Goal: Task Accomplishment & Management: Manage account settings

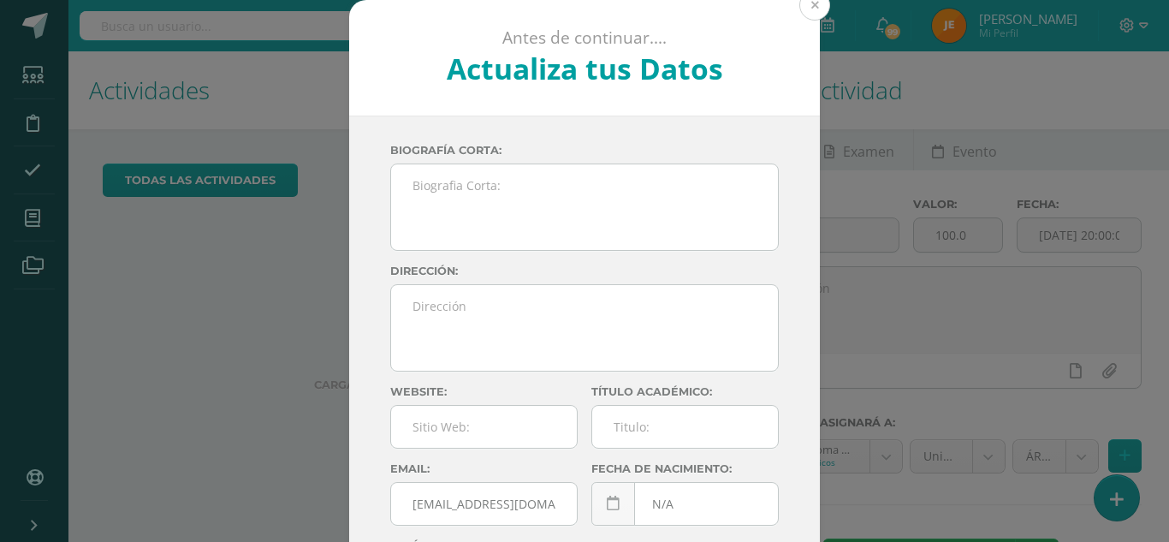
click at [818, 8] on button at bounding box center [814, 5] width 31 height 31
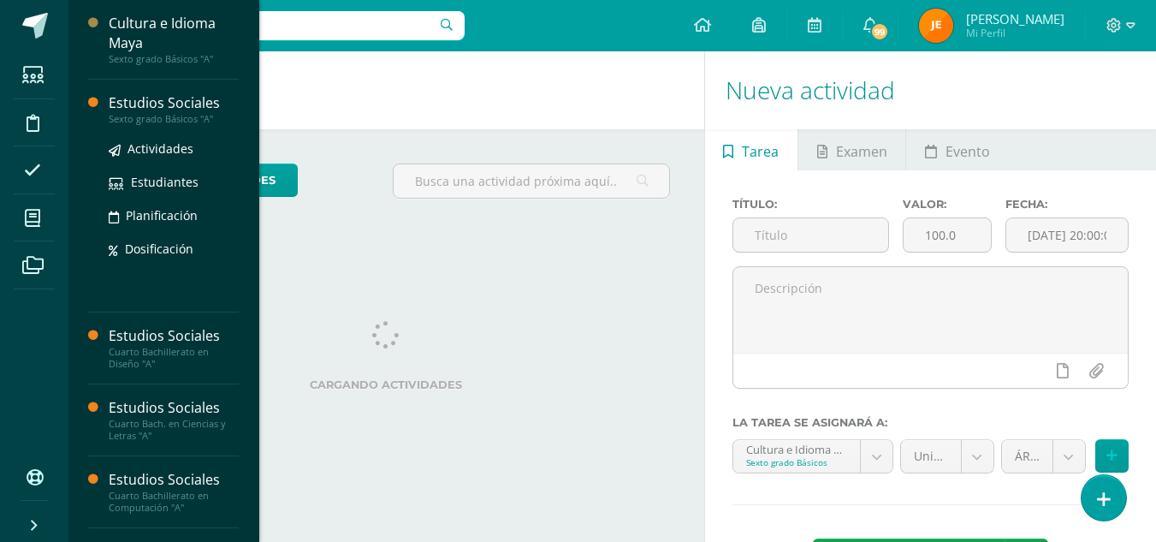
click at [179, 109] on div "Estudios Sociales" at bounding box center [174, 103] width 130 height 20
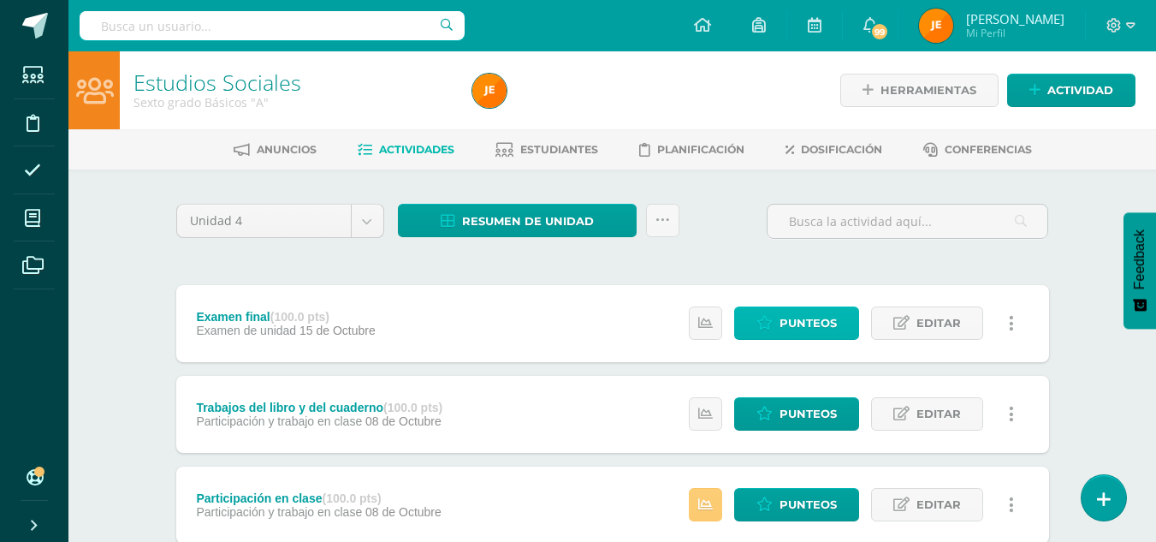
click at [807, 318] on span "Punteos" at bounding box center [808, 323] width 57 height 32
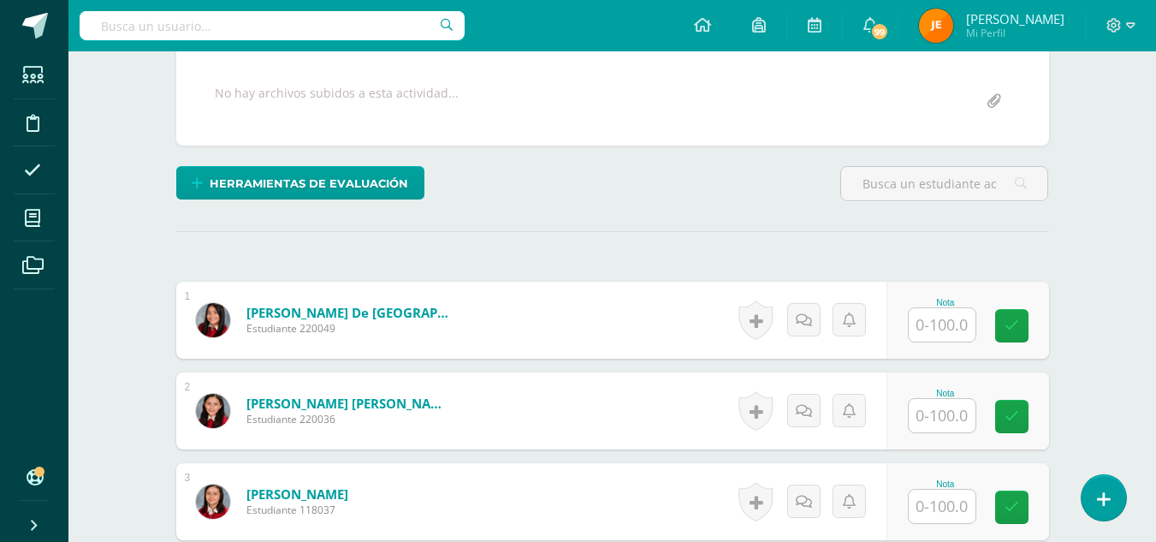
scroll to position [314, 0]
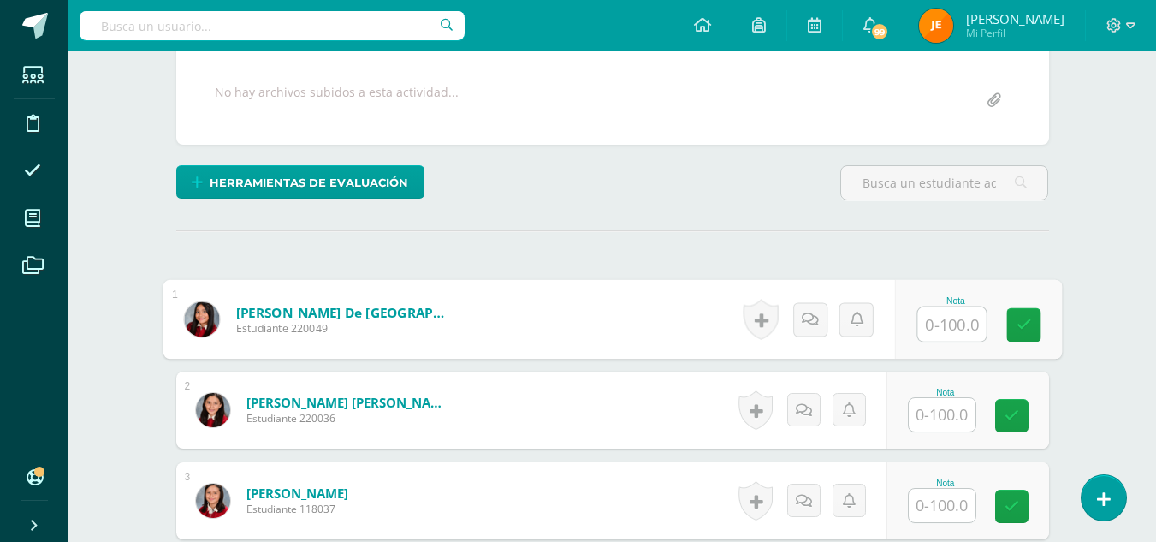
click at [957, 325] on input "text" at bounding box center [951, 324] width 68 height 34
type input "60"
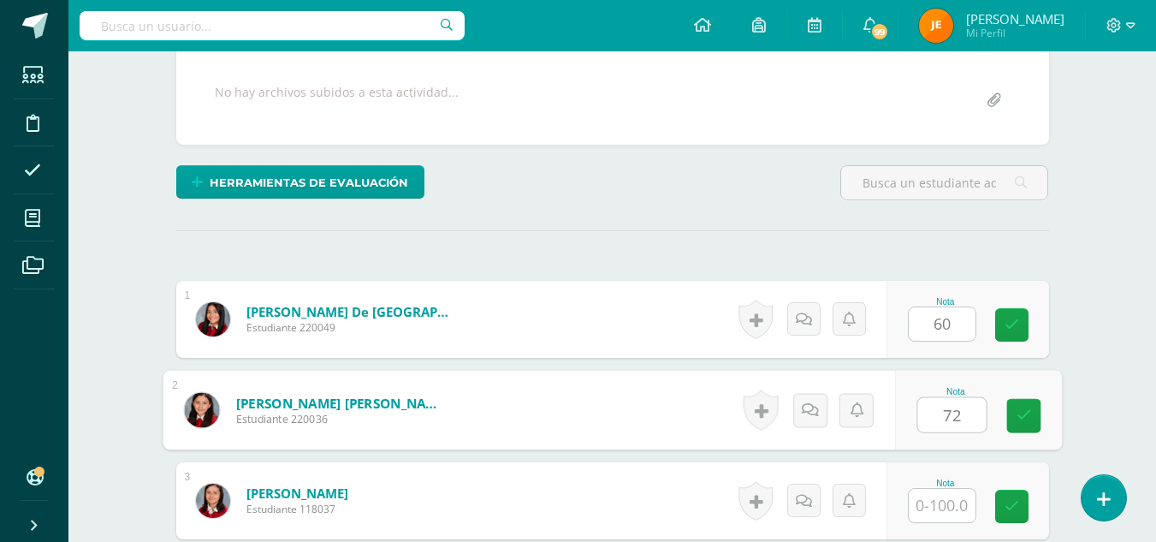
type input "72"
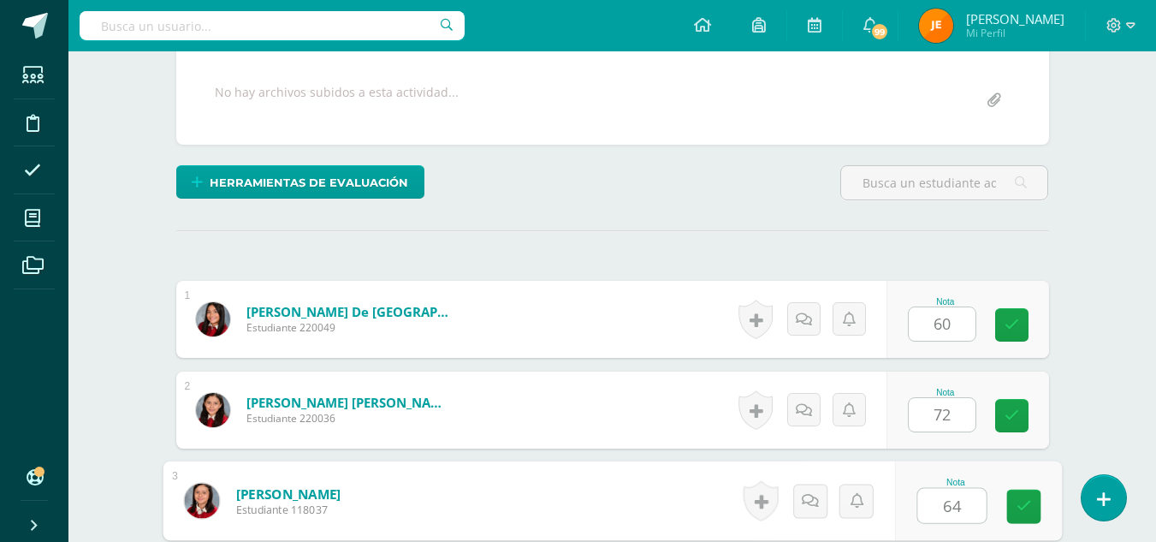
type input "64"
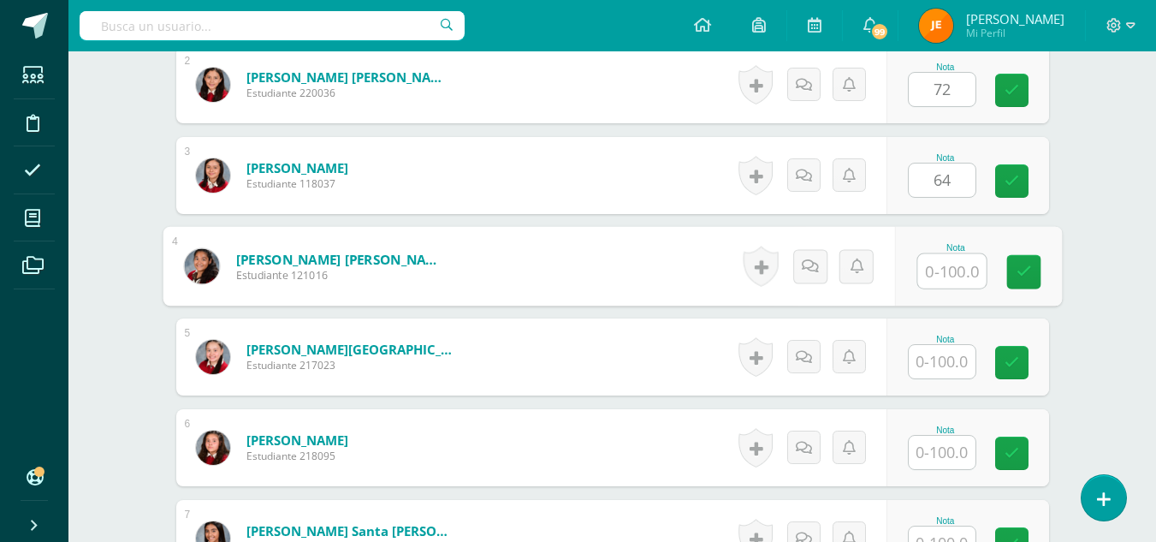
scroll to position [640, 0]
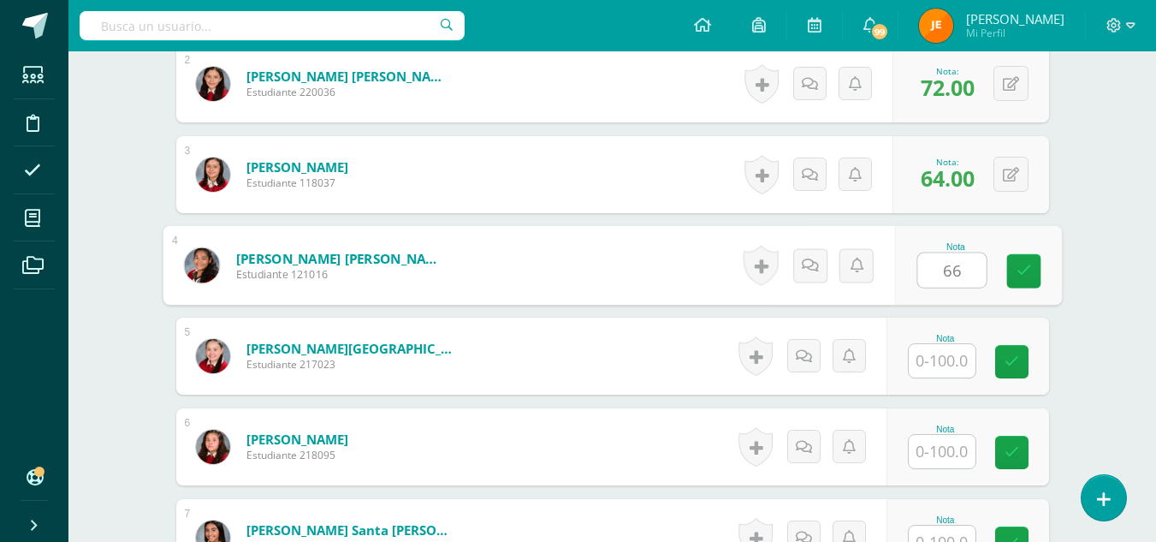
type input "66"
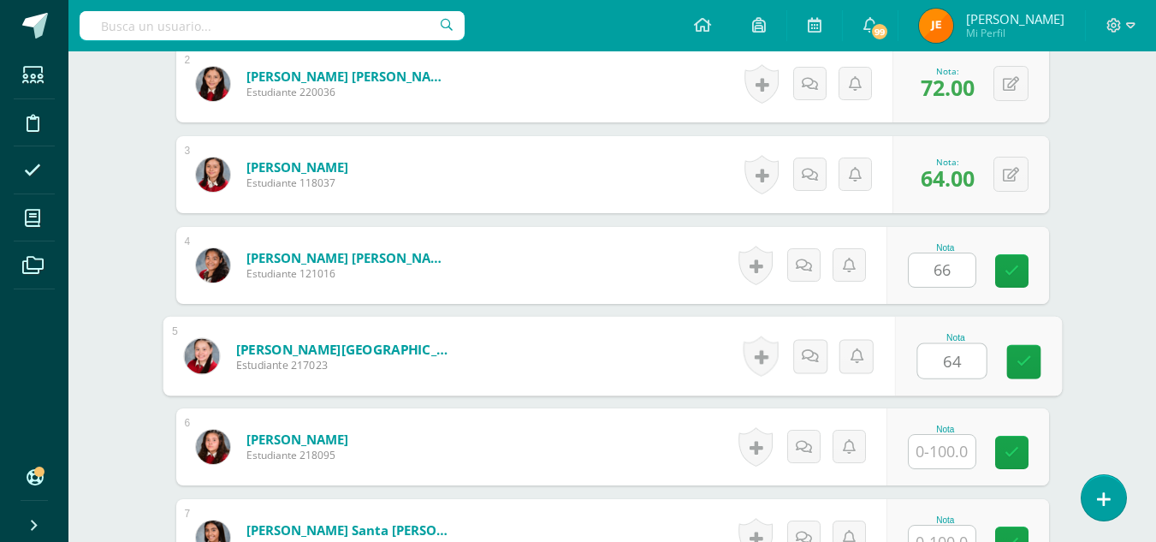
type input "64"
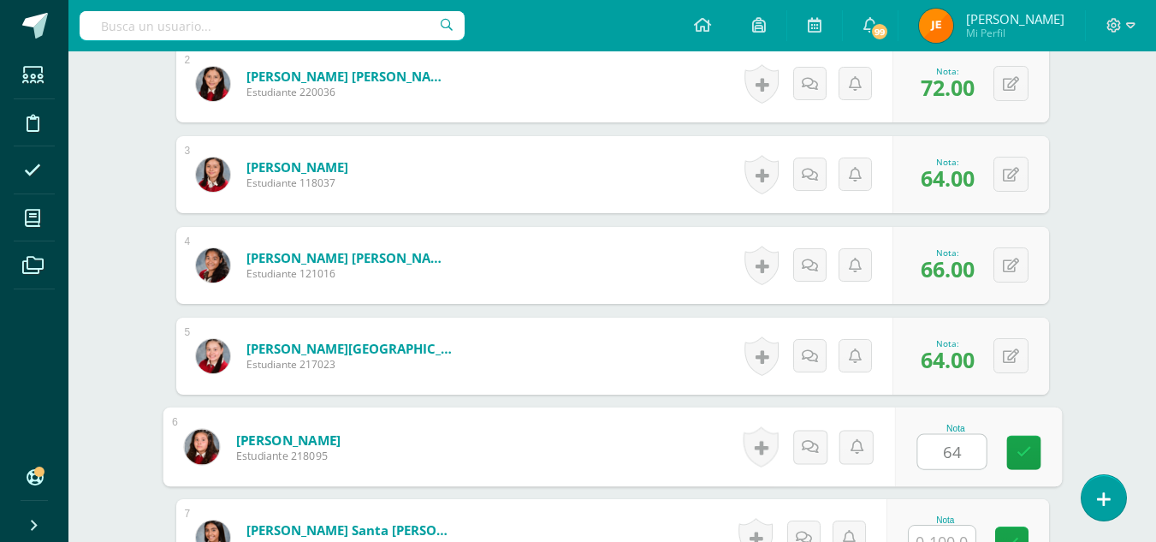
type input "64"
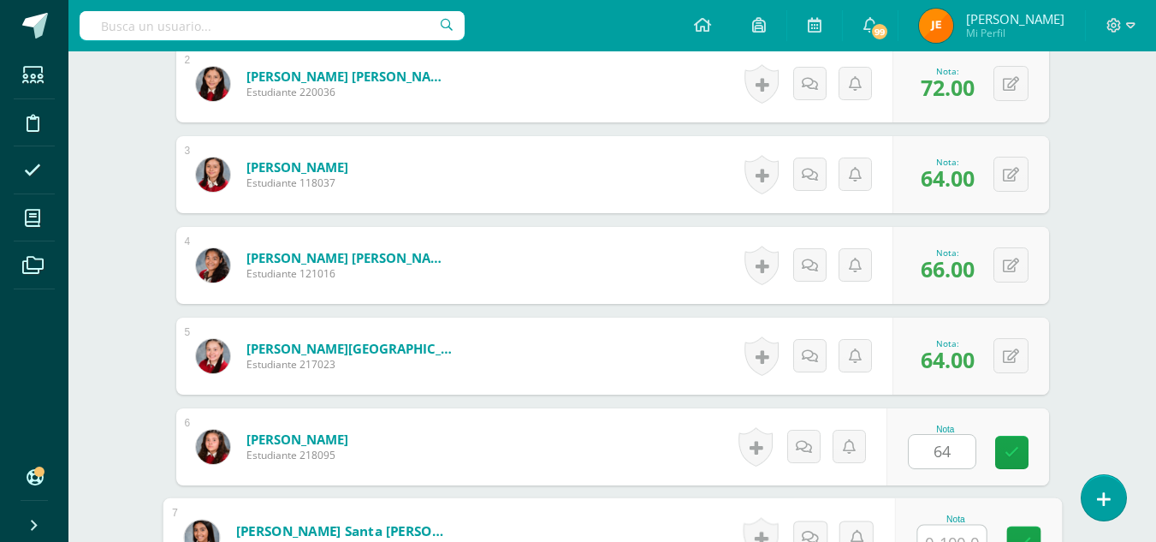
scroll to position [657, 0]
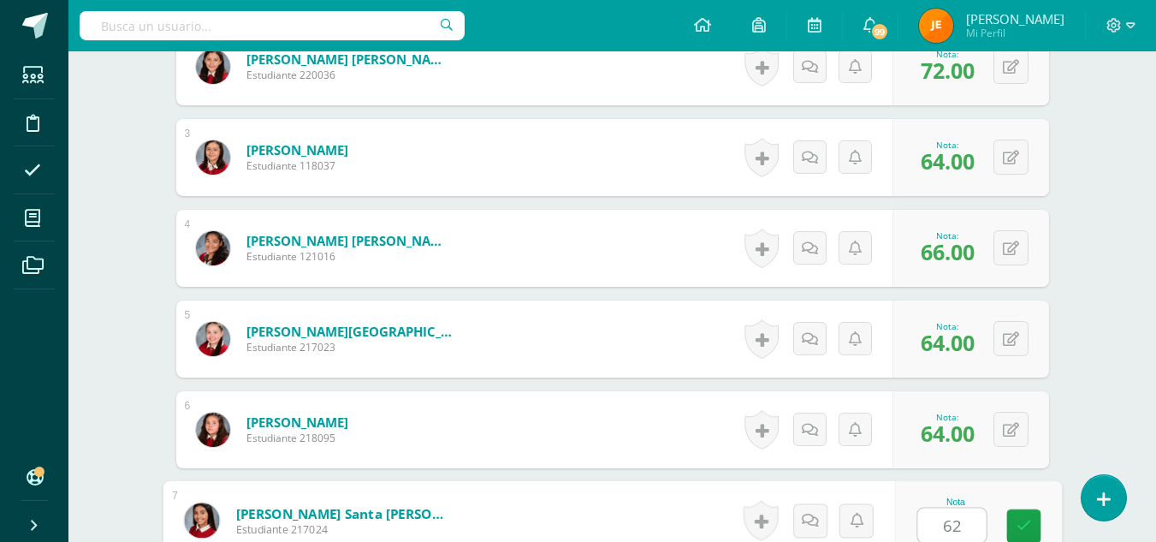
type input "62"
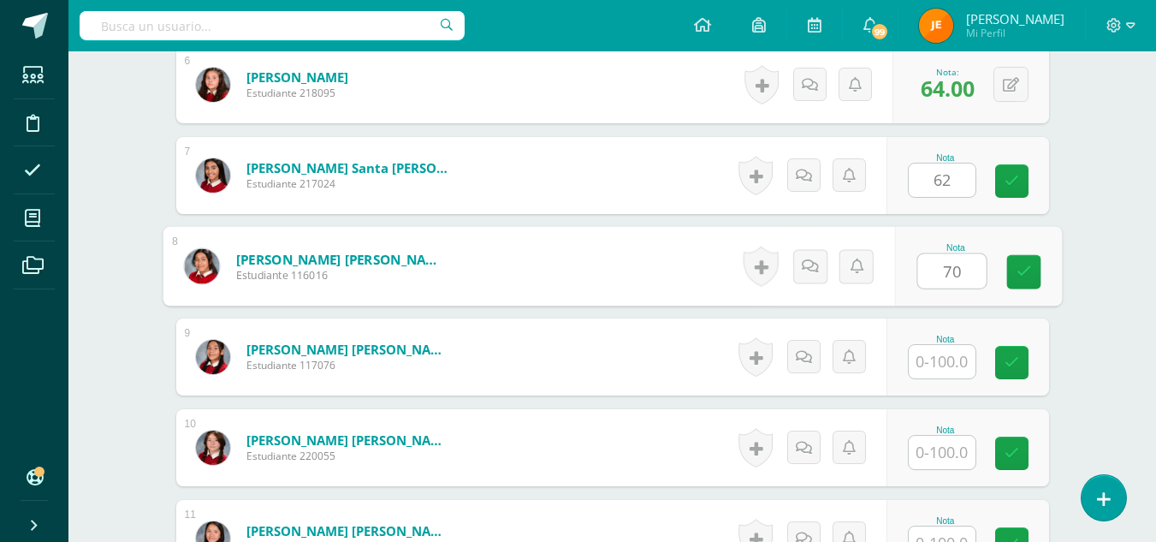
type input "70"
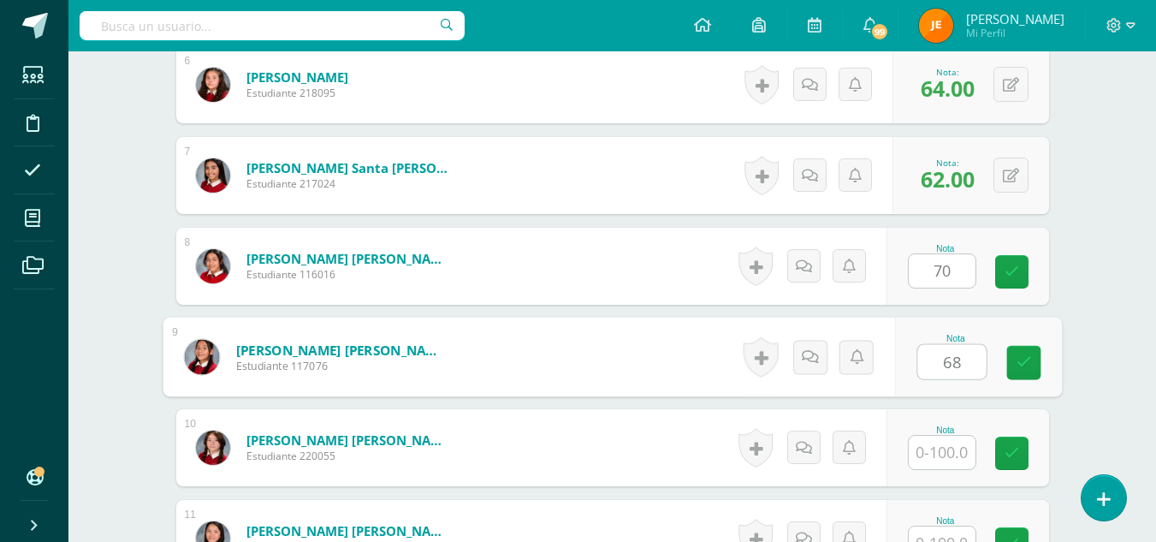
type input "68"
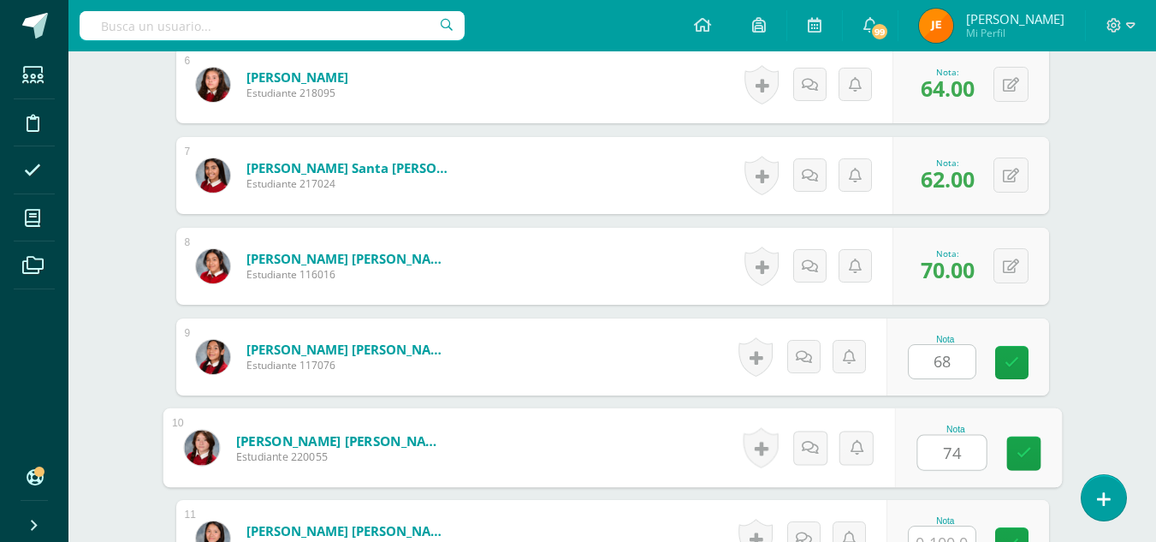
type input "74"
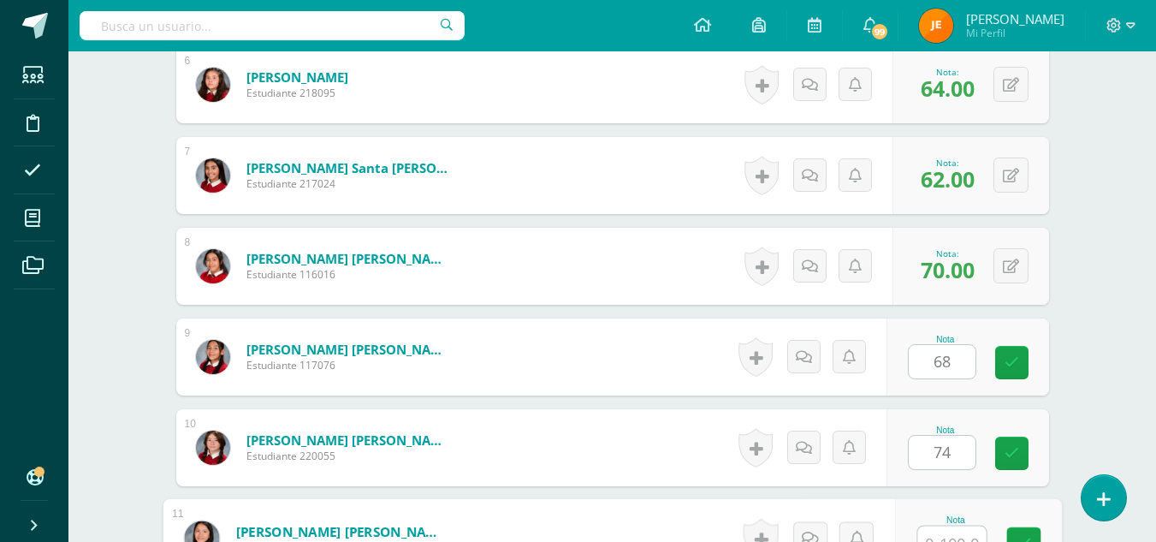
scroll to position [1020, 0]
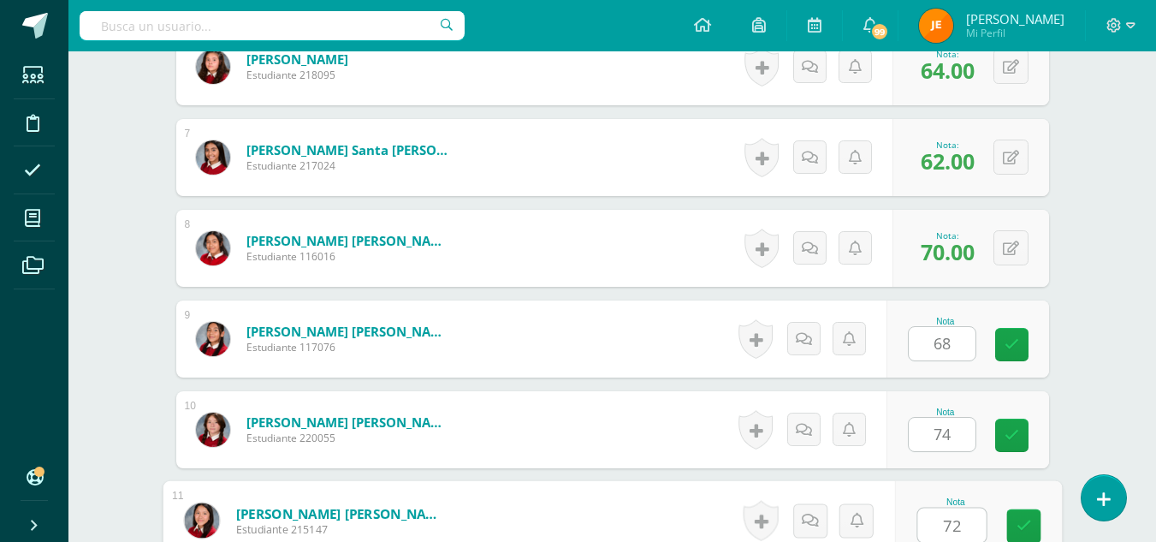
type input "72"
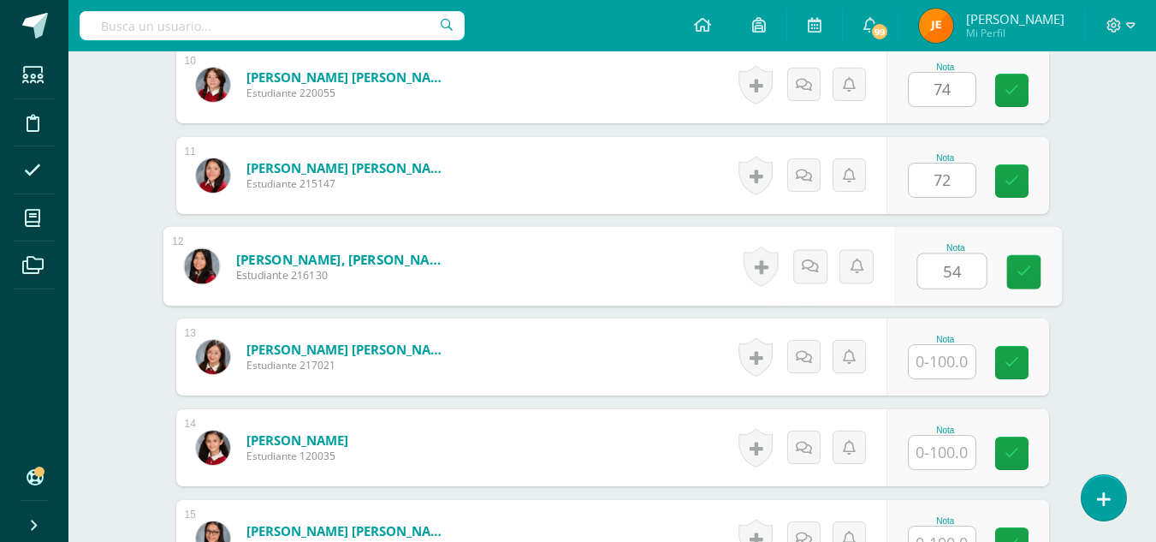
type input "54"
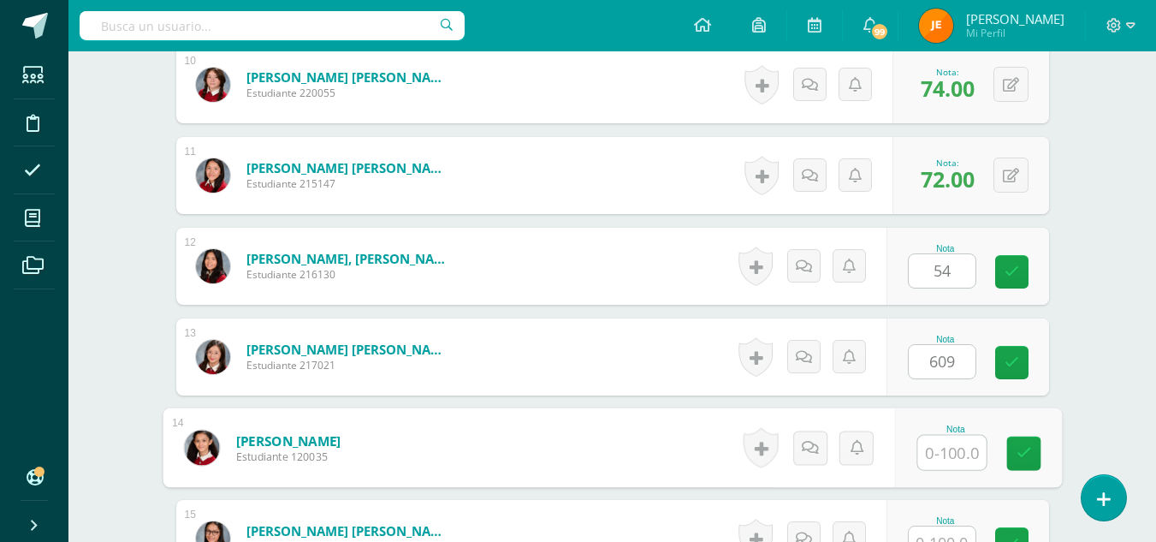
click at [959, 356] on input "609" at bounding box center [942, 361] width 67 height 33
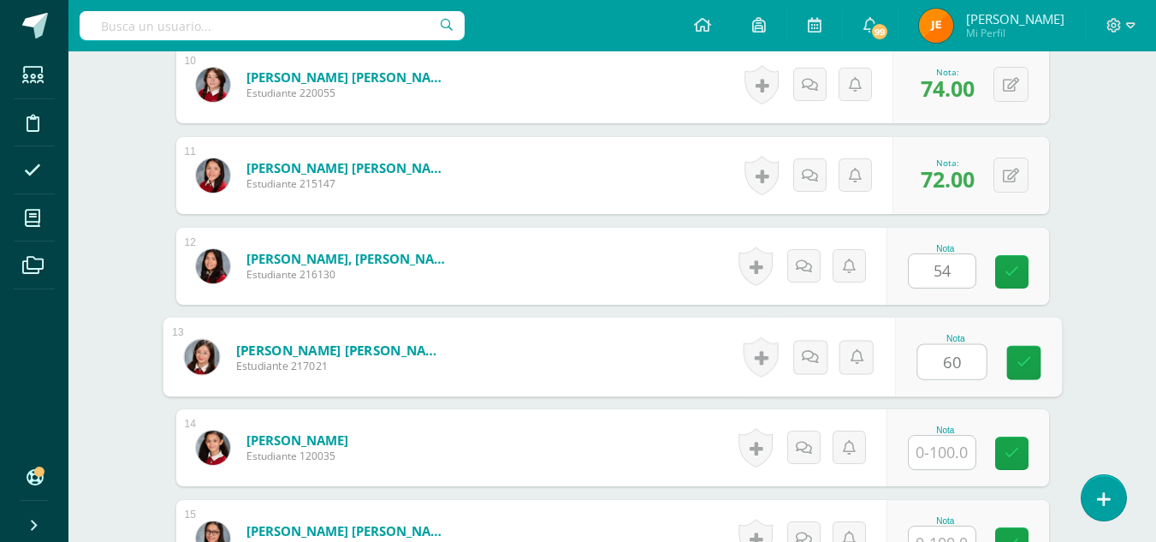
type input "60"
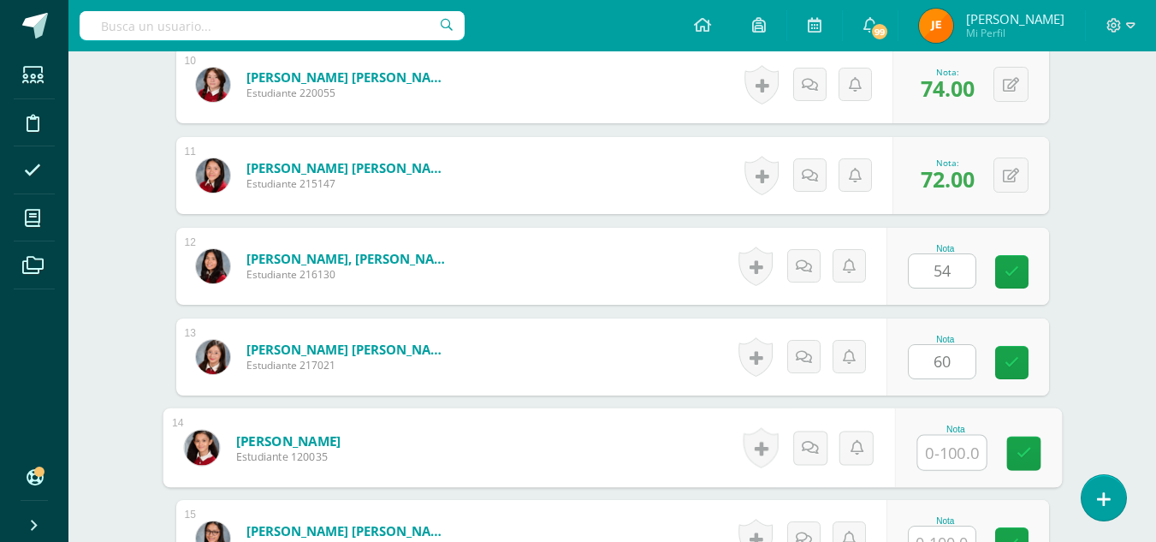
click at [953, 447] on input "text" at bounding box center [951, 453] width 68 height 34
type input "74"
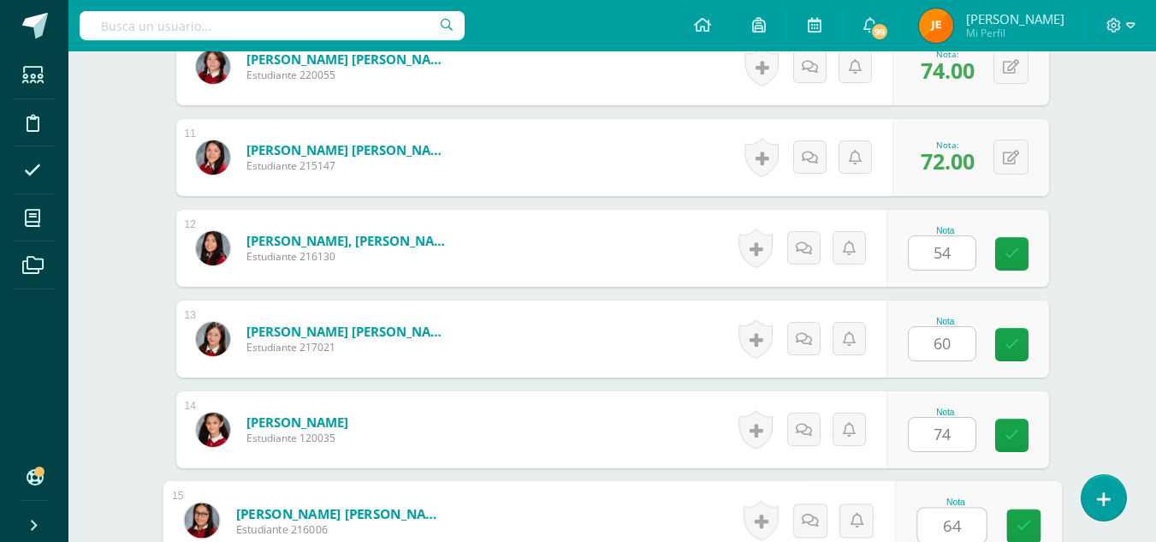
type input "64"
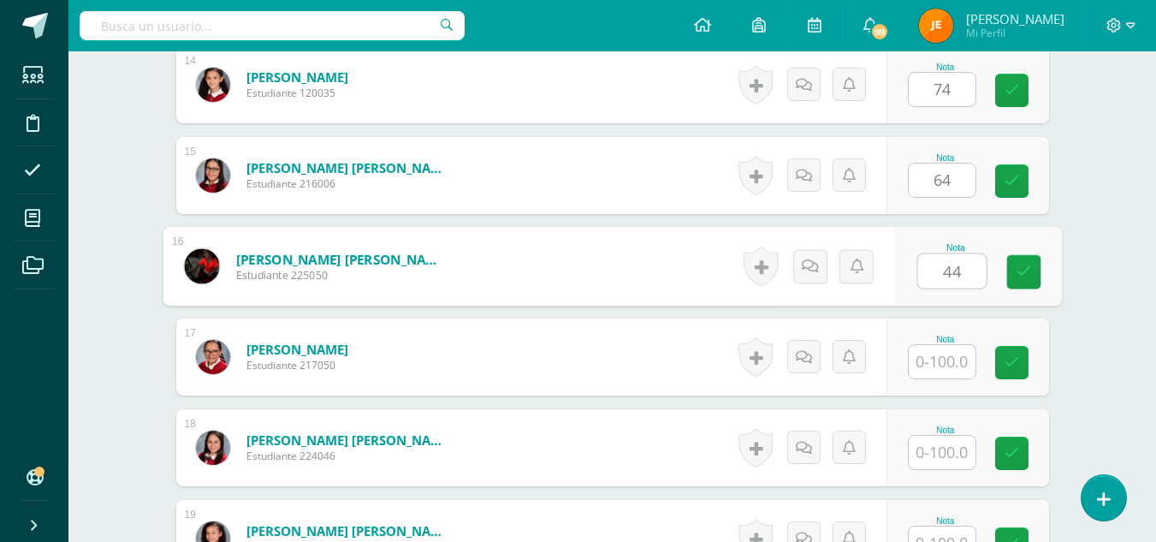
type input "44"
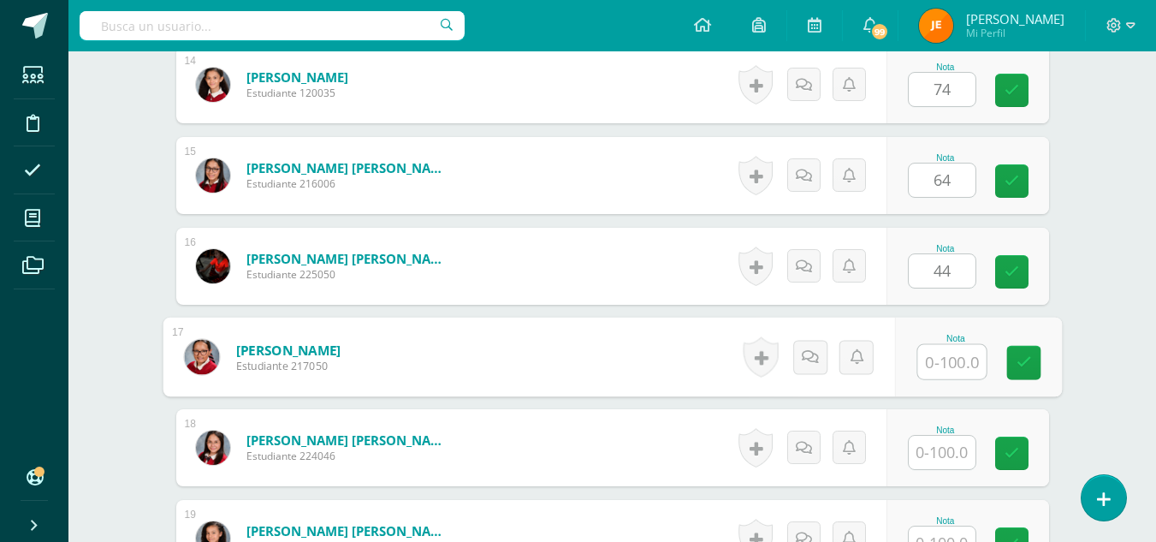
type input "0"
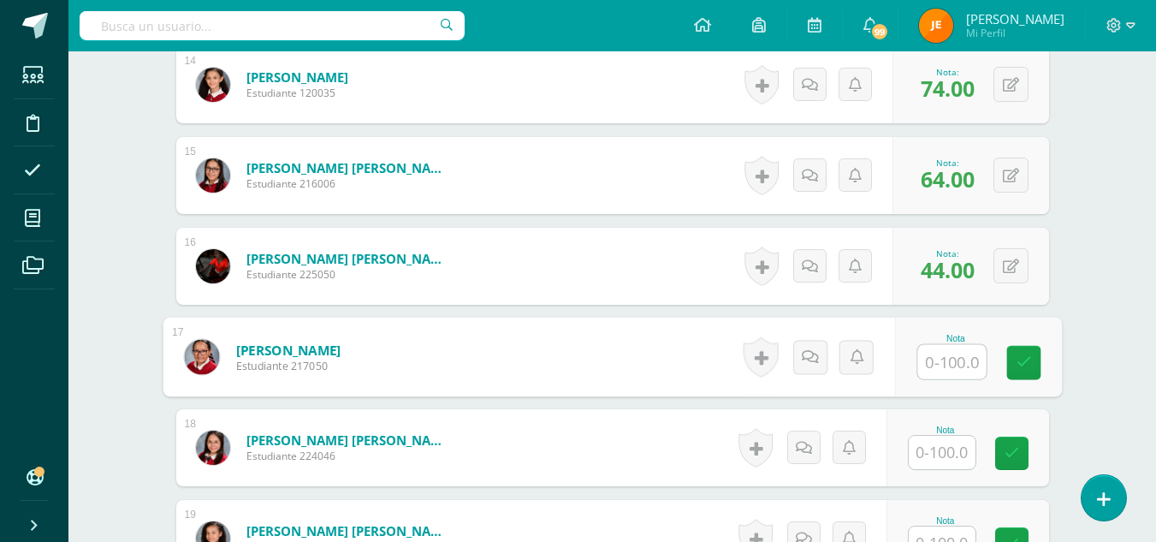
click at [953, 365] on input "text" at bounding box center [951, 362] width 68 height 34
type input "64"
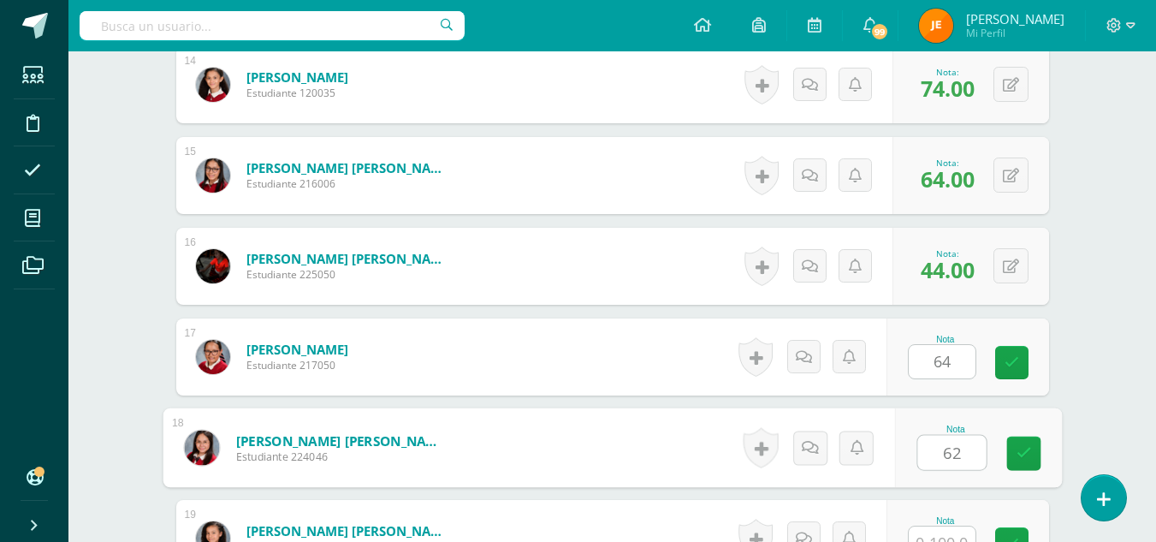
type input "62"
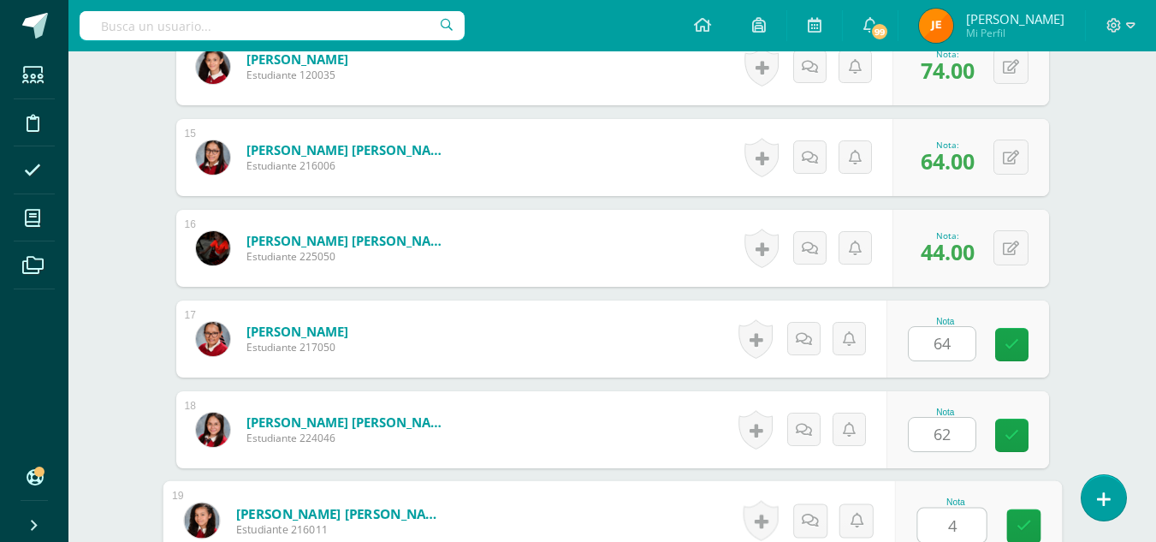
type input "46"
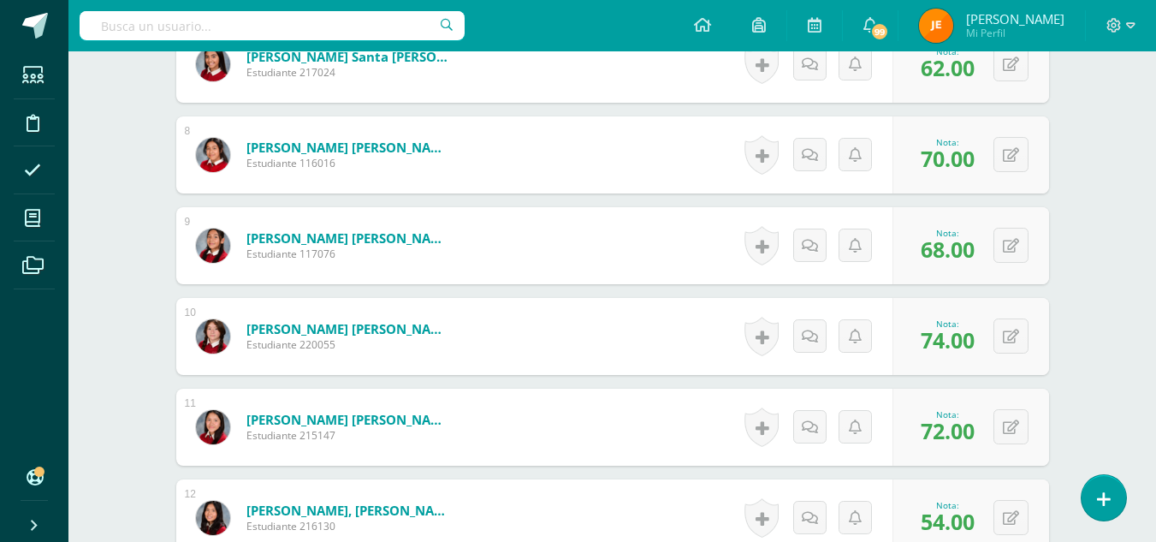
scroll to position [1103, 0]
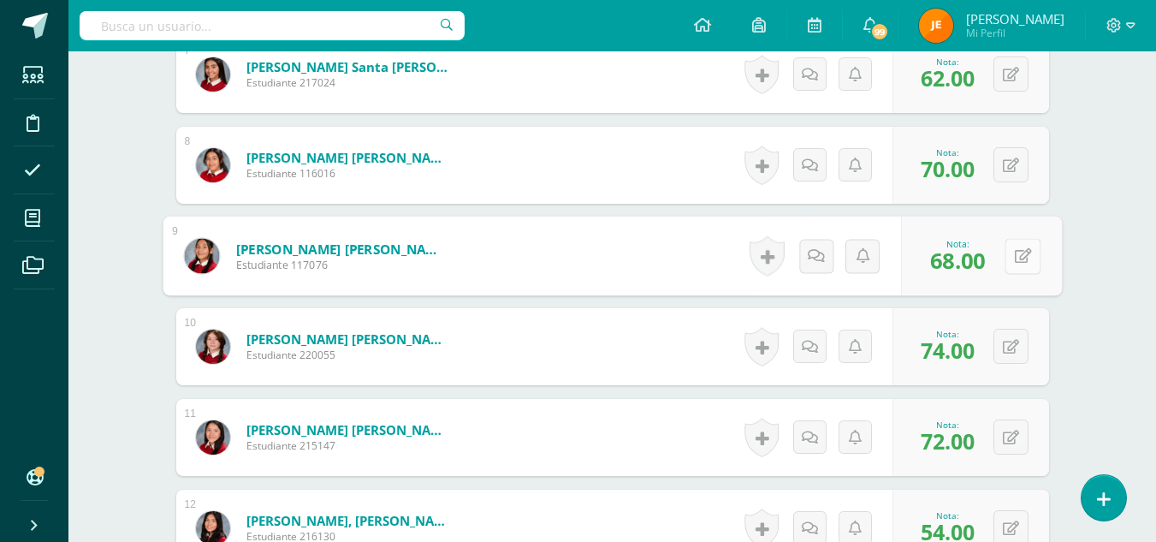
click at [1011, 257] on button at bounding box center [1023, 256] width 36 height 36
type input "70"
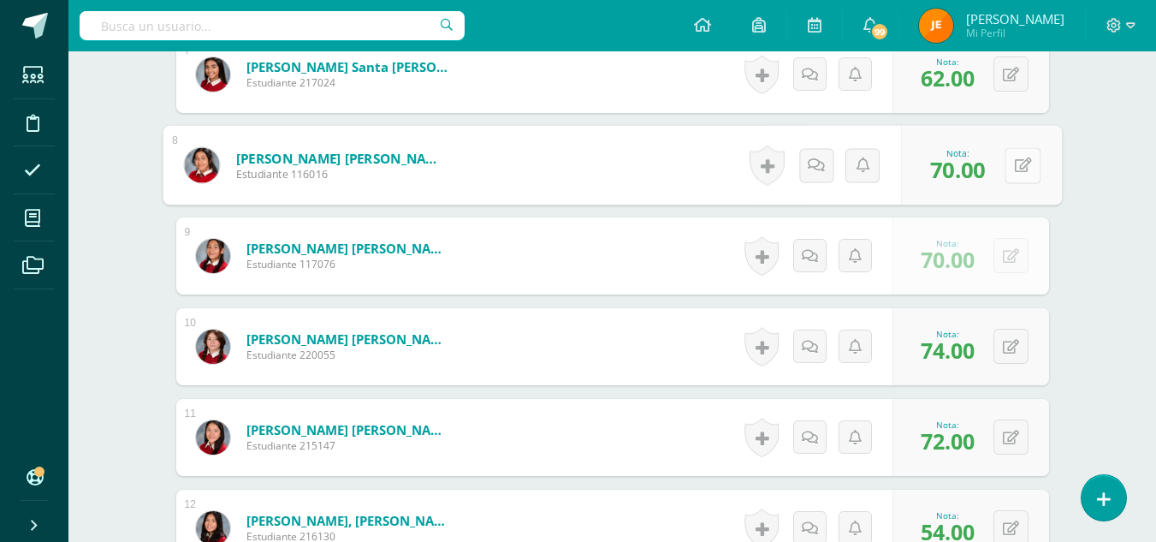
click at [1011, 166] on button at bounding box center [1023, 165] width 36 height 36
type input "8"
type input "68"
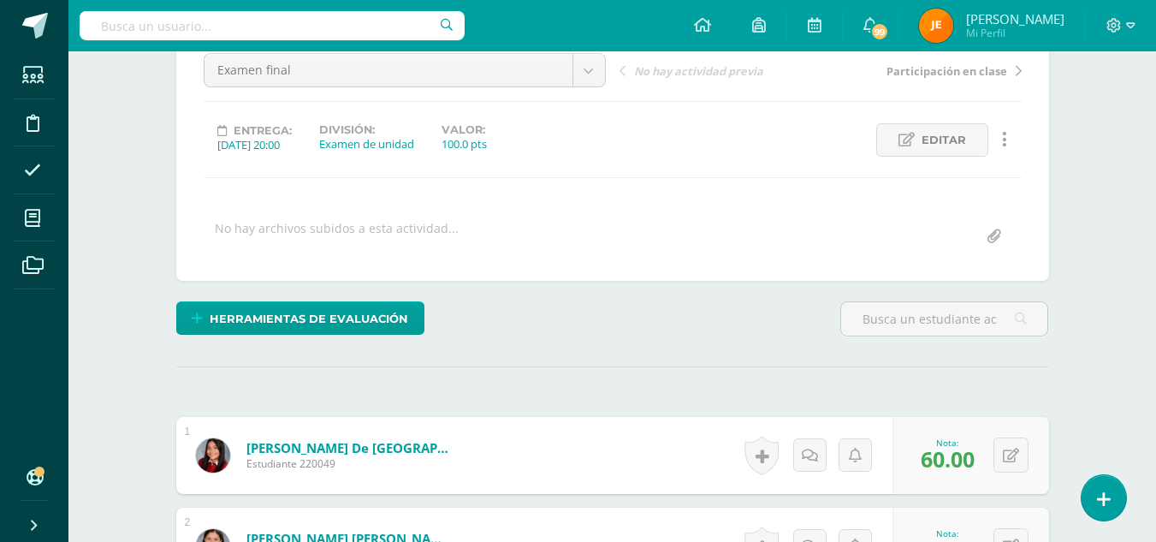
scroll to position [0, 0]
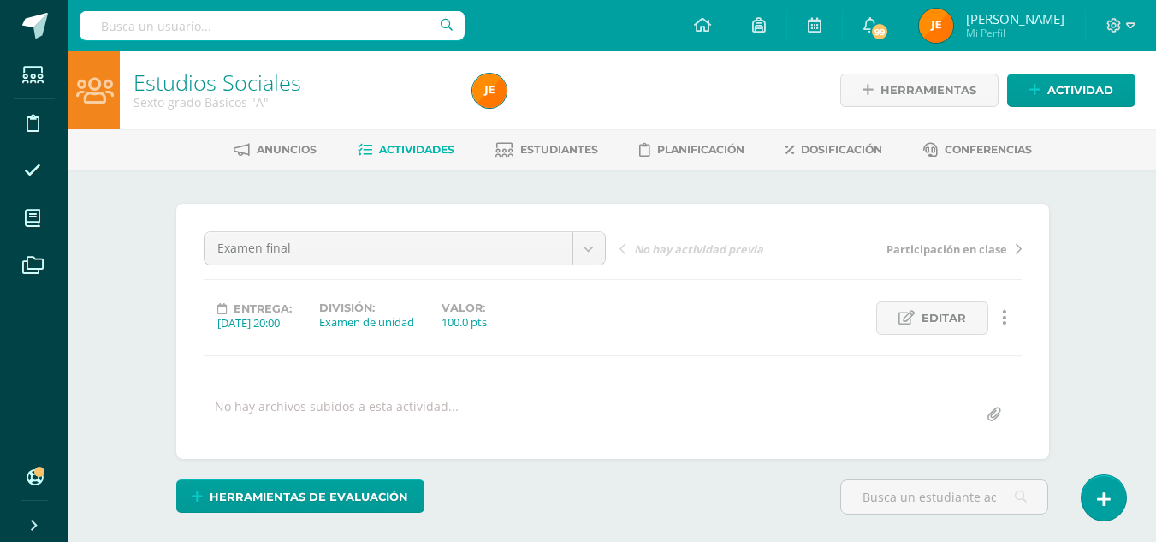
click at [388, 147] on span "Actividades" at bounding box center [416, 149] width 75 height 13
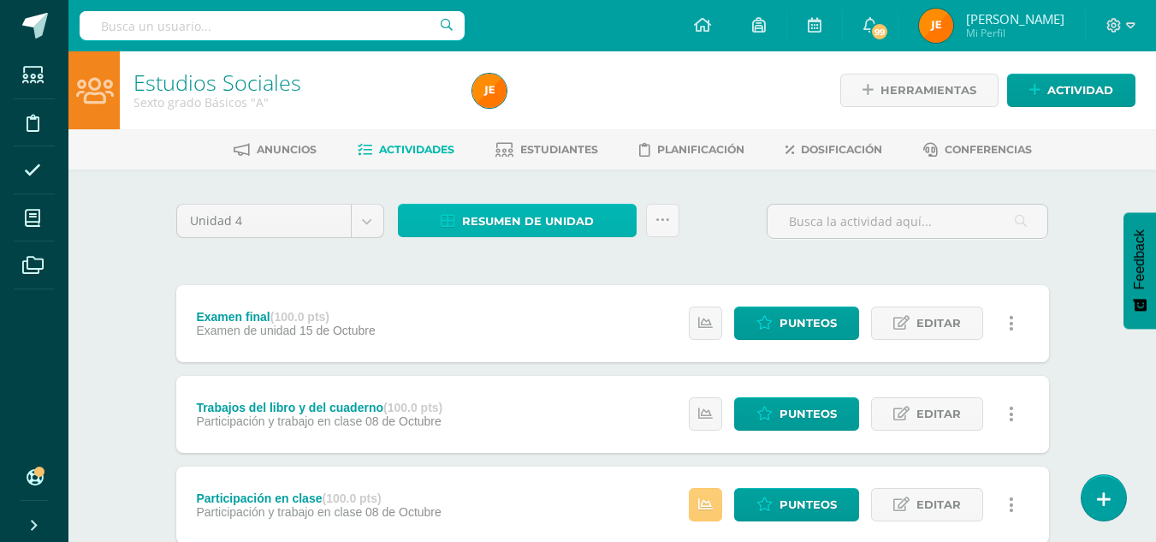
click at [548, 219] on span "Resumen de unidad" at bounding box center [528, 221] width 132 height 32
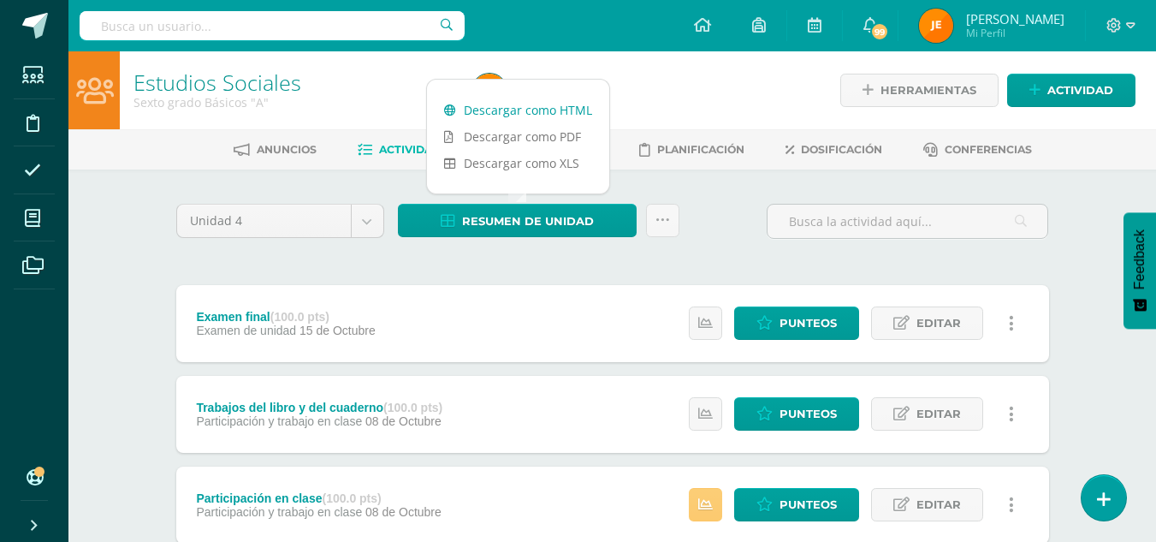
click at [551, 112] on link "Descargar como HTML" at bounding box center [518, 110] width 182 height 27
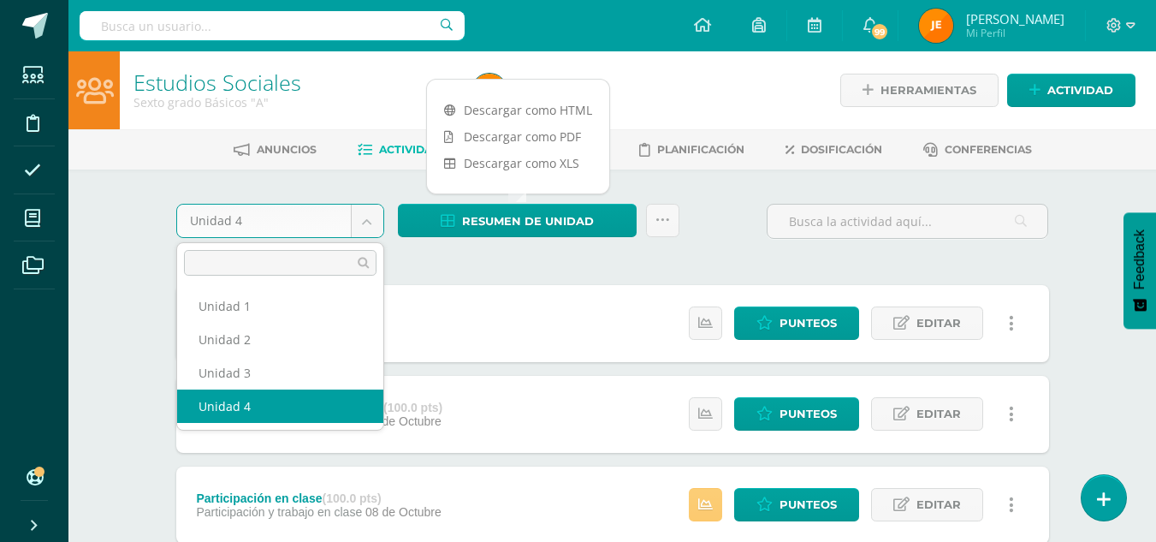
click at [372, 224] on body "Estudiantes Disciplina Asistencia Mis cursos Archivos Soporte Ayuda Reportar un…" at bounding box center [578, 510] width 1156 height 1020
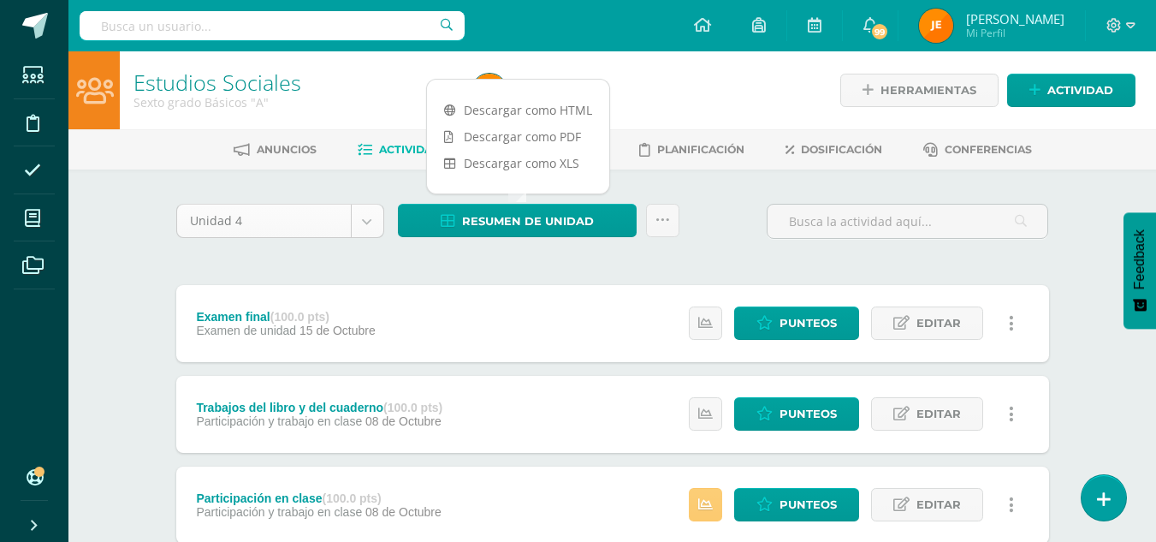
click at [372, 224] on body "Estudiantes Disciplina Asistencia Mis cursos Archivos Soporte Ayuda Reportar un…" at bounding box center [578, 510] width 1156 height 1020
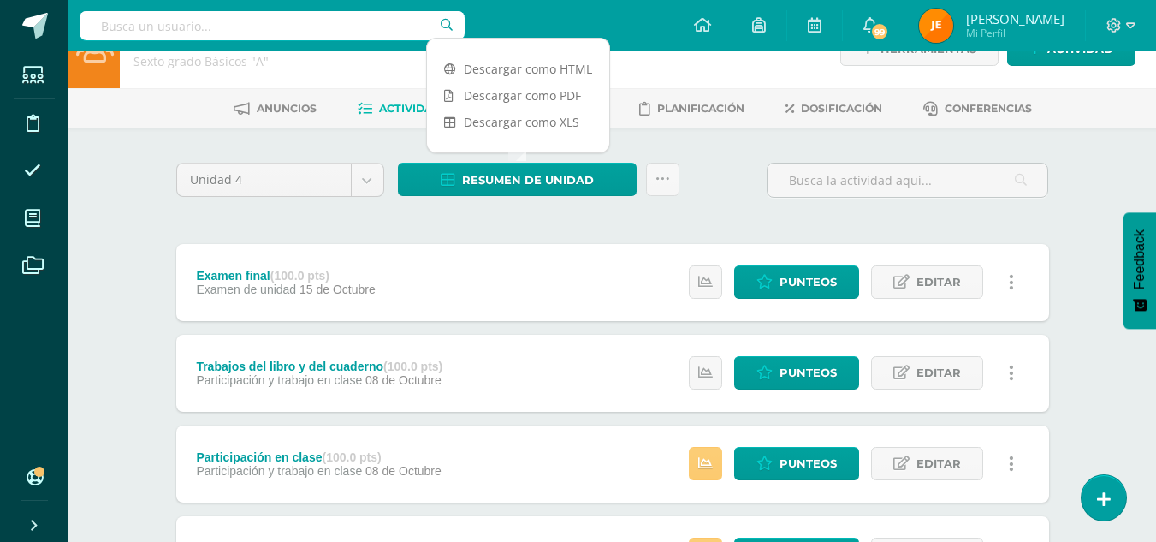
scroll to position [48, 0]
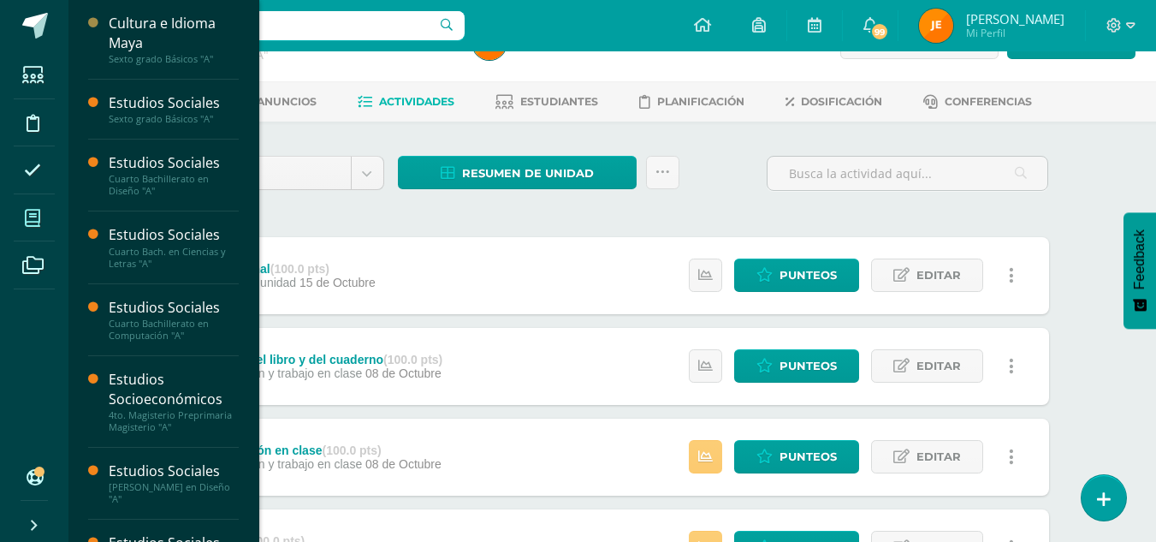
click at [45, 203] on span at bounding box center [33, 218] width 39 height 39
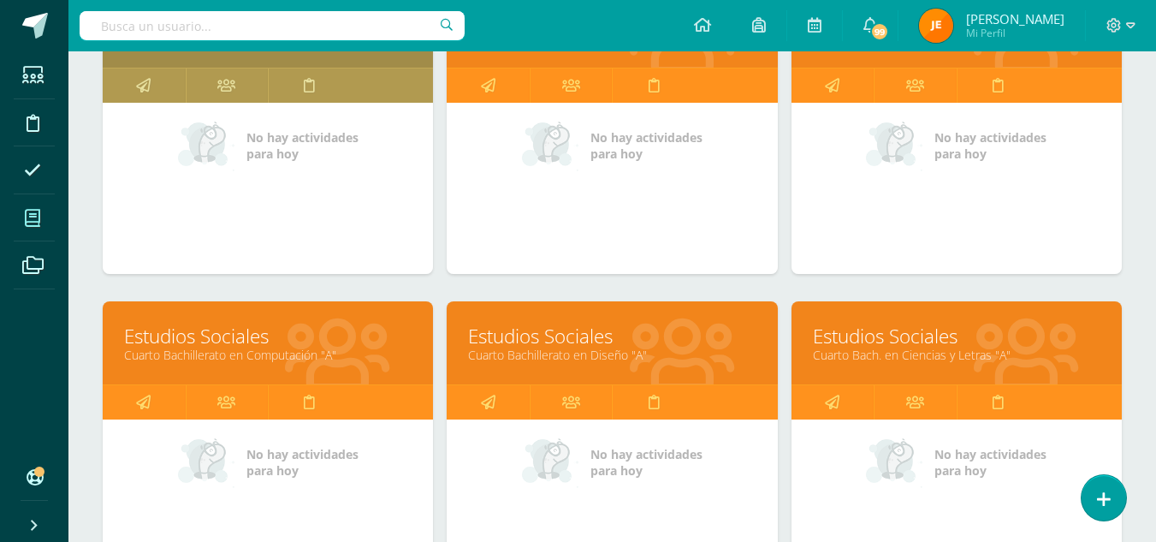
scroll to position [338, 0]
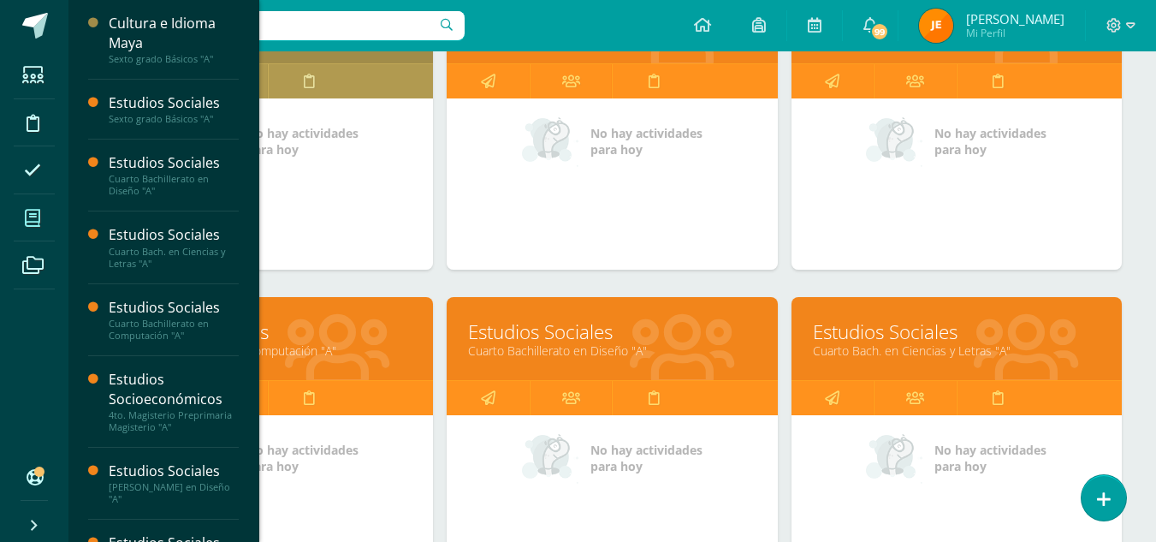
click at [879, 352] on link "Cuarto Bach. en Ciencias y Letras "A"" at bounding box center [957, 350] width 288 height 16
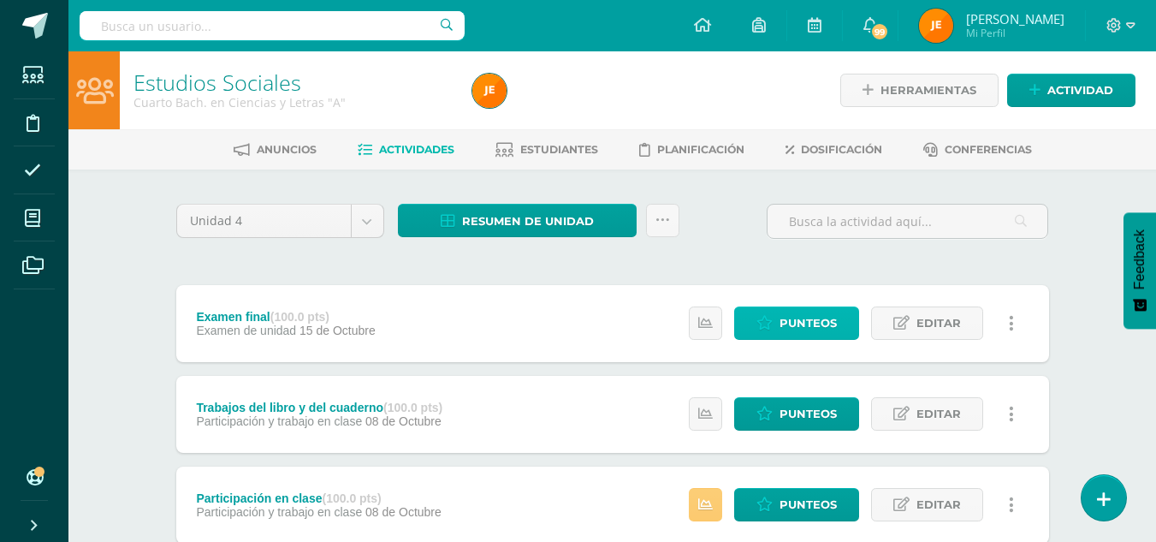
click at [828, 312] on span "Punteos" at bounding box center [808, 323] width 57 height 32
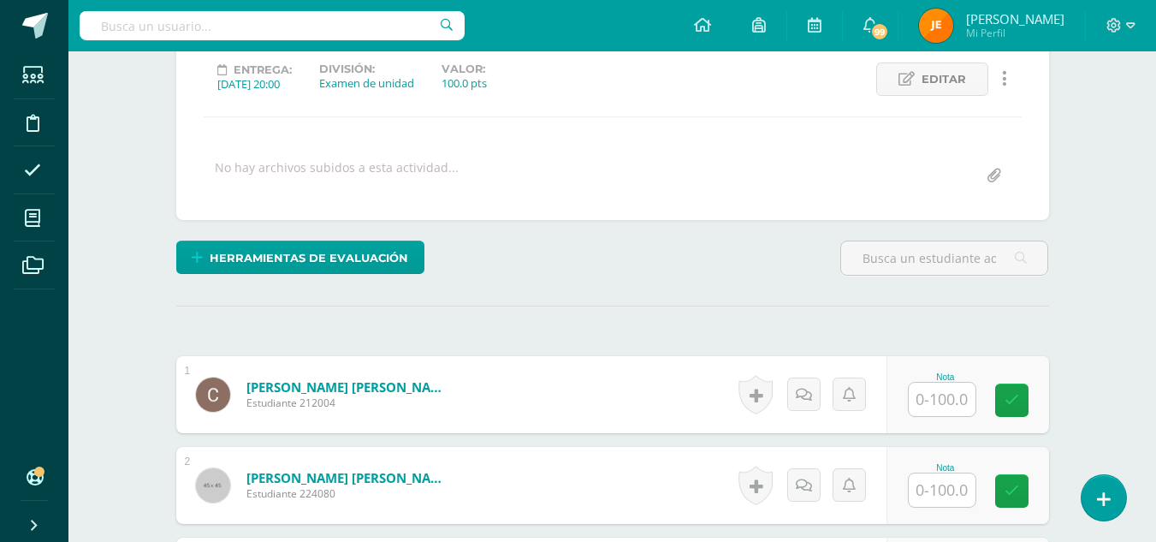
scroll to position [240, 0]
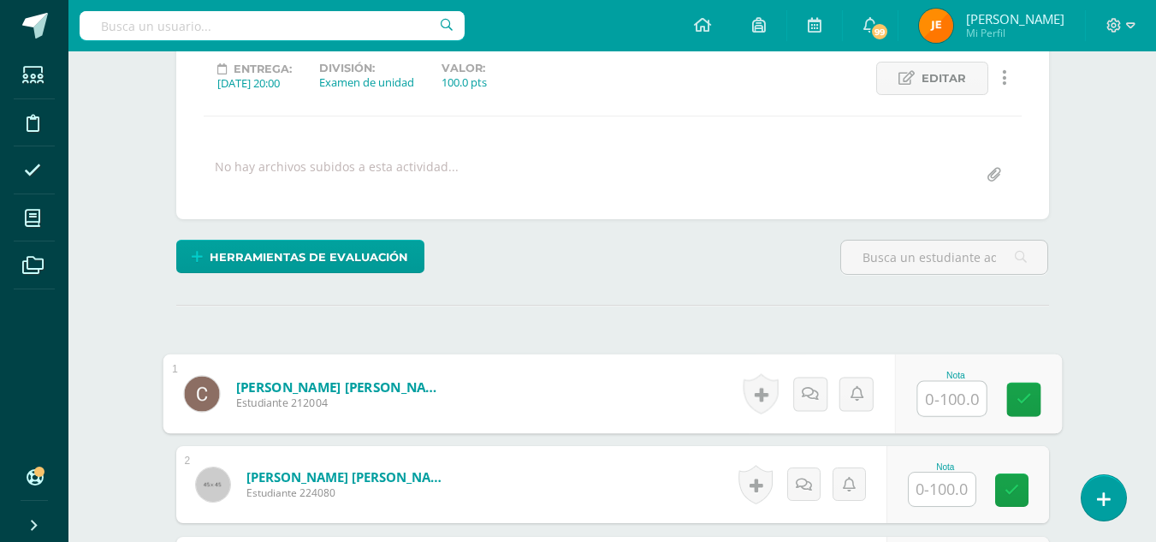
click at [959, 402] on input "text" at bounding box center [951, 399] width 68 height 34
type input "61"
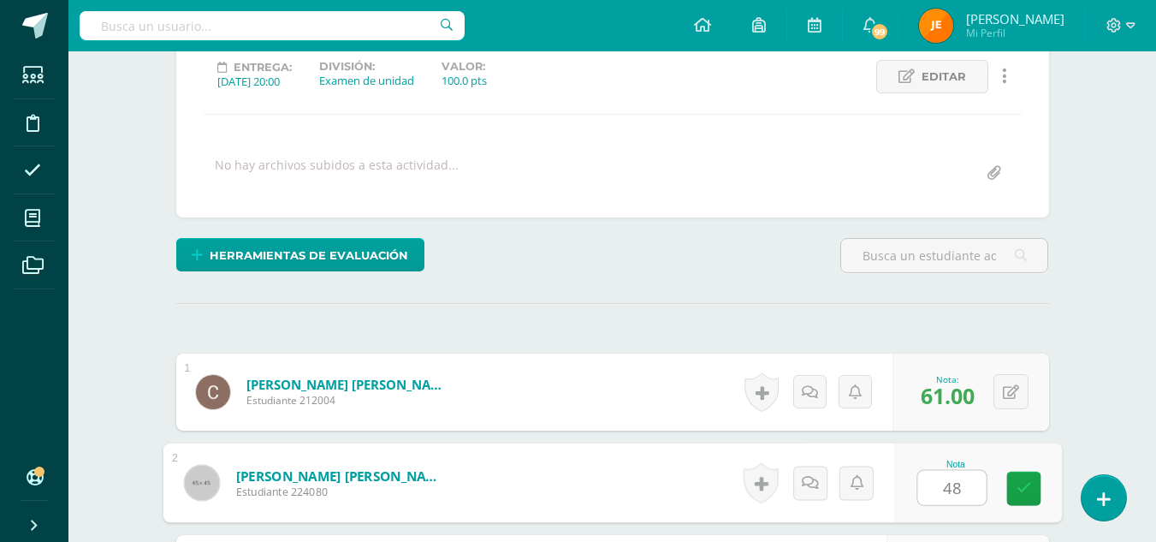
type input "48"
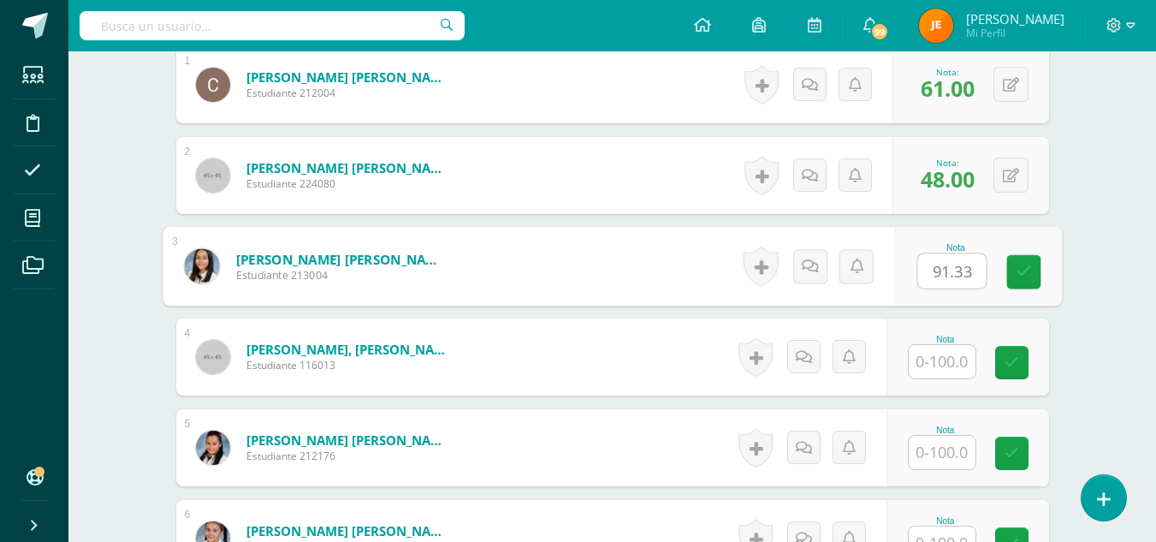
type input "91.33"
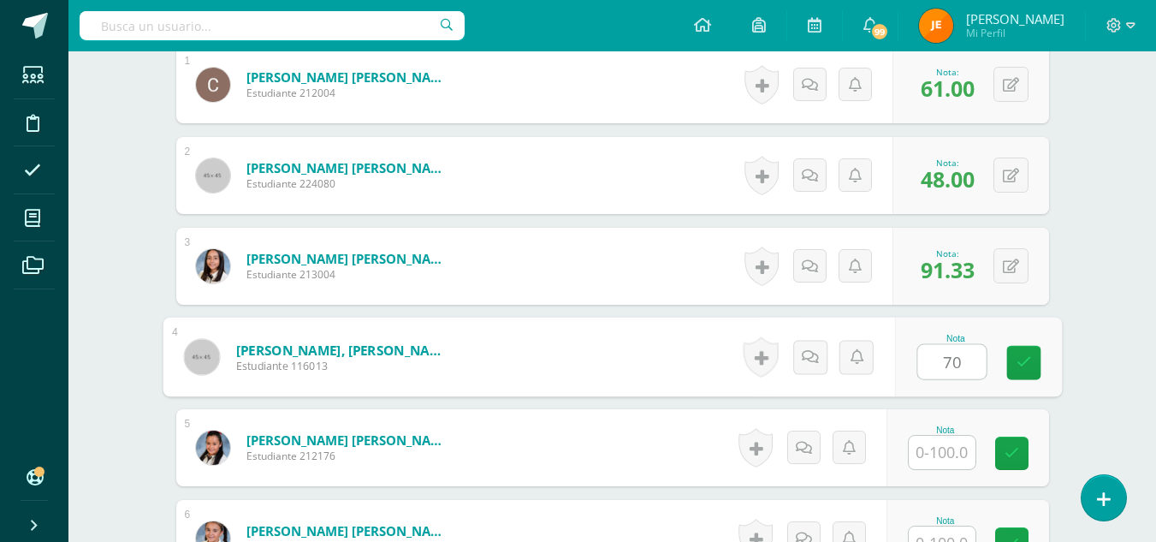
type input "70"
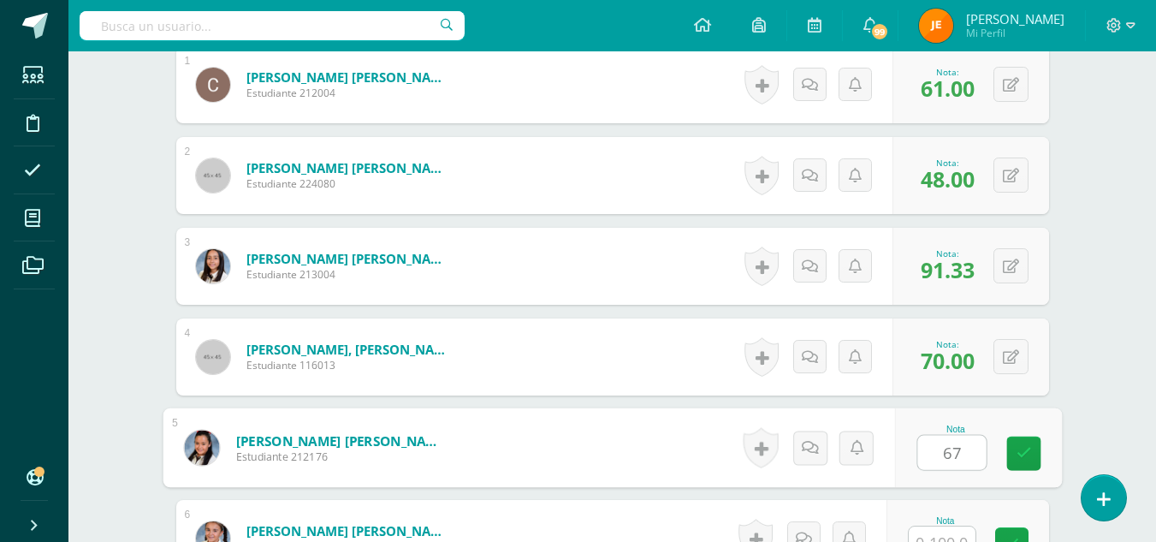
type input "67"
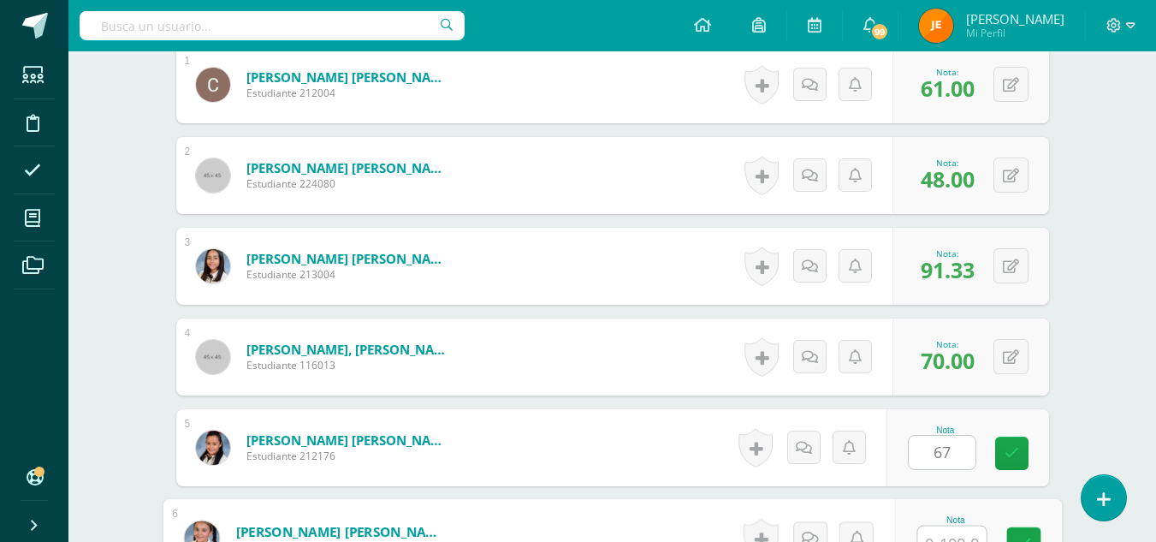
scroll to position [567, 0]
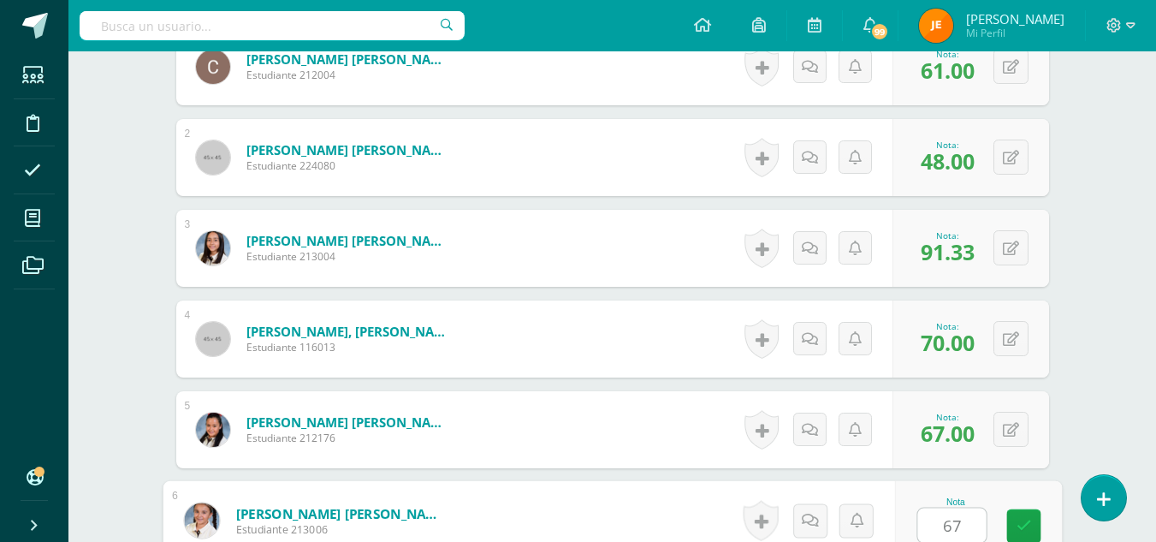
type input "67"
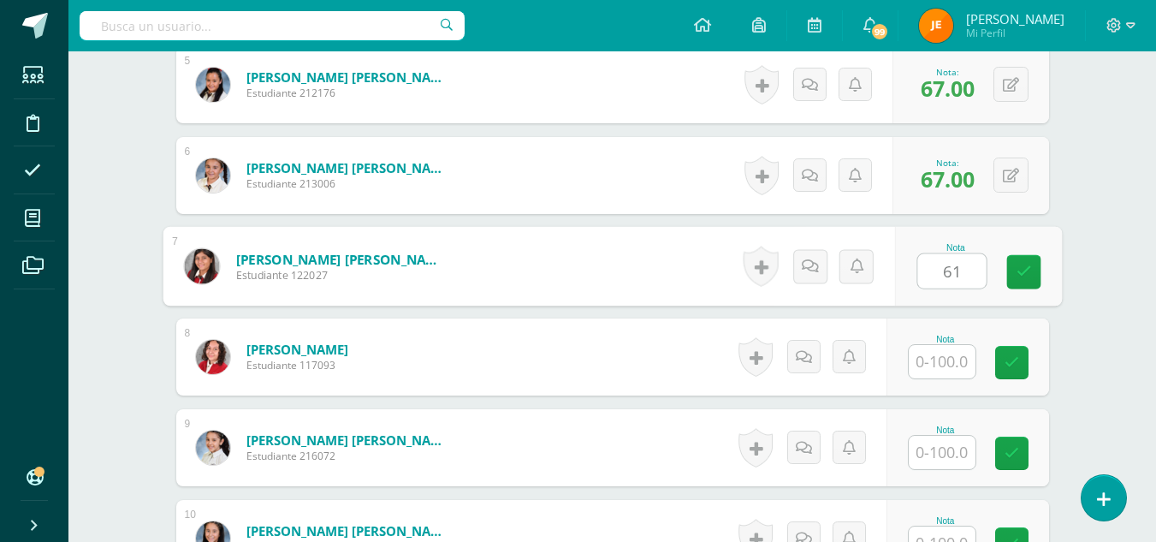
type input "61"
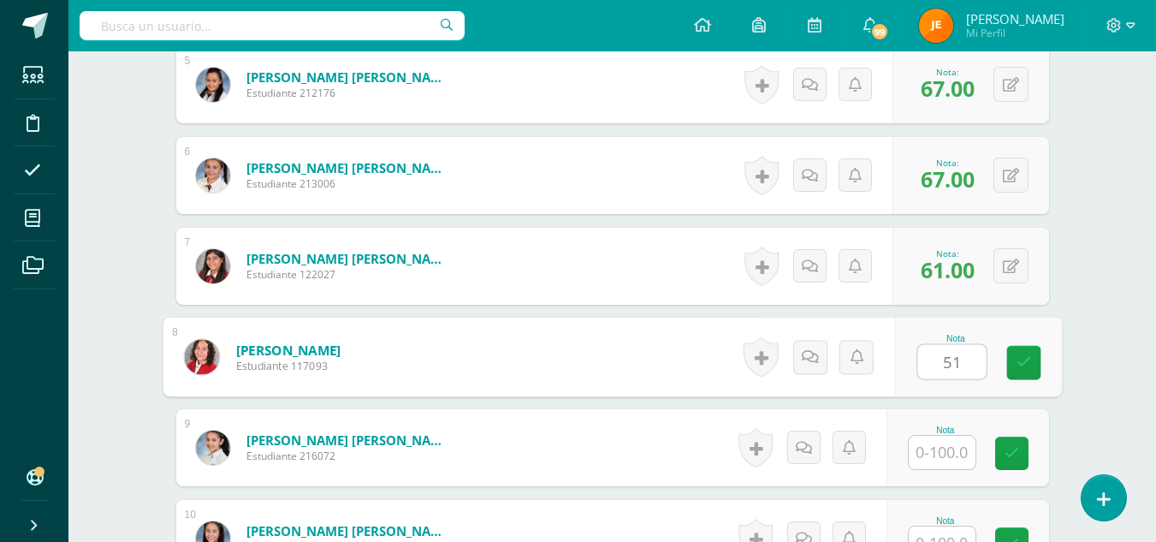
type input "51"
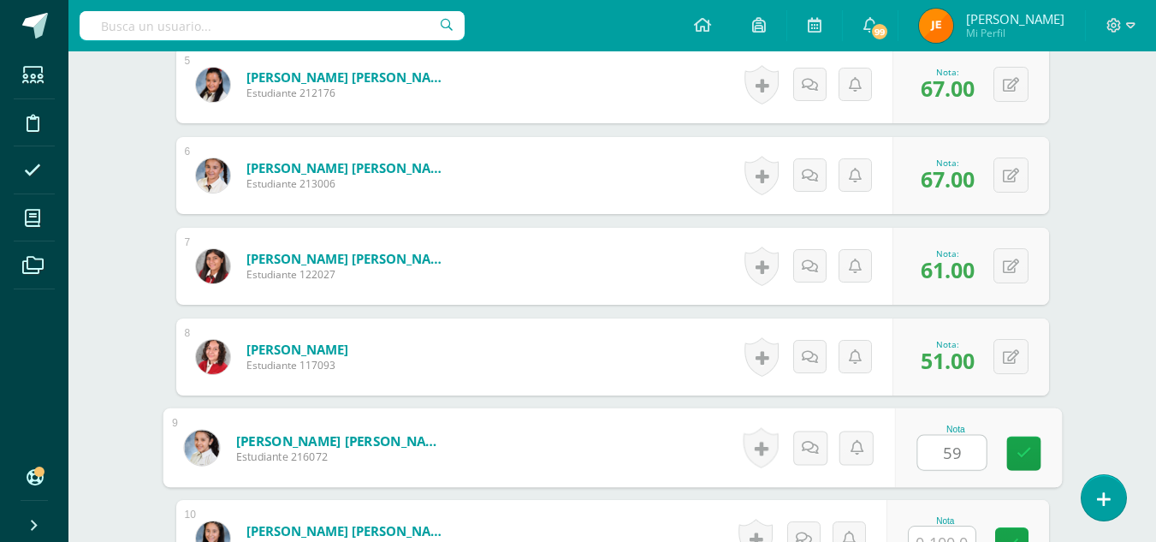
type input "59"
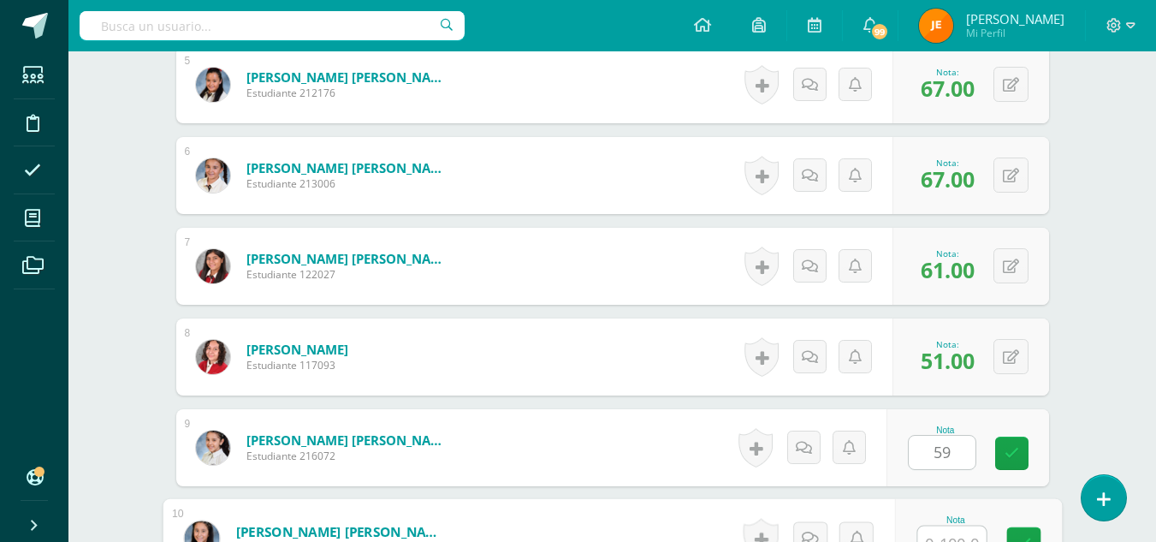
scroll to position [929, 0]
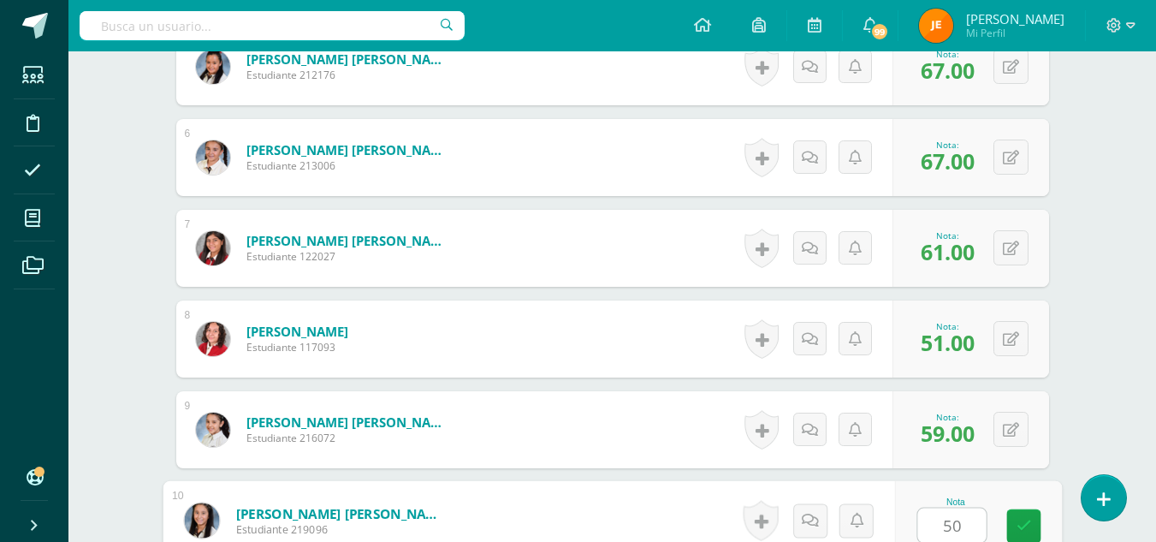
type input "50"
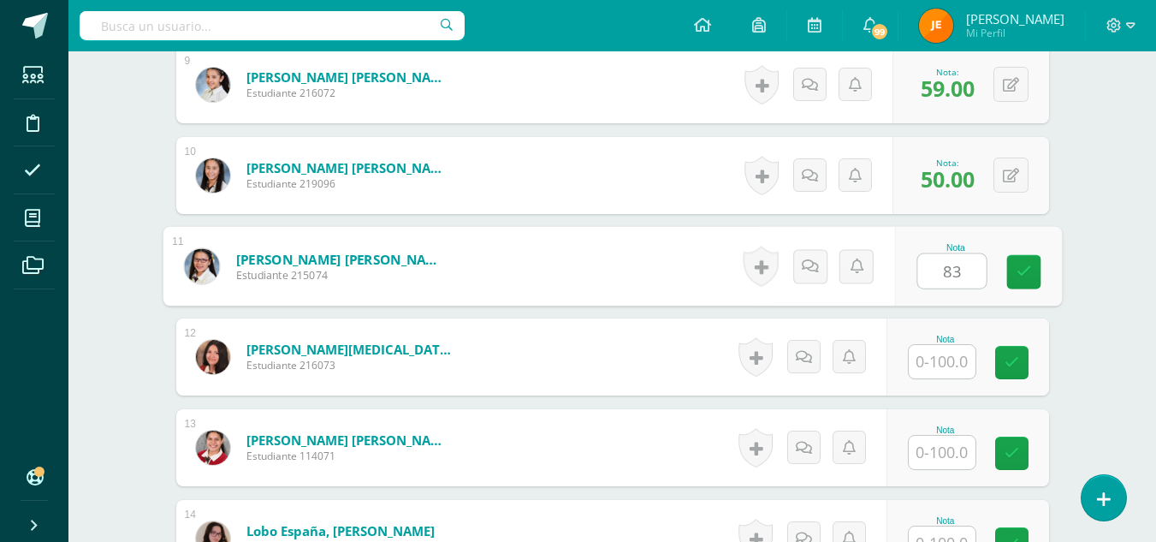
type input "83"
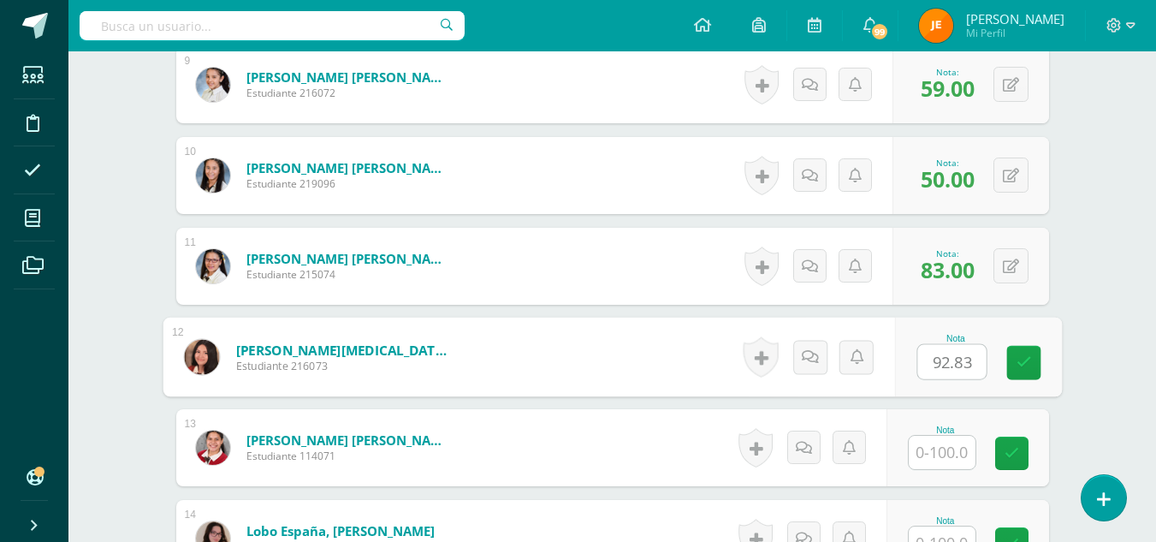
type input "92.83"
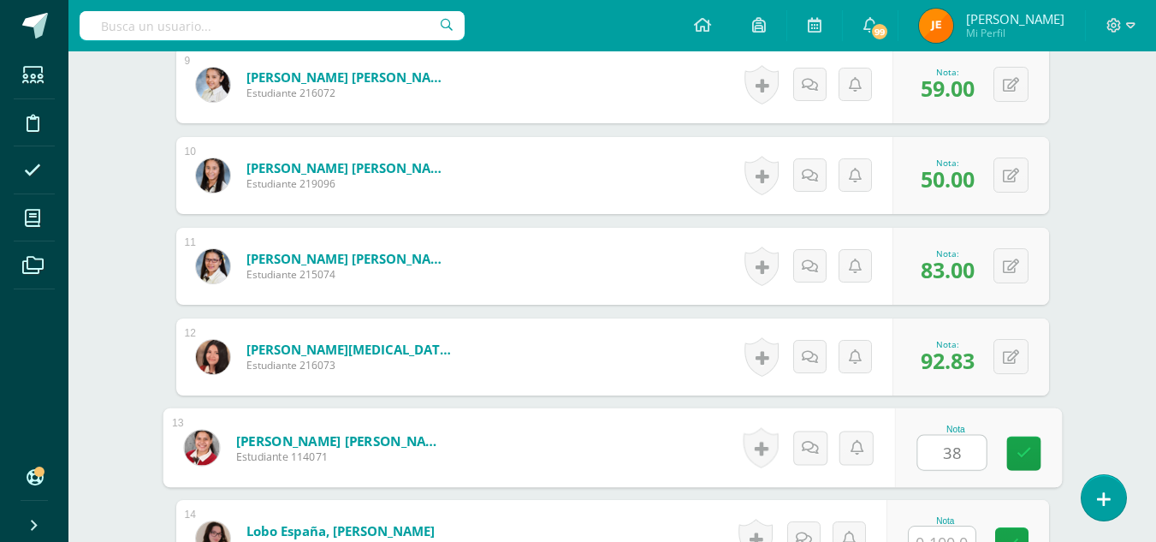
type input "38"
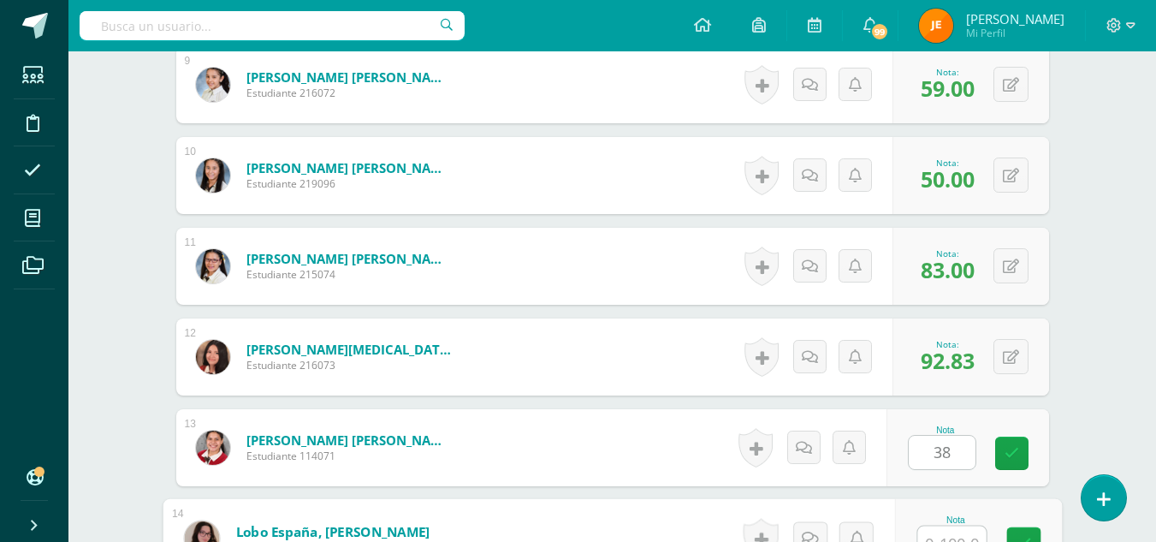
scroll to position [1292, 0]
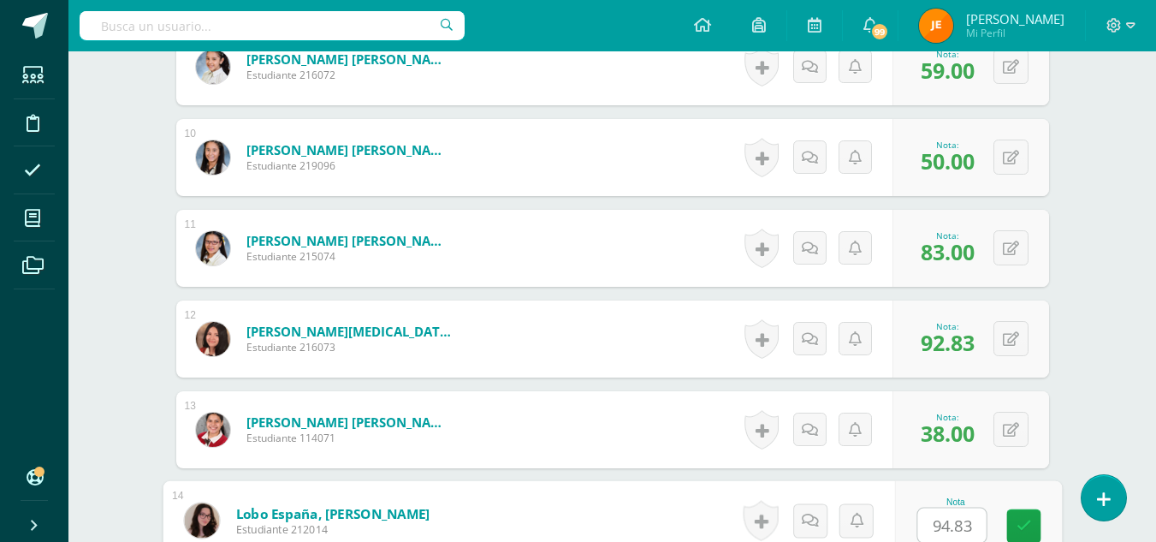
type input "94.83"
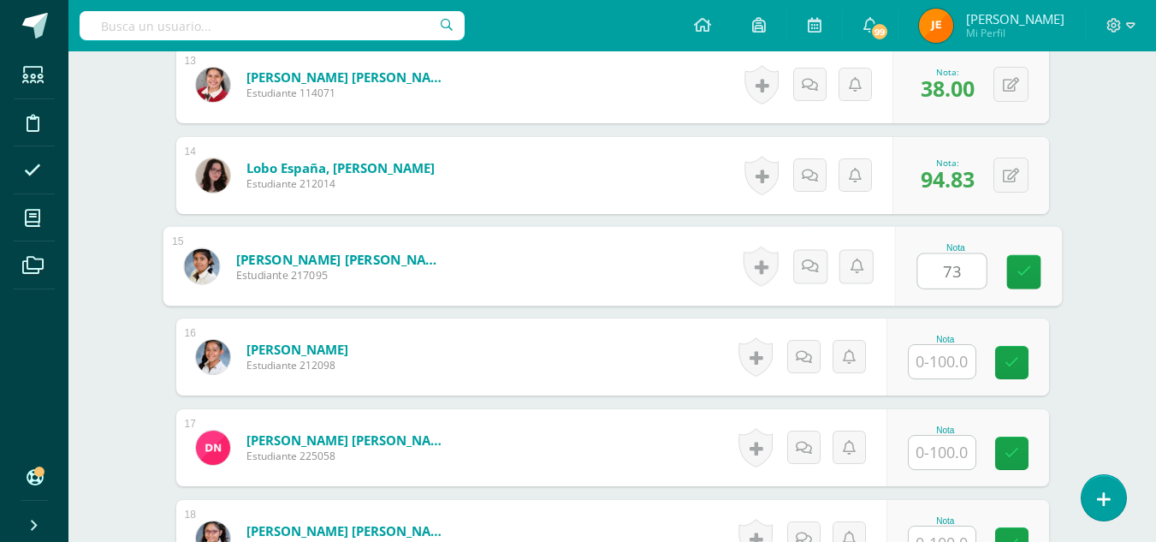
type input "73"
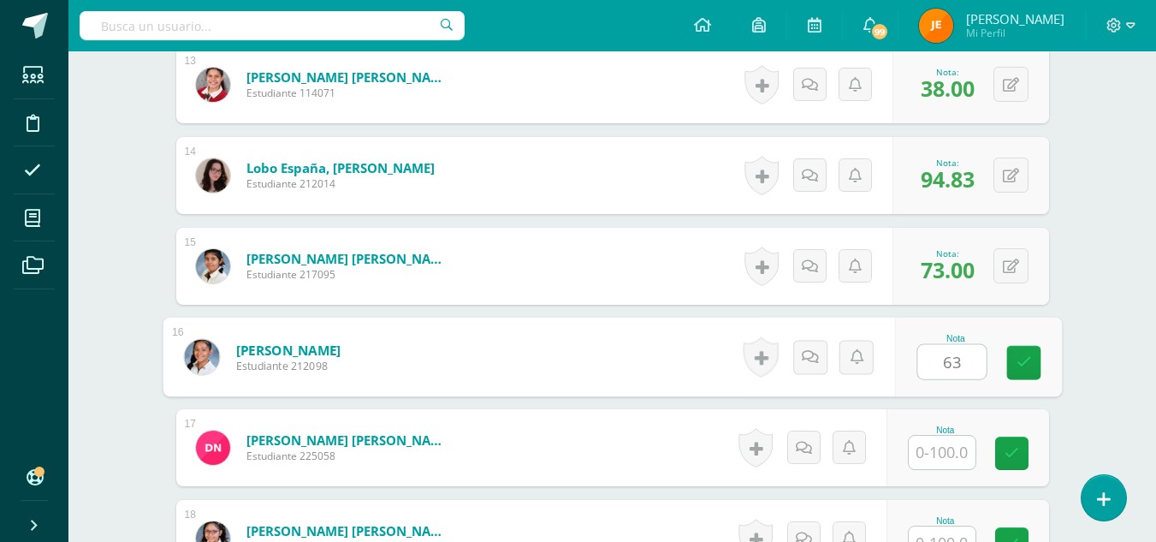
type input "63"
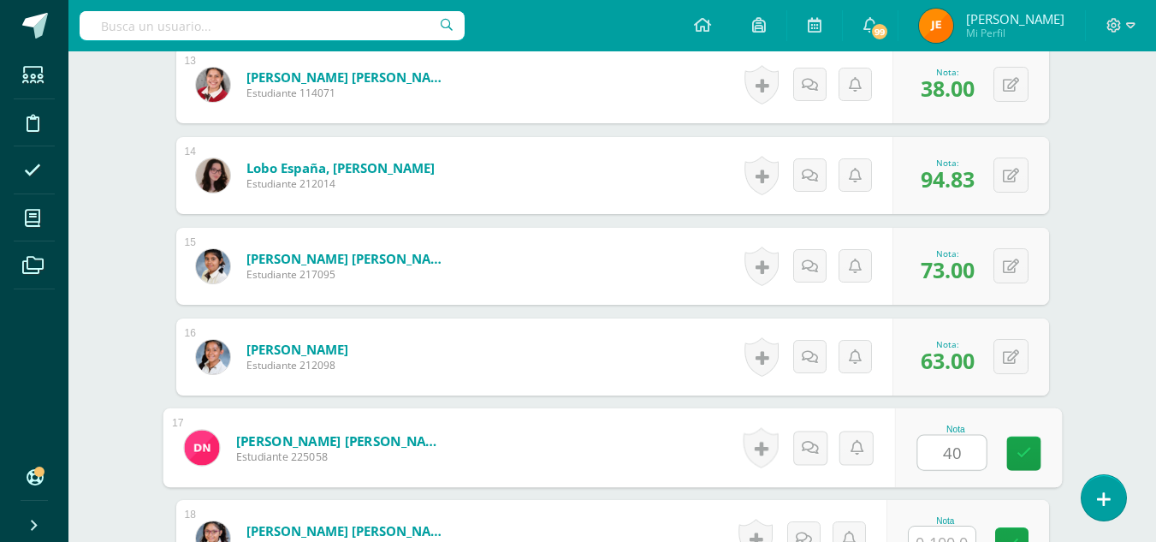
type input "40"
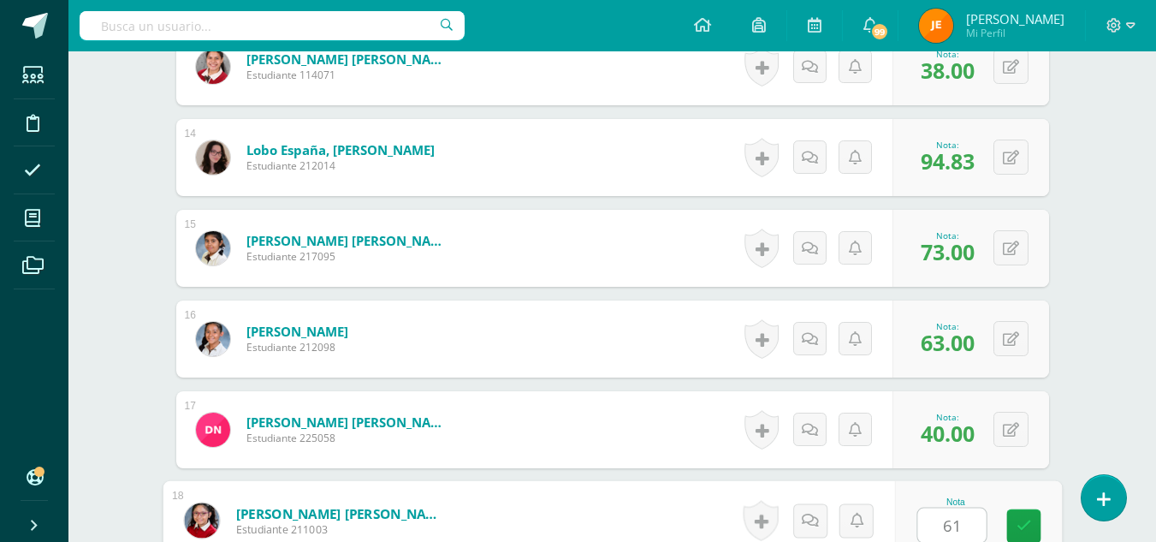
type input "61"
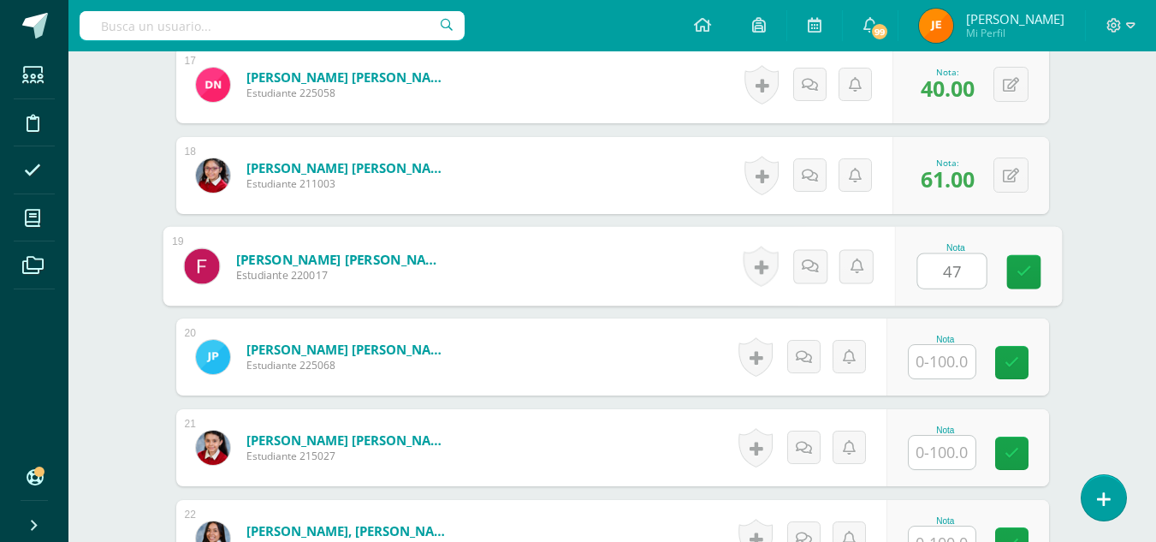
type input "47"
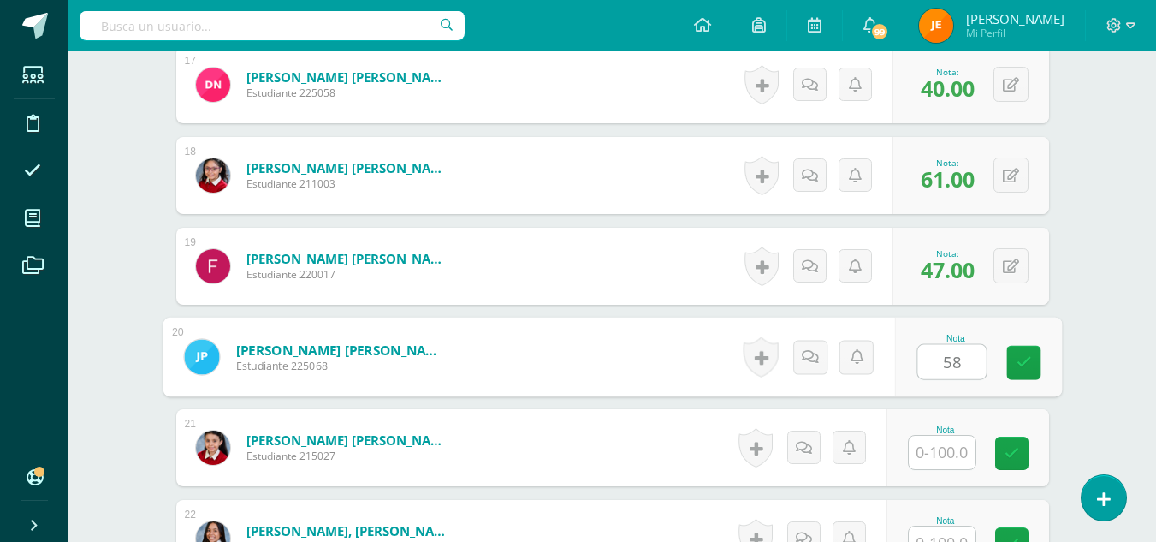
type input "58"
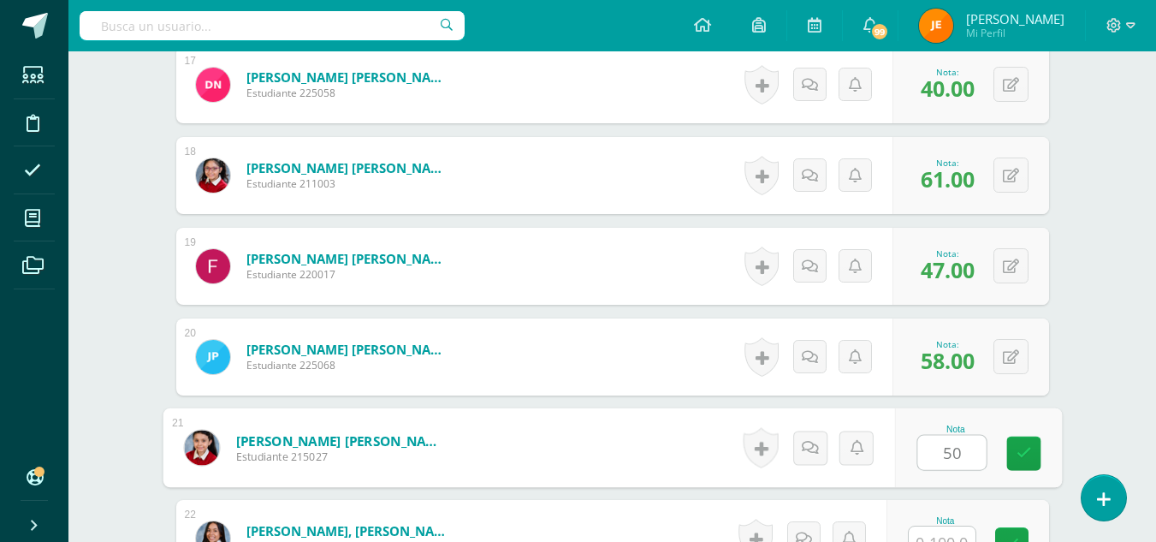
type input "50"
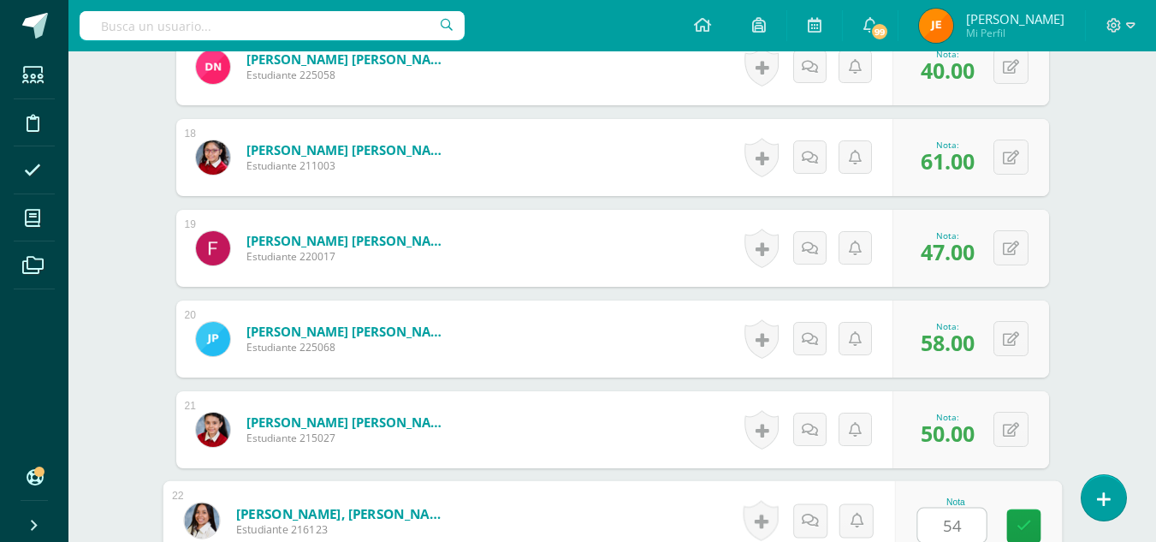
type input "54"
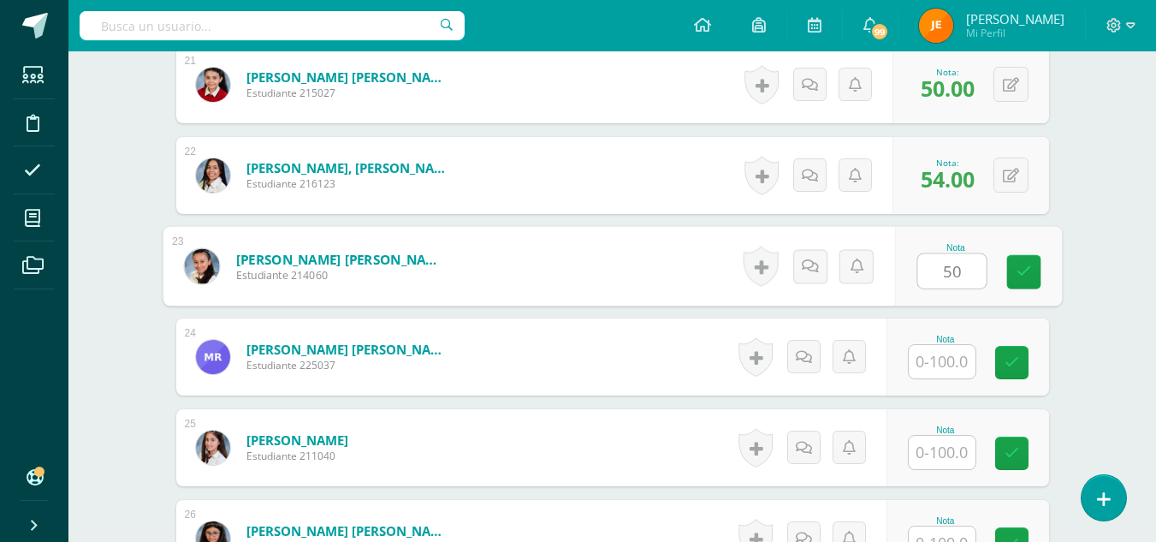
type input "50"
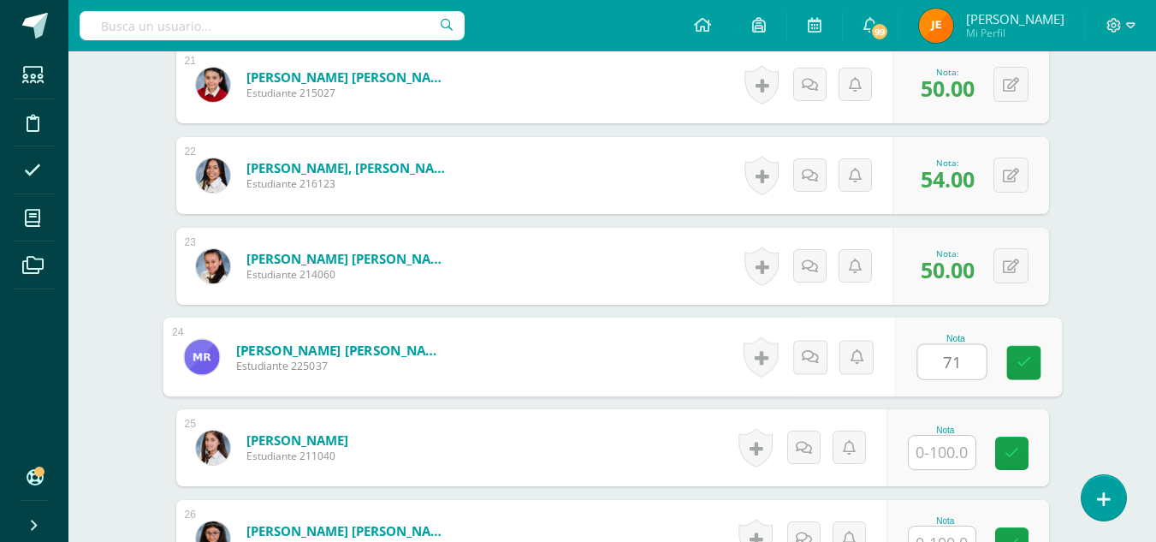
type input "71"
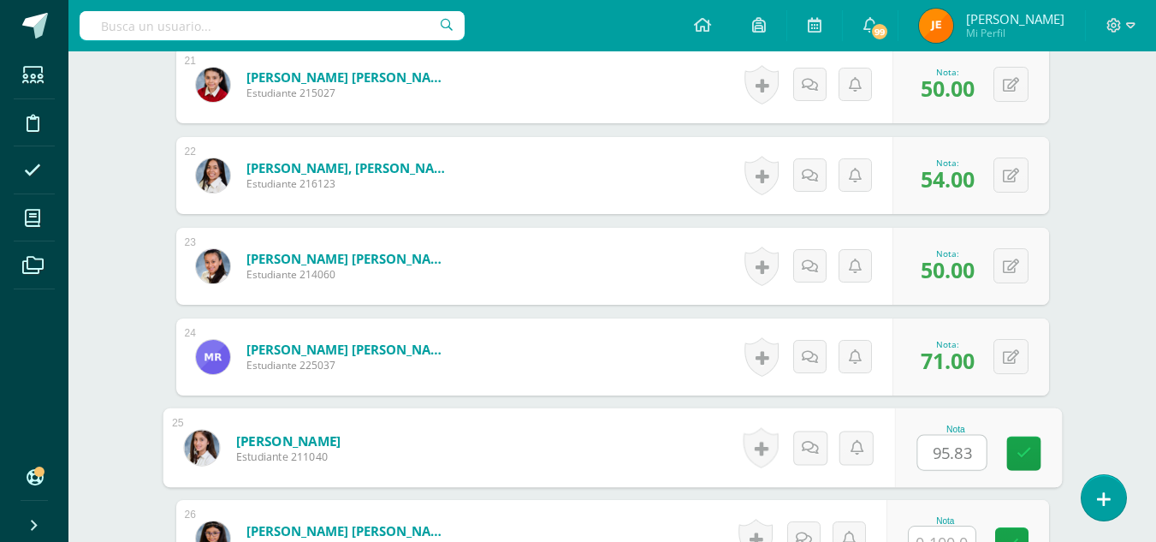
type input "95.83"
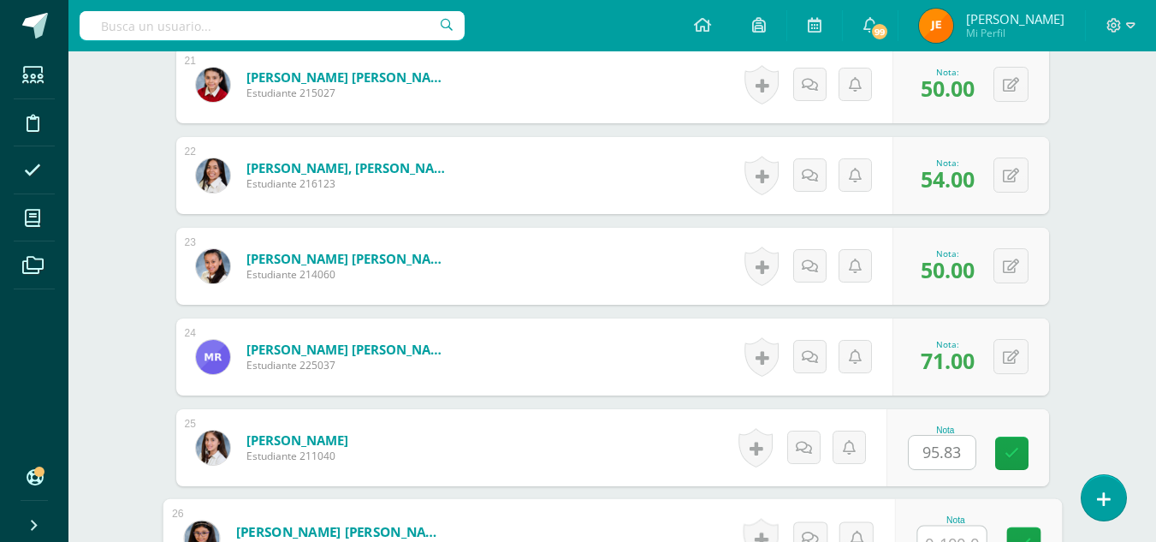
scroll to position [2381, 0]
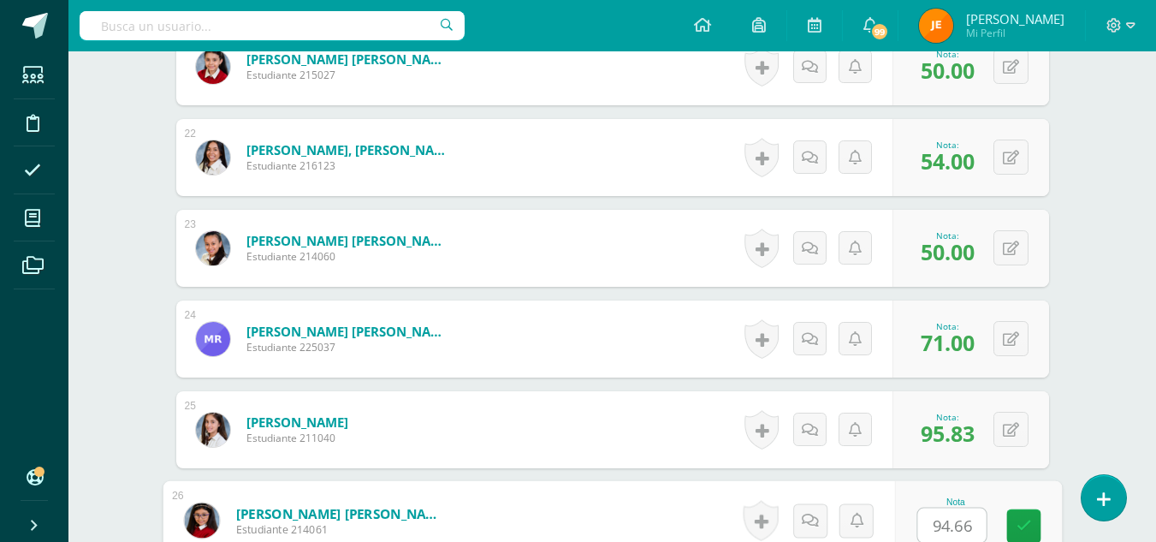
type input "94.66"
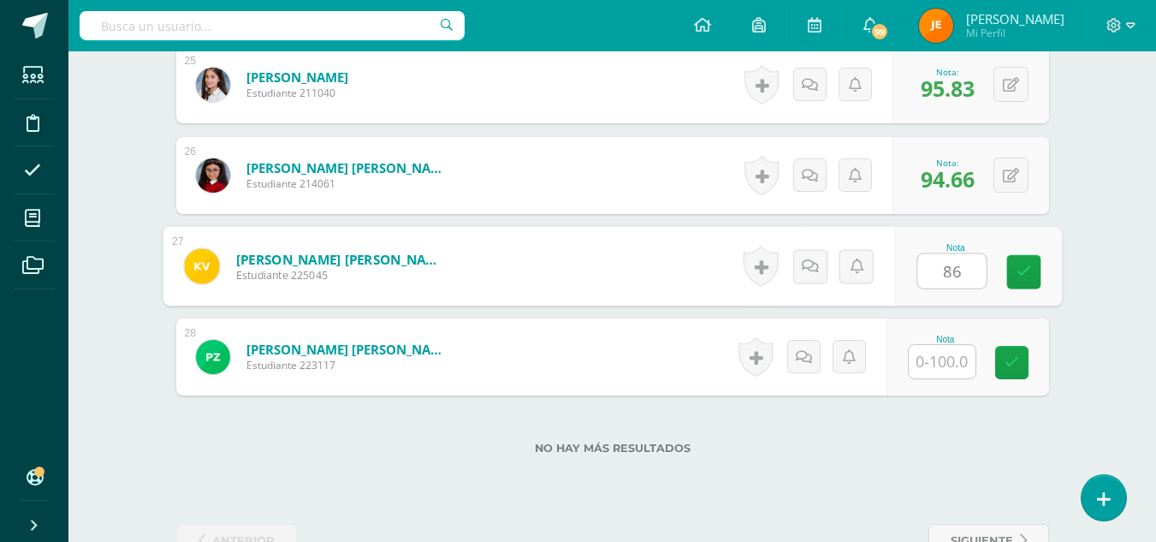
type input "86"
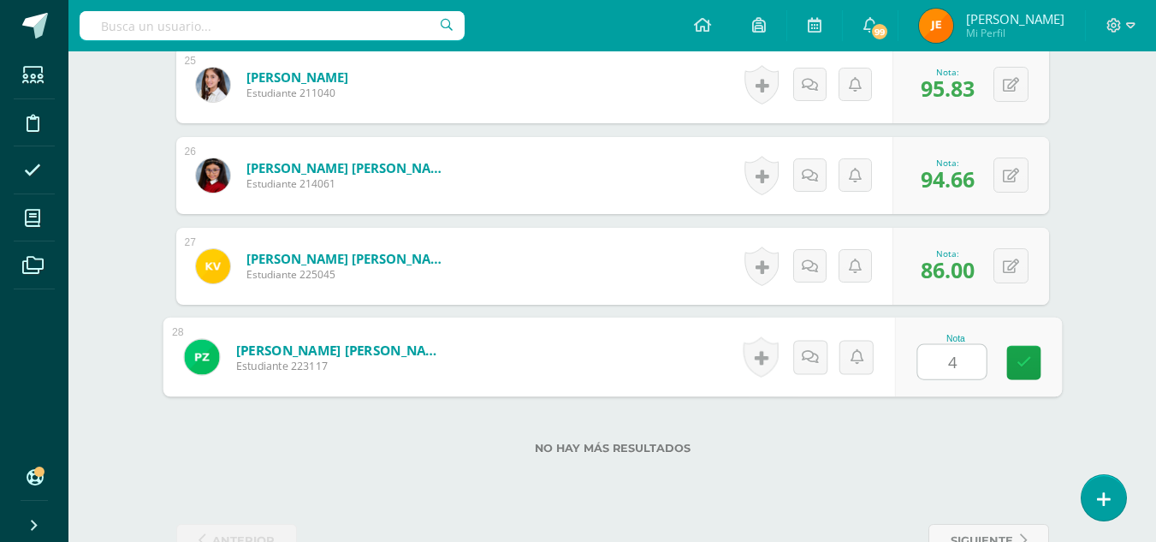
type input "45"
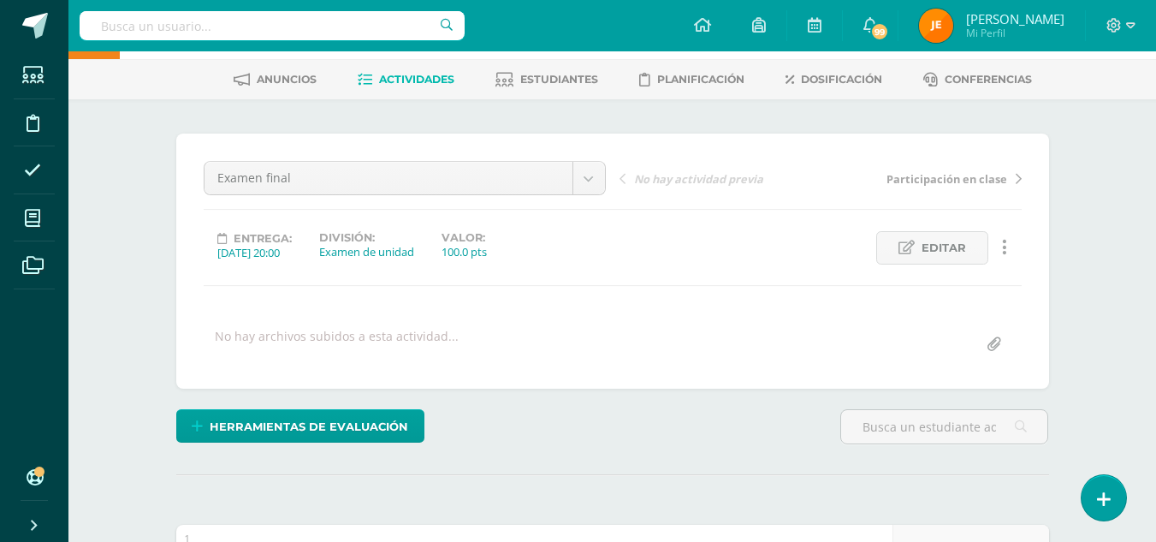
scroll to position [0, 0]
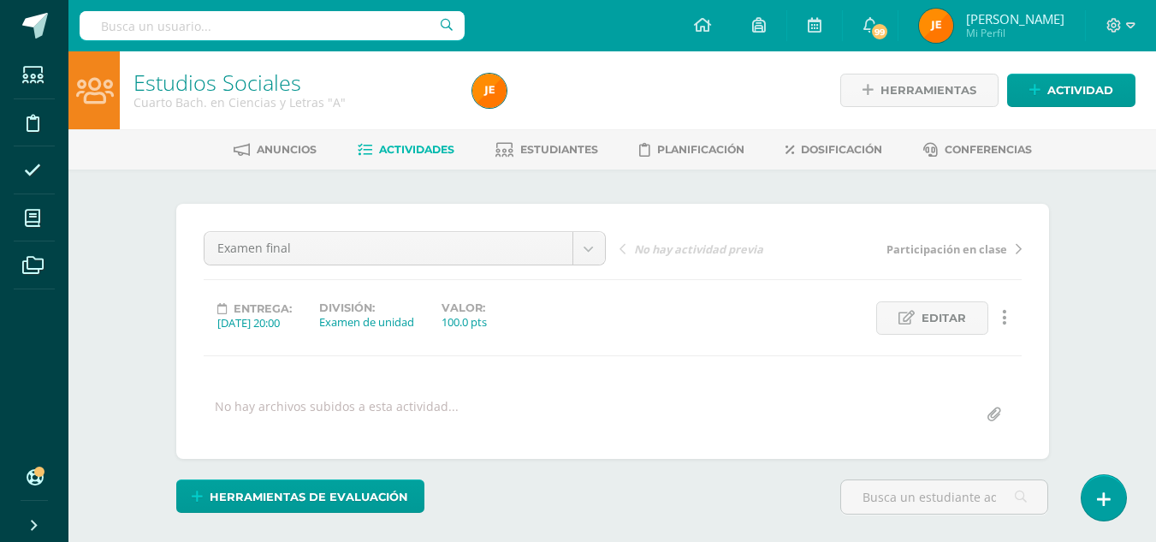
click at [411, 153] on span "Actividades" at bounding box center [416, 149] width 75 height 13
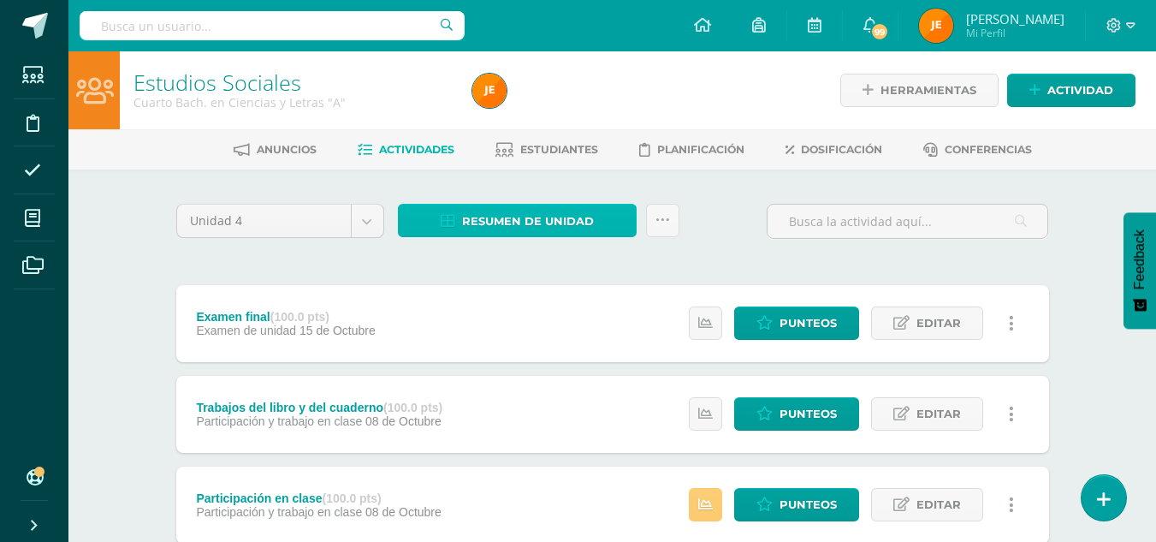
click at [563, 217] on span "Resumen de unidad" at bounding box center [528, 221] width 132 height 32
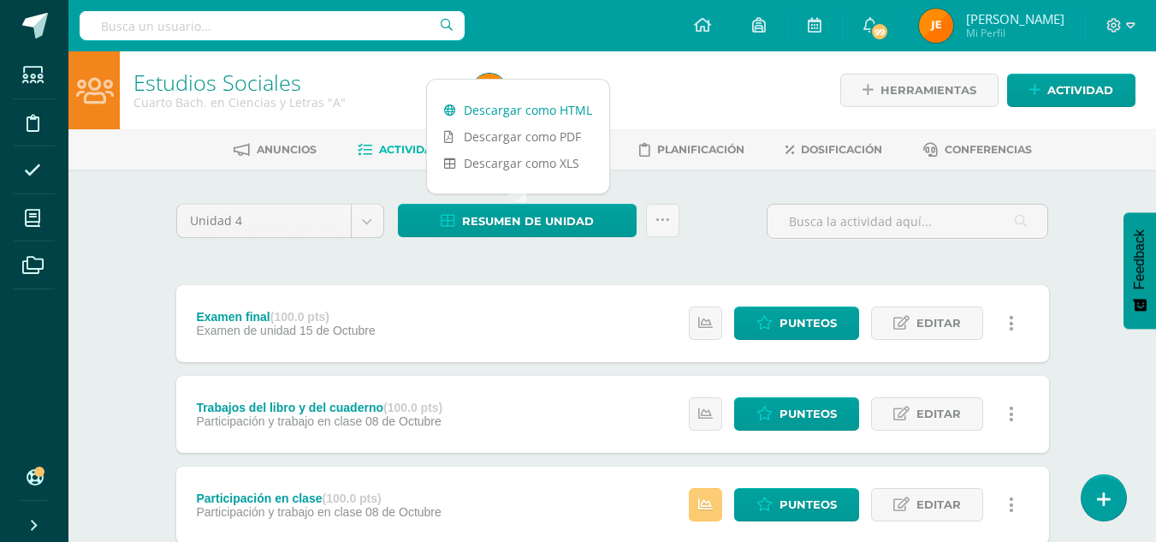
click at [546, 104] on link "Descargar como HTML" at bounding box center [518, 110] width 182 height 27
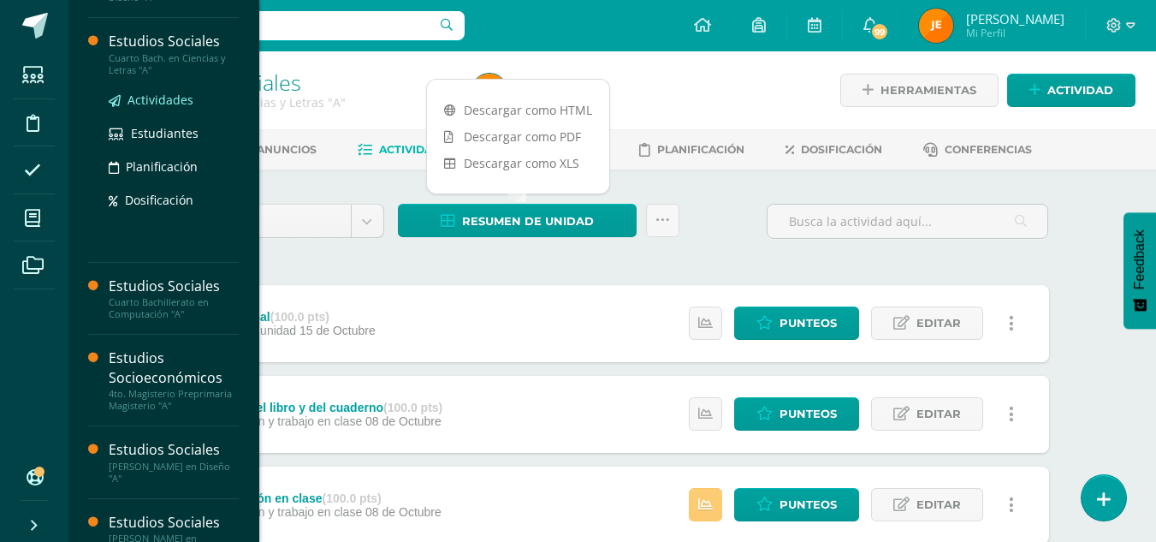
scroll to position [366, 0]
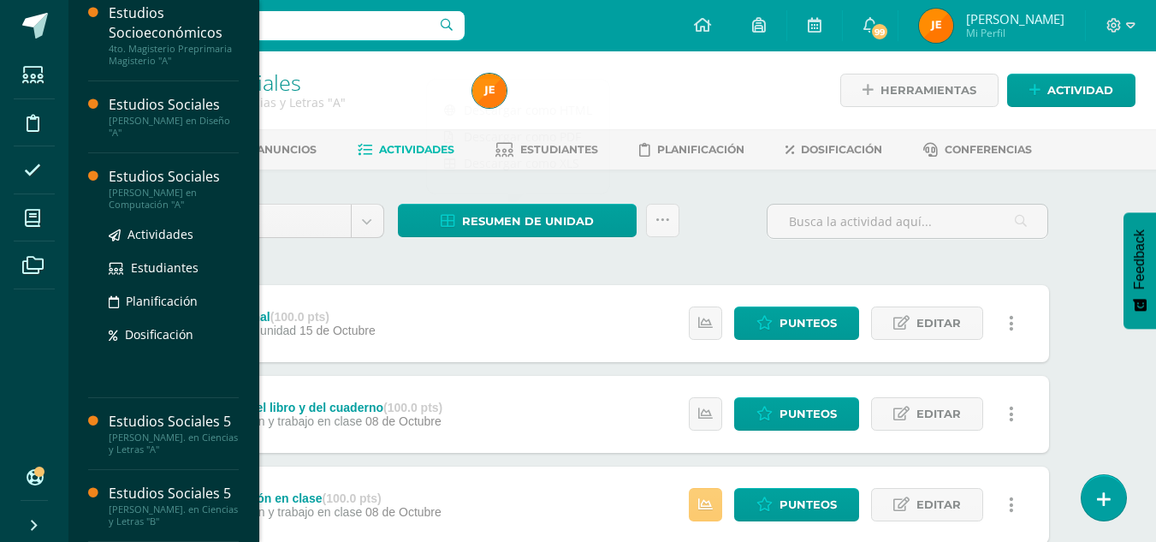
click at [163, 348] on div "Actividades Estudiantes Planificación Dosificación" at bounding box center [174, 297] width 130 height 173
click at [171, 199] on div "[PERSON_NAME] en Computación "A"" at bounding box center [174, 199] width 130 height 24
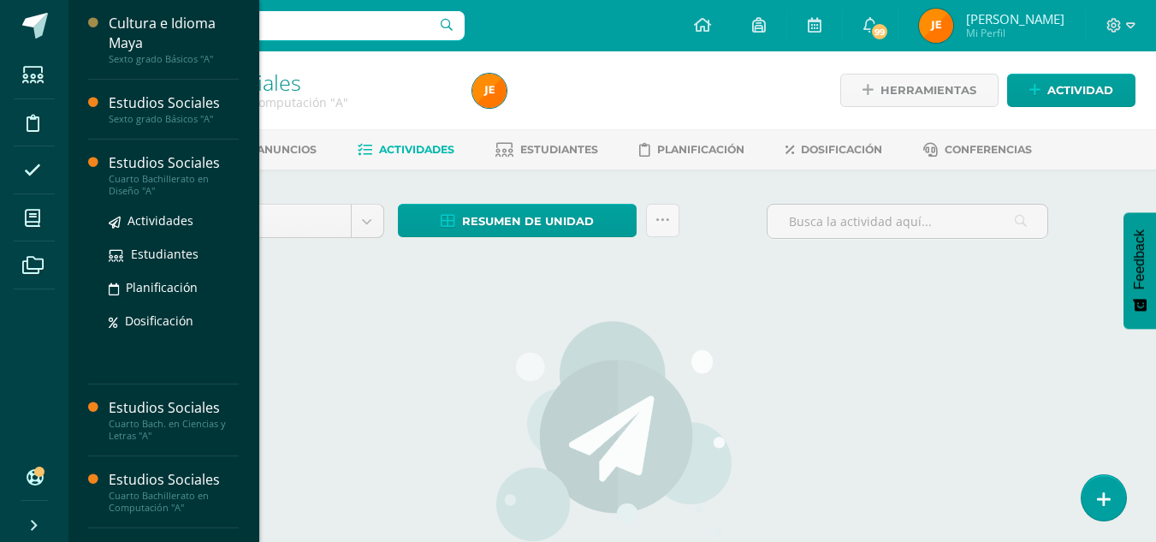
click at [175, 171] on div "Estudios Sociales" at bounding box center [174, 163] width 130 height 20
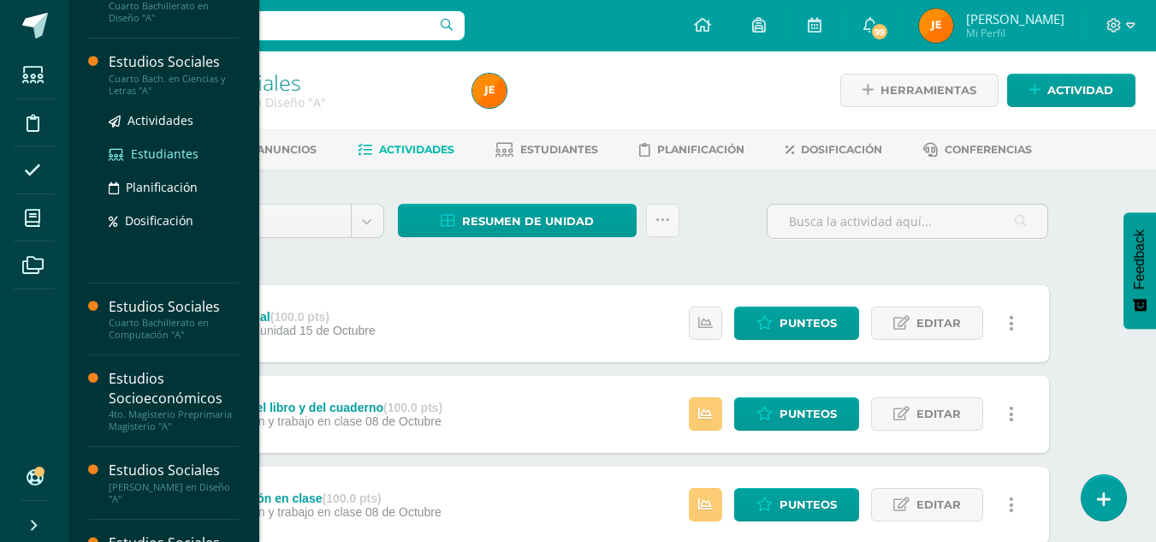
scroll to position [174, 0]
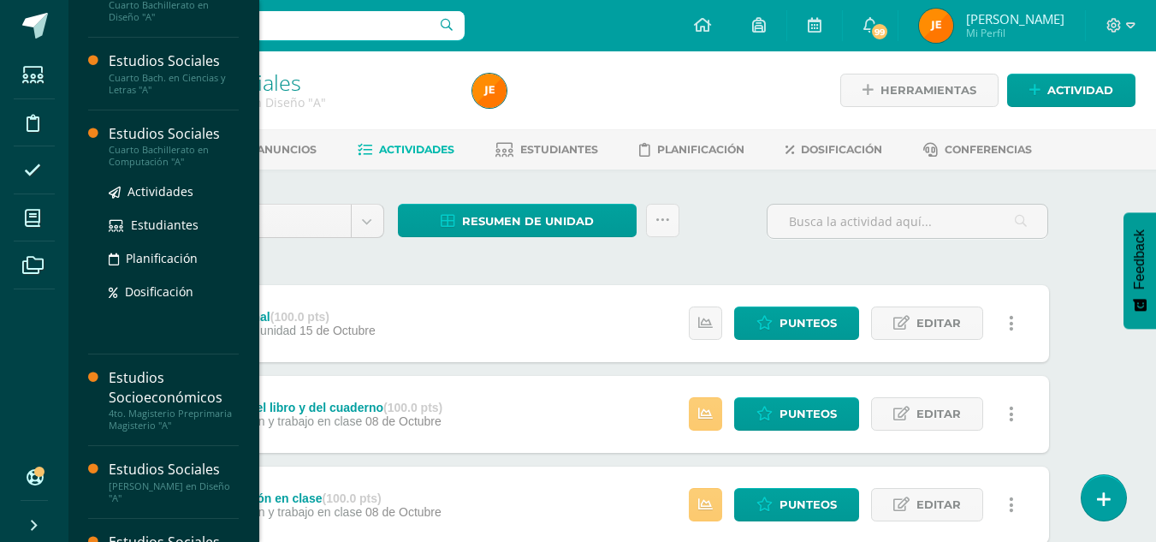
click at [142, 151] on div "Cuarto Bachillerato en Computación "A"" at bounding box center [174, 156] width 130 height 24
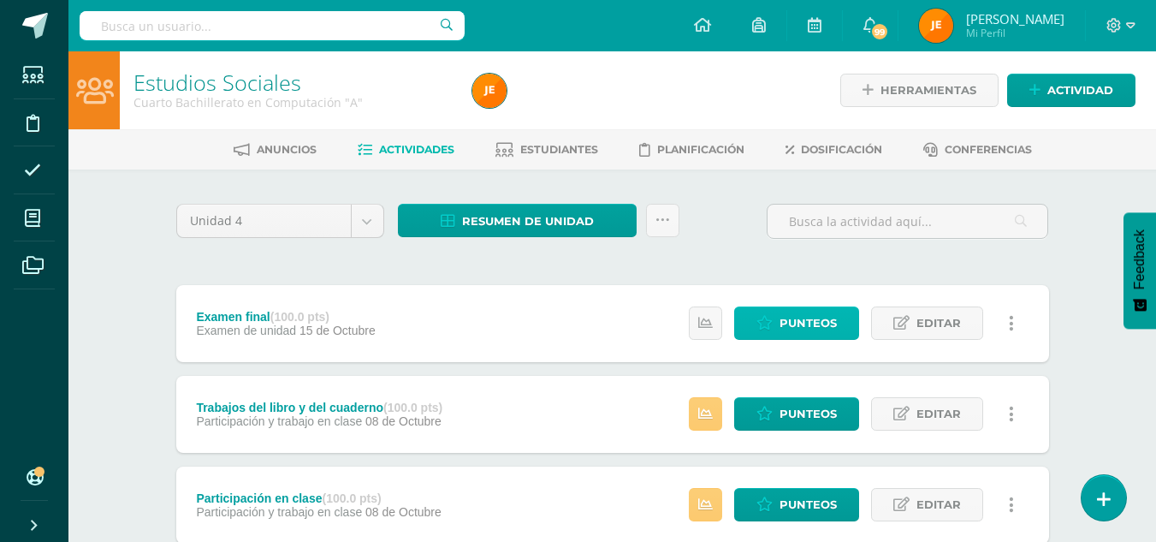
click at [806, 324] on span "Punteos" at bounding box center [808, 323] width 57 height 32
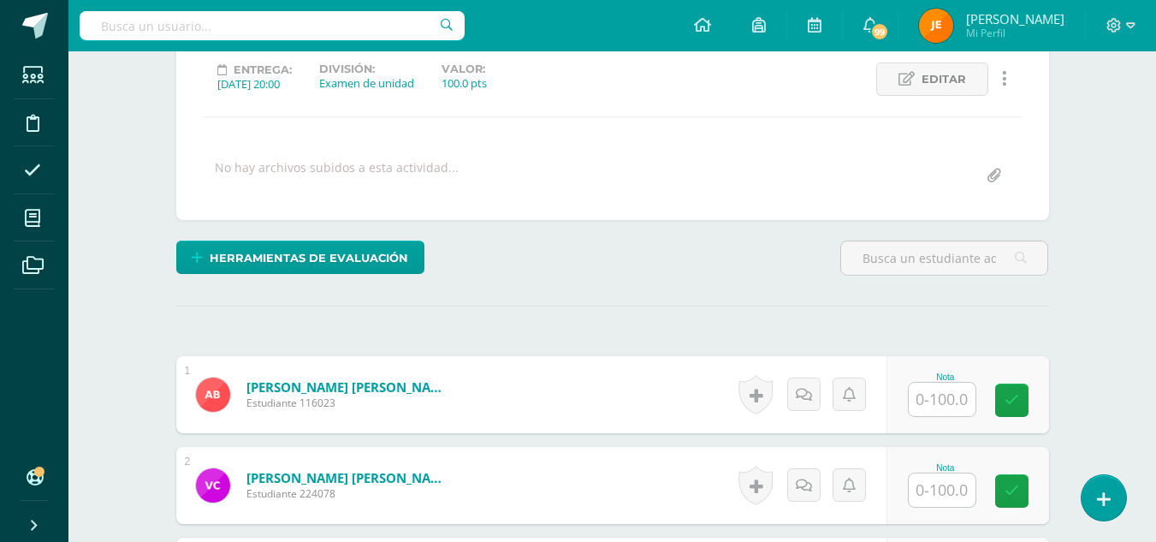
scroll to position [240, 0]
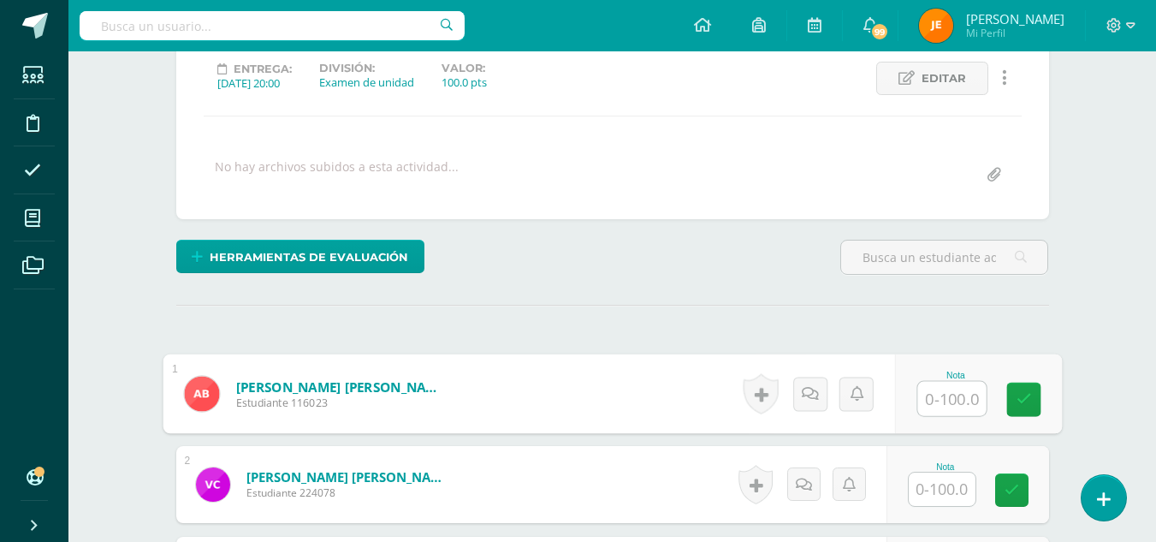
click at [947, 394] on input "text" at bounding box center [951, 399] width 68 height 34
type input "63"
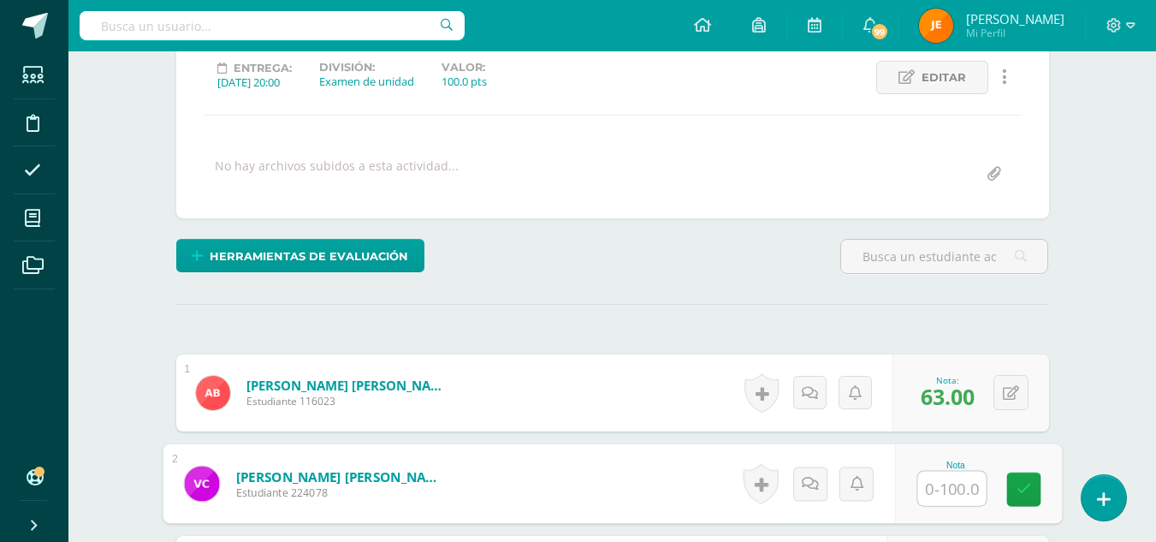
scroll to position [241, 0]
type input "89.66"
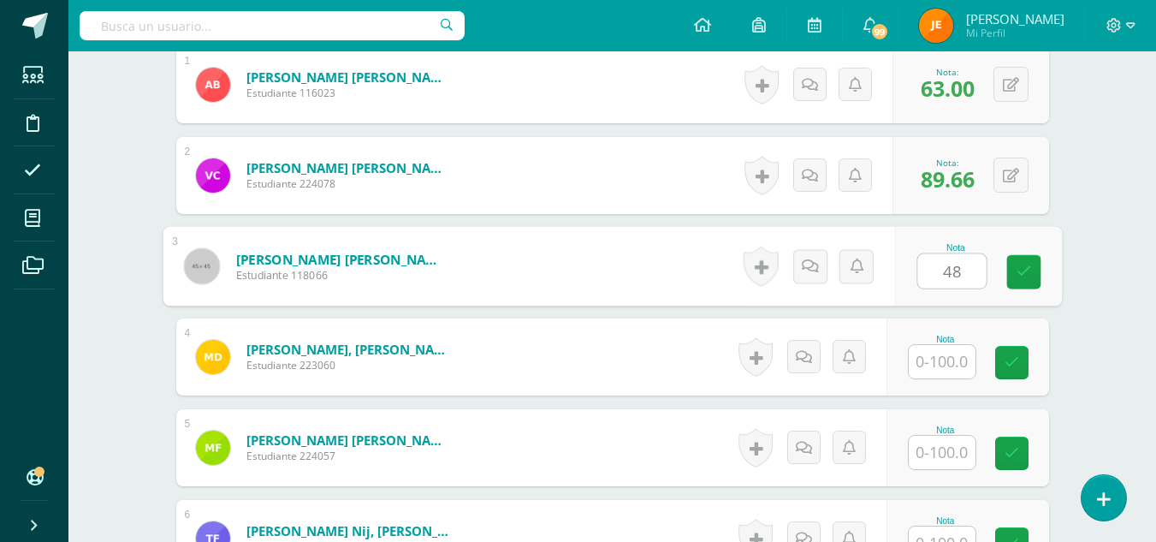
type input "48"
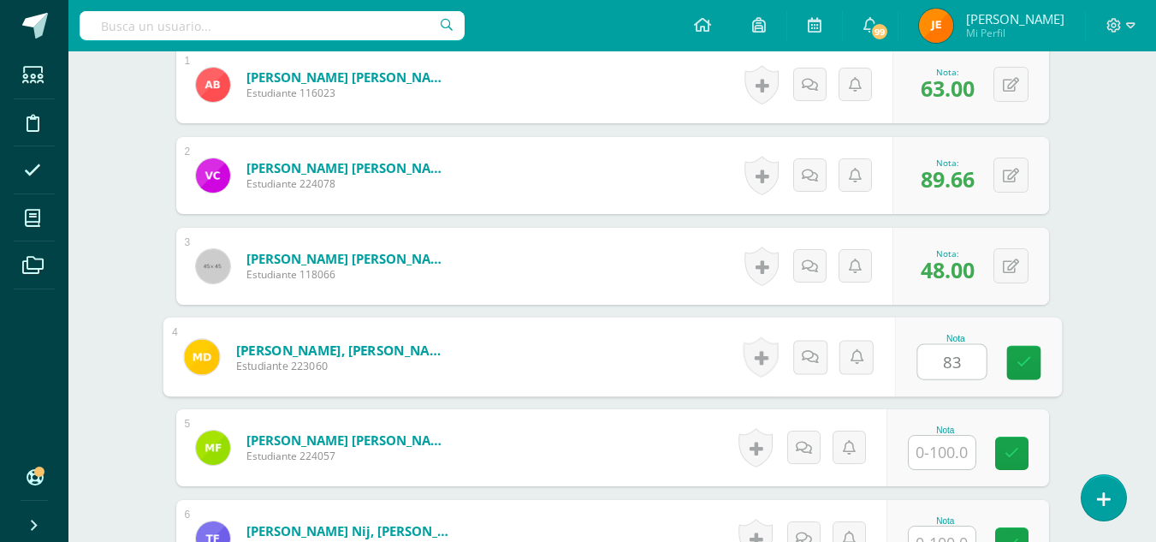
type input "83"
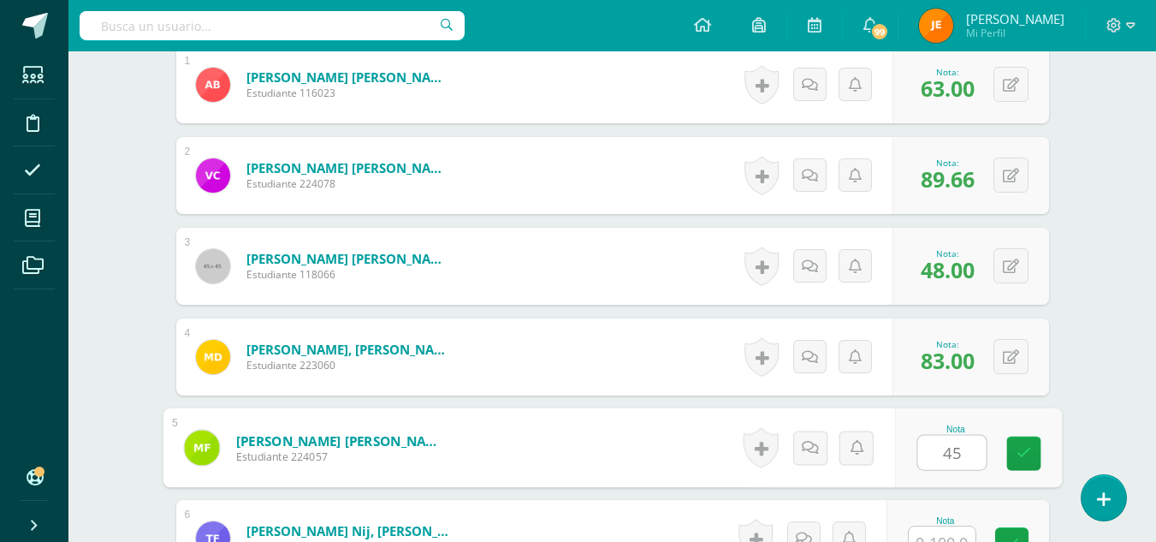
type input "45"
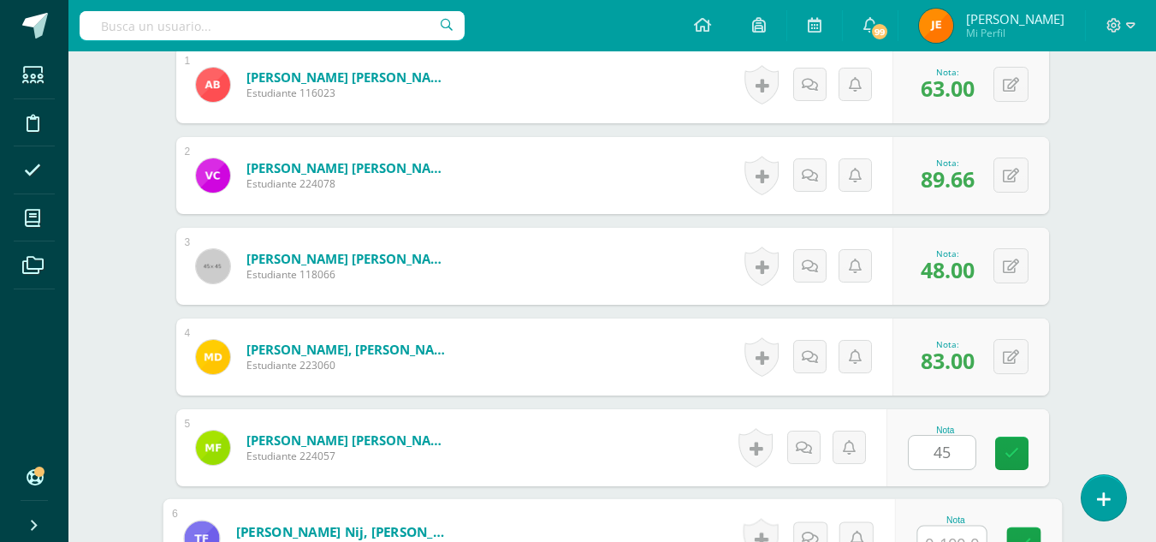
scroll to position [567, 0]
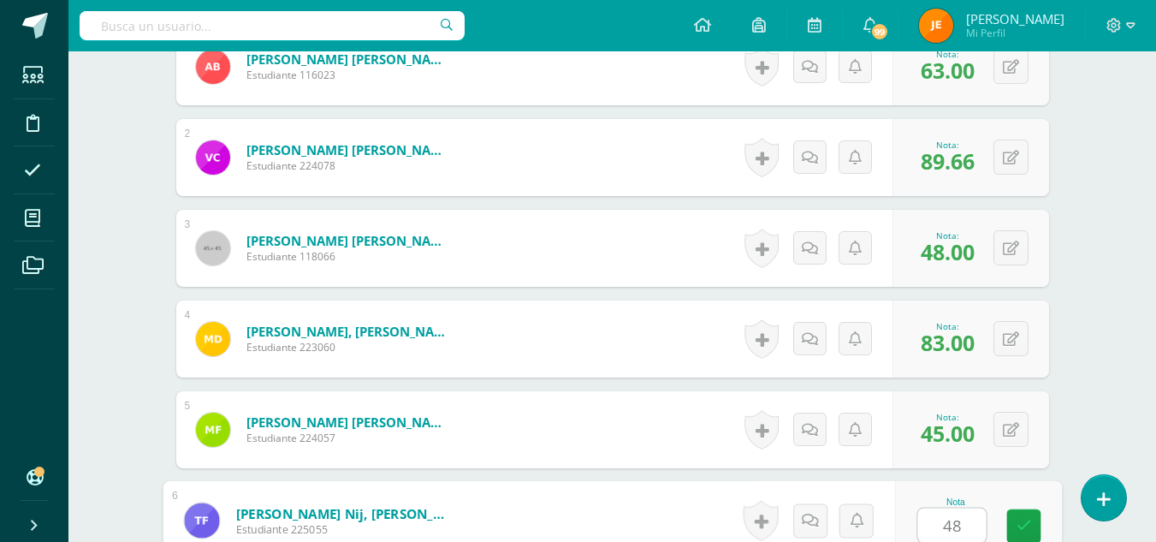
type input "48"
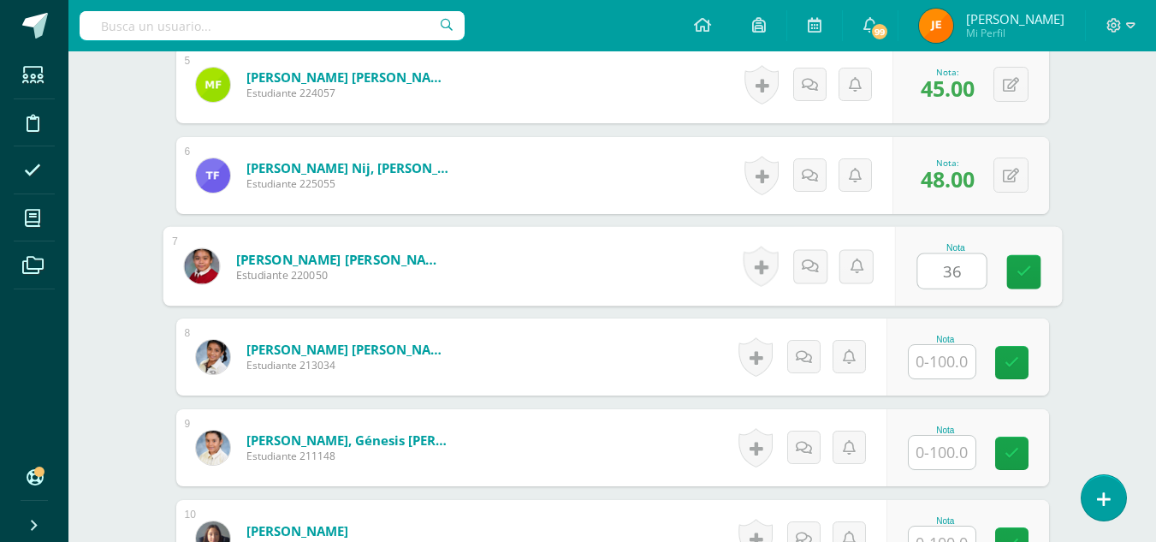
type input "36"
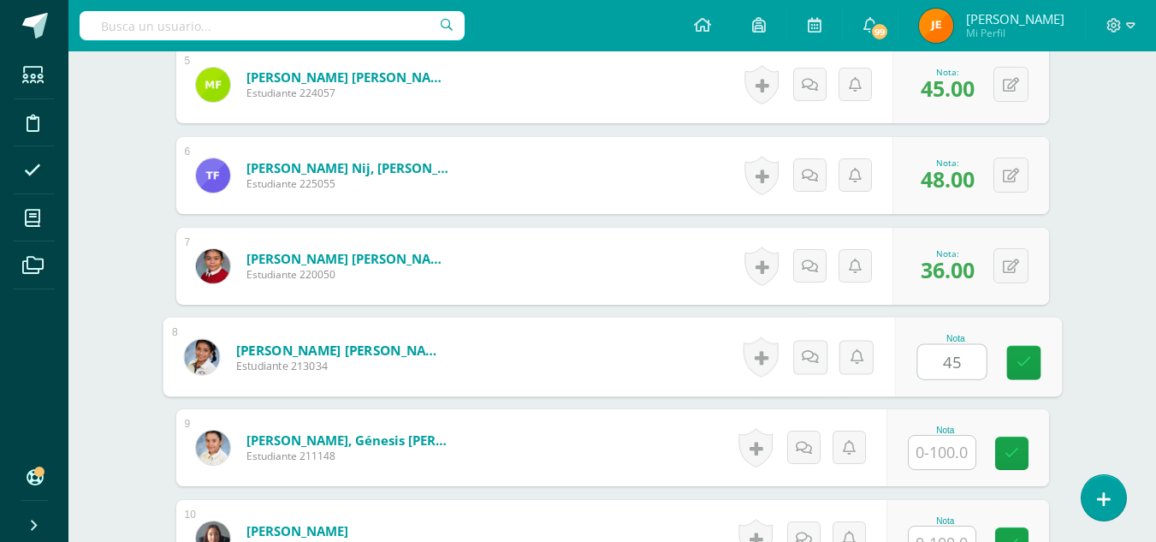
type input "45"
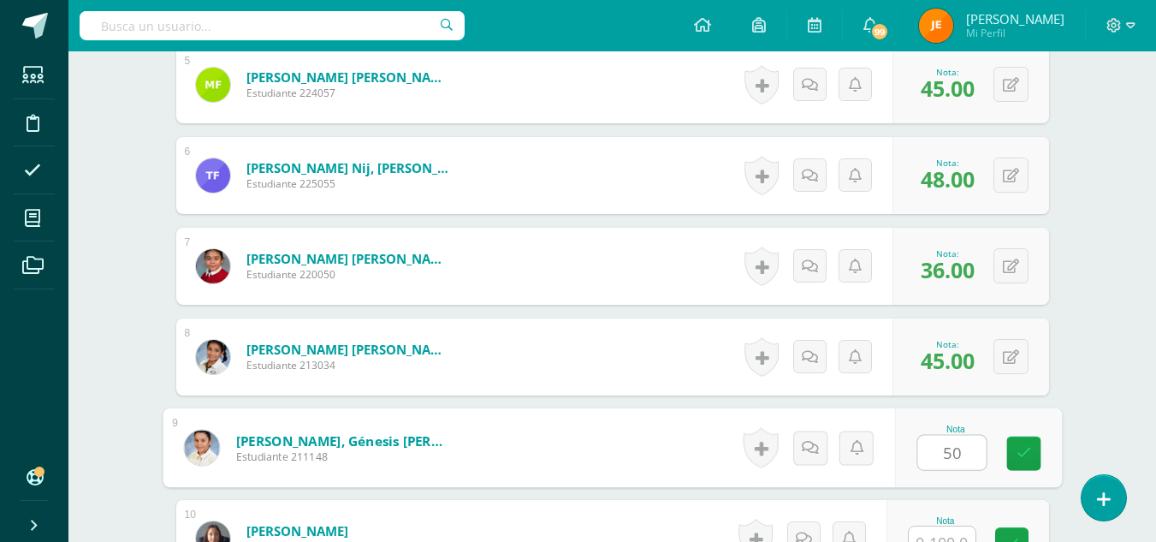
type input "50"
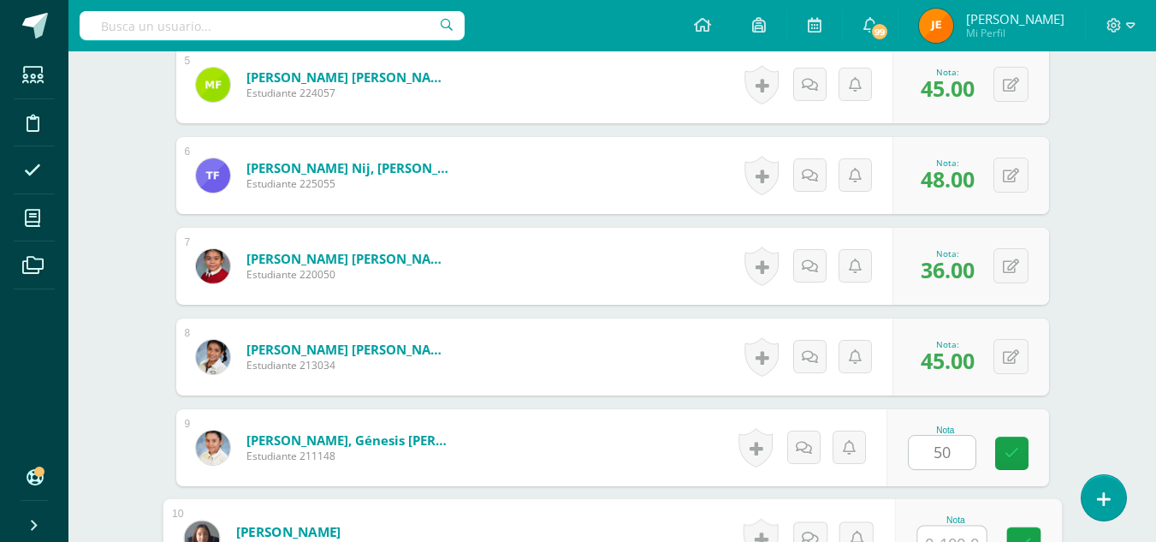
scroll to position [929, 0]
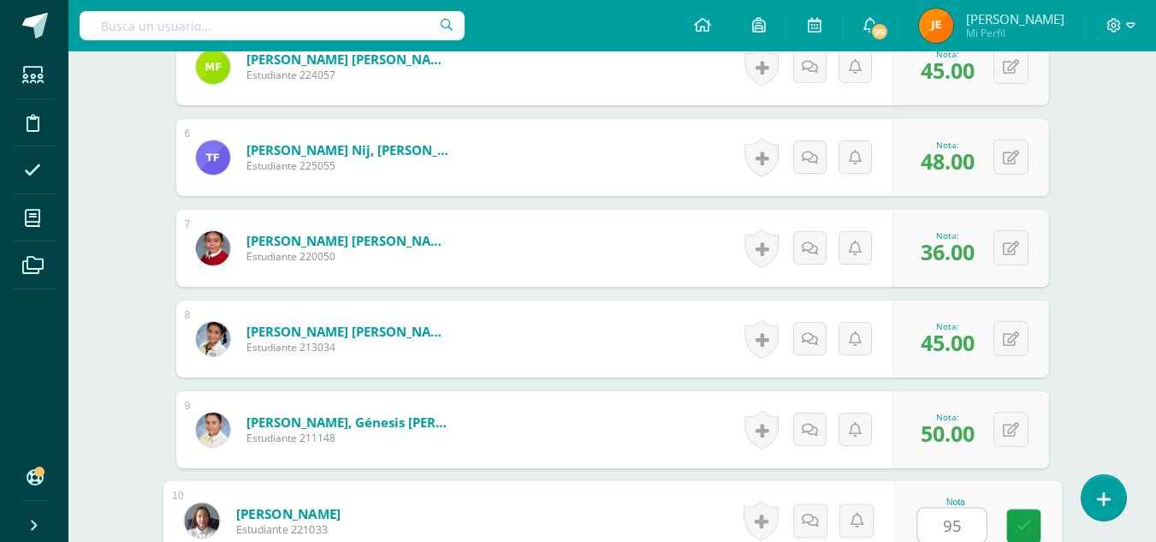
type input "95"
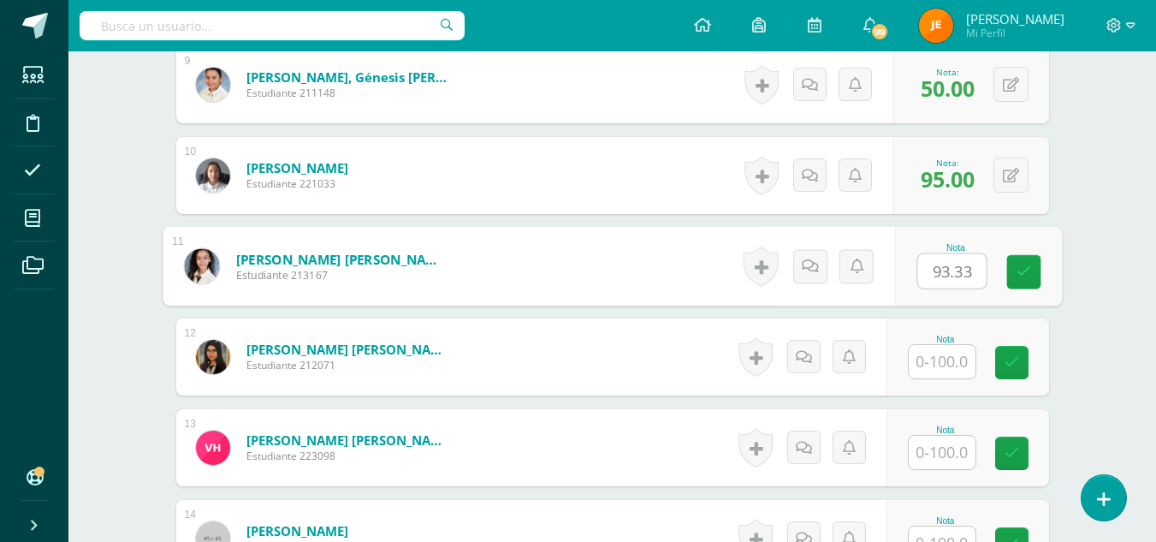
type input "93.33"
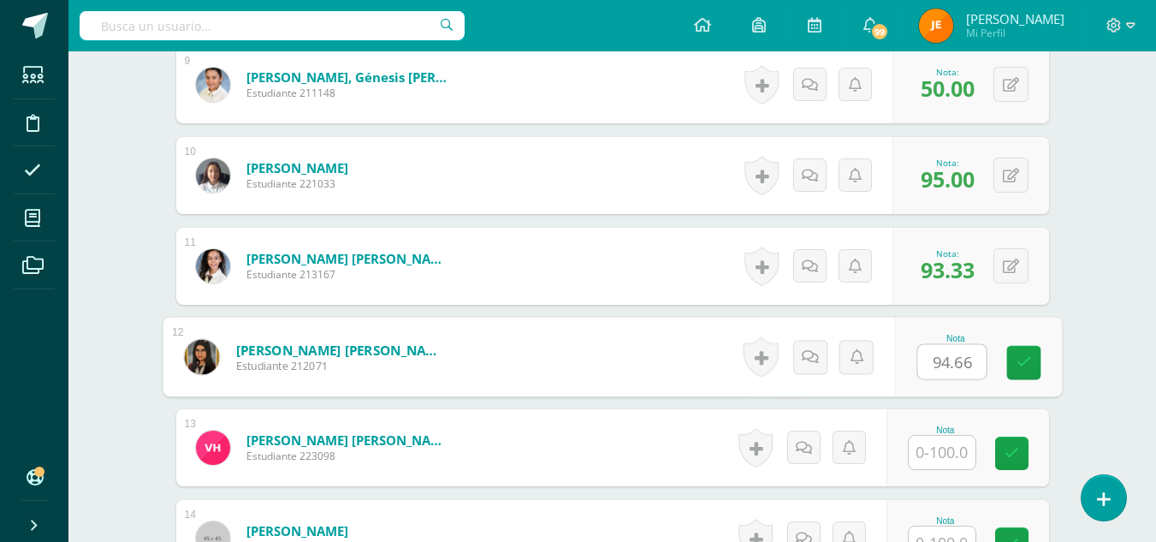
type input "94.66"
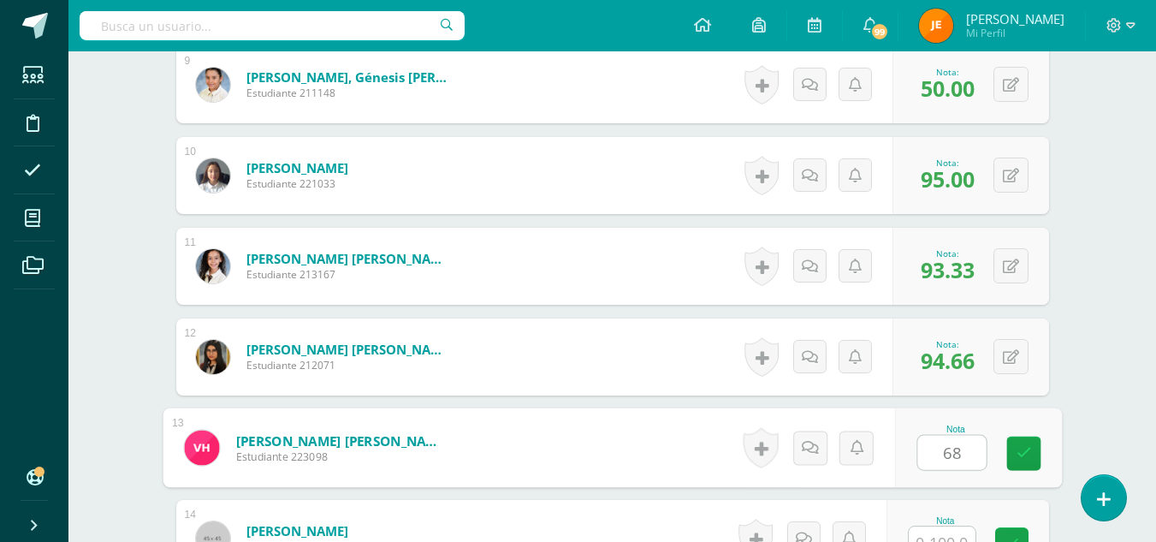
type input "68"
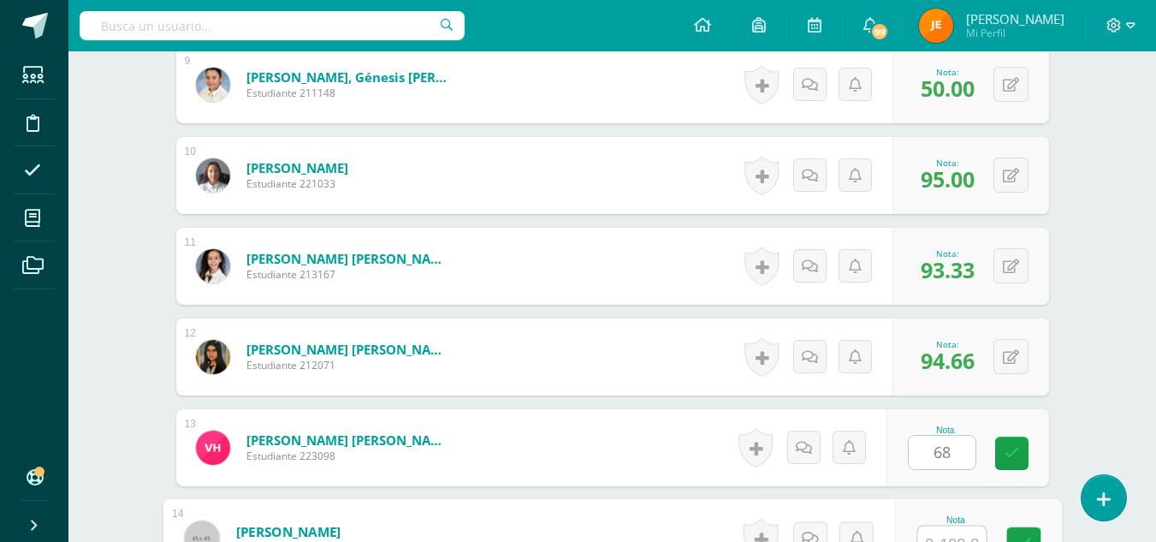
scroll to position [1292, 0]
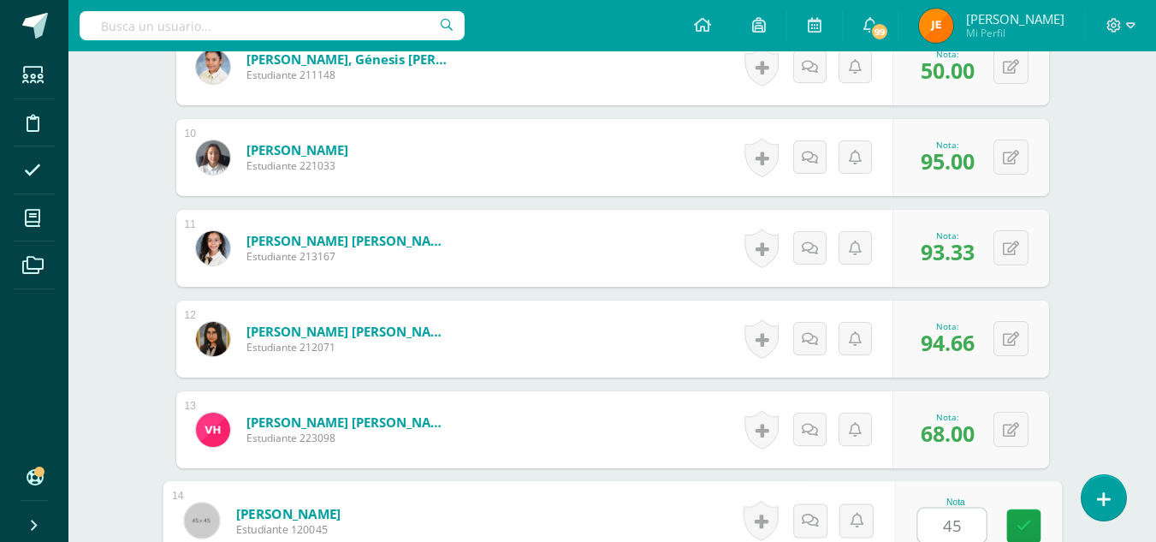
type input "45"
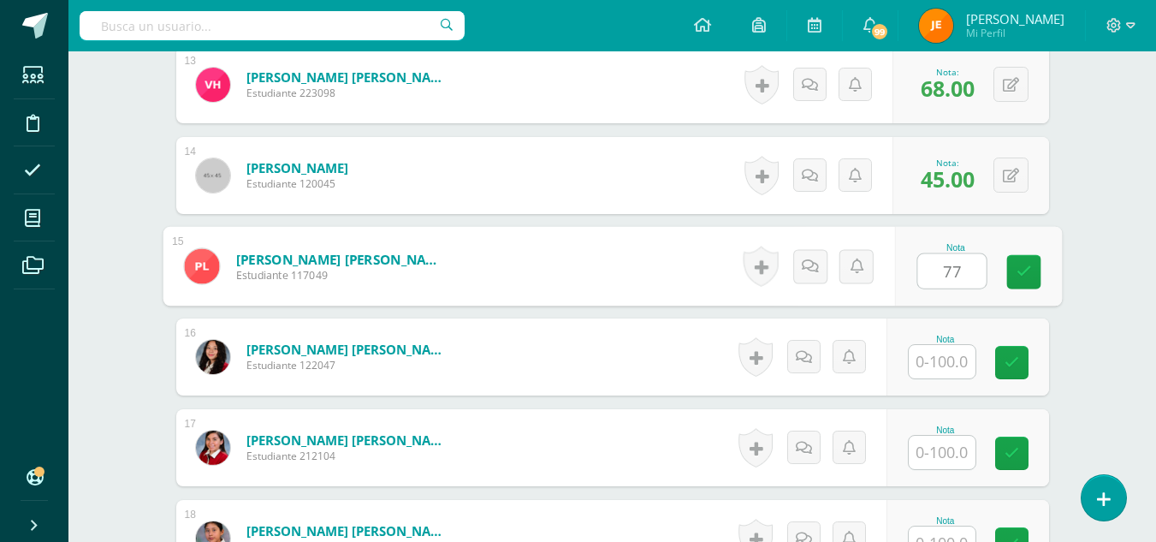
type input "77"
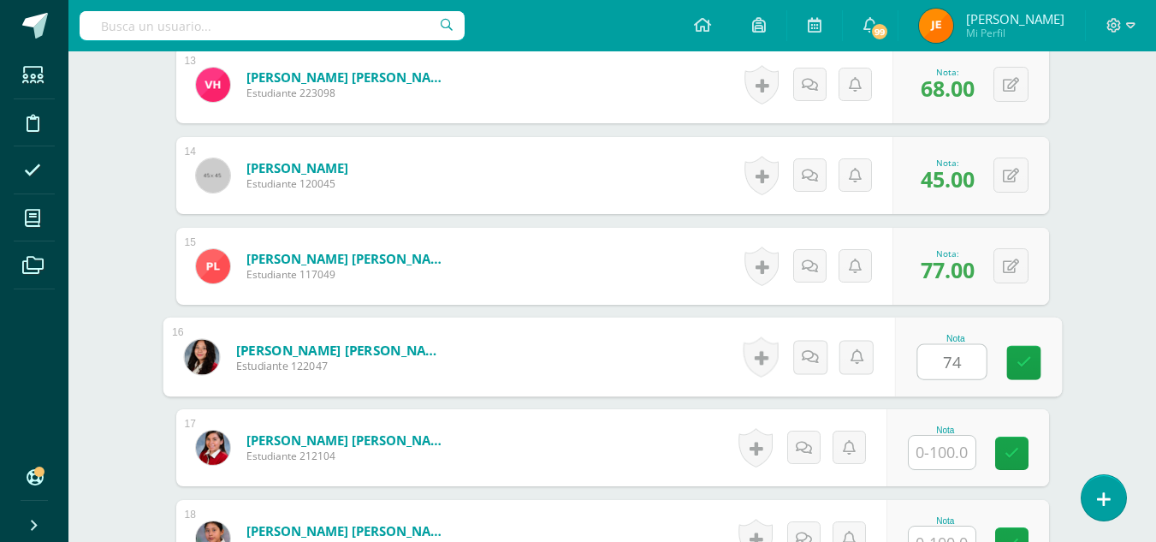
type input "74"
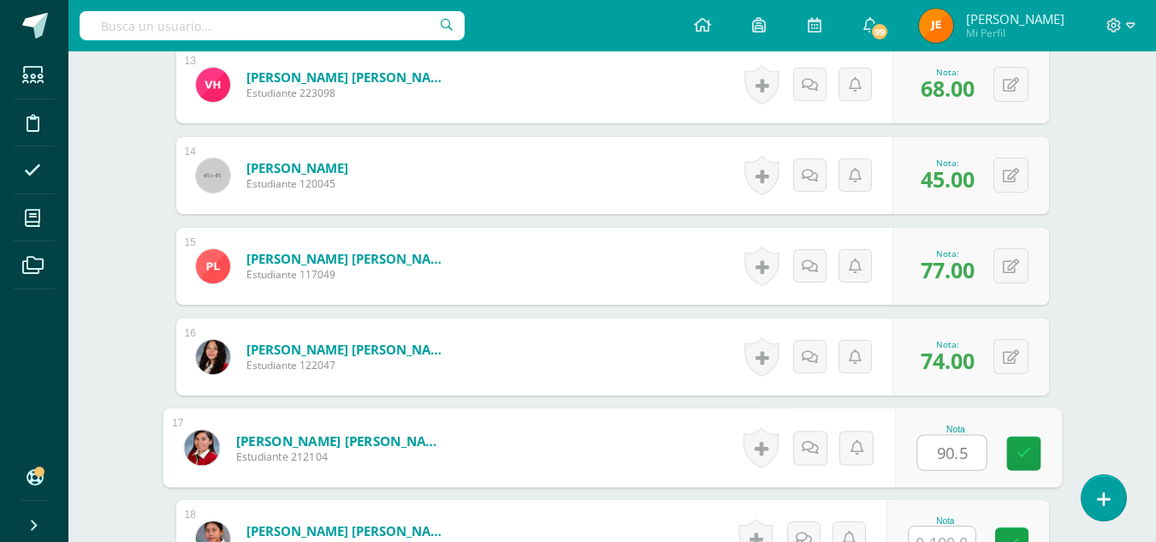
type input "90.5"
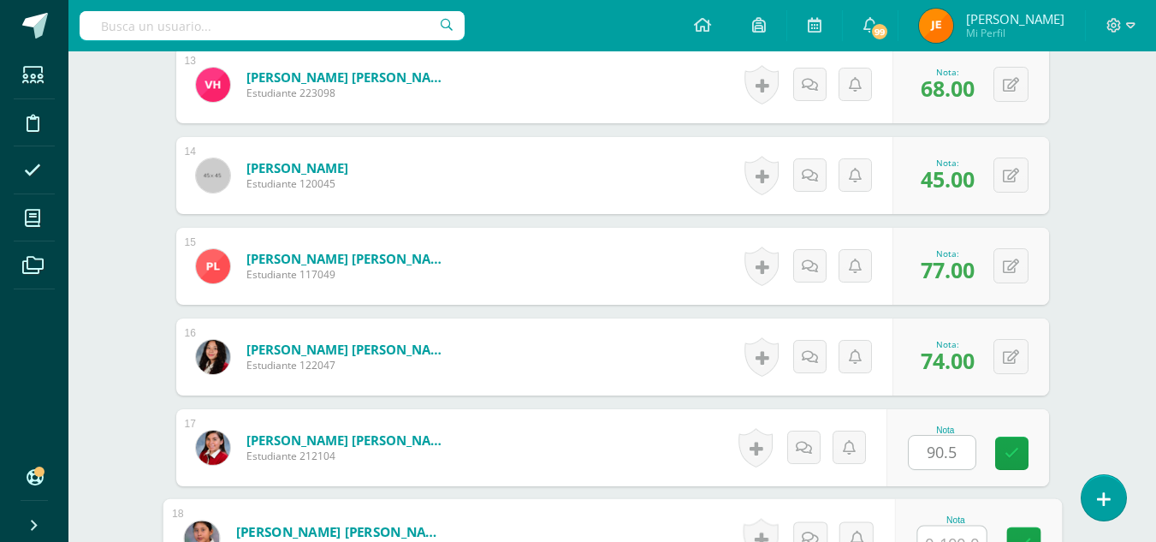
scroll to position [1655, 0]
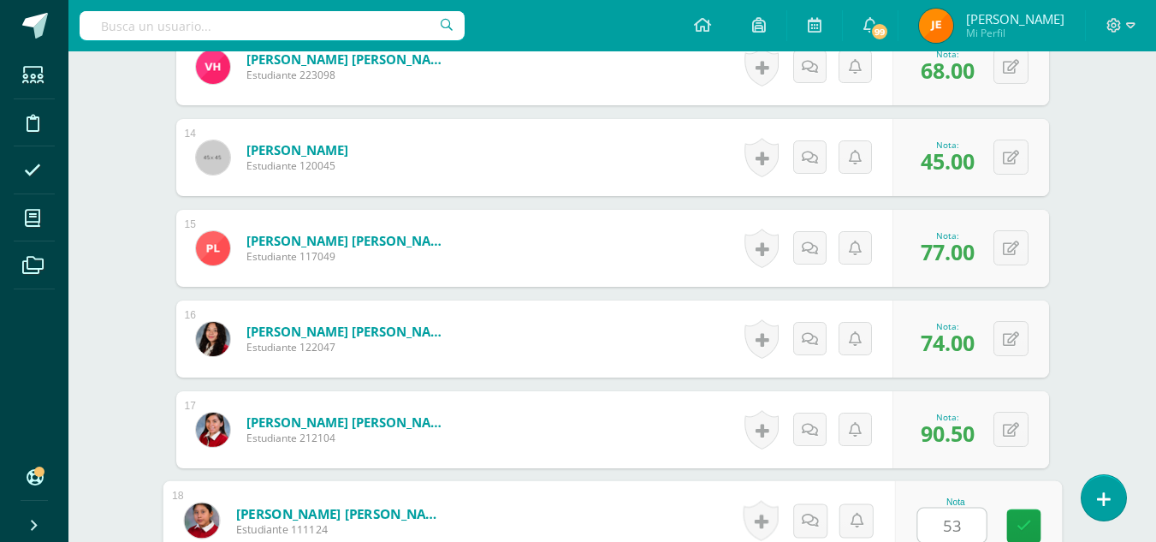
type input "53"
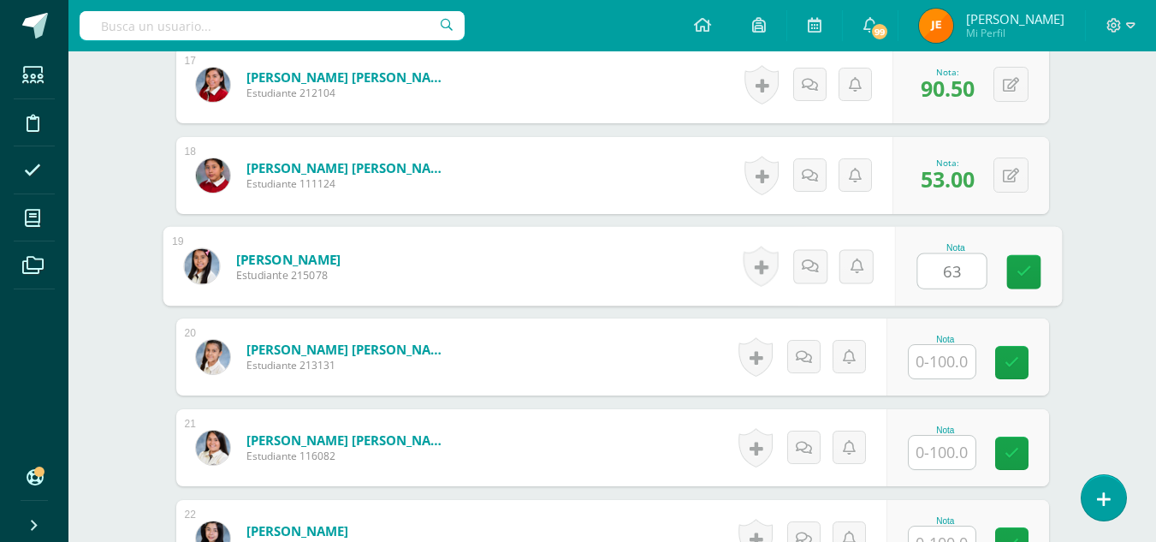
type input "63"
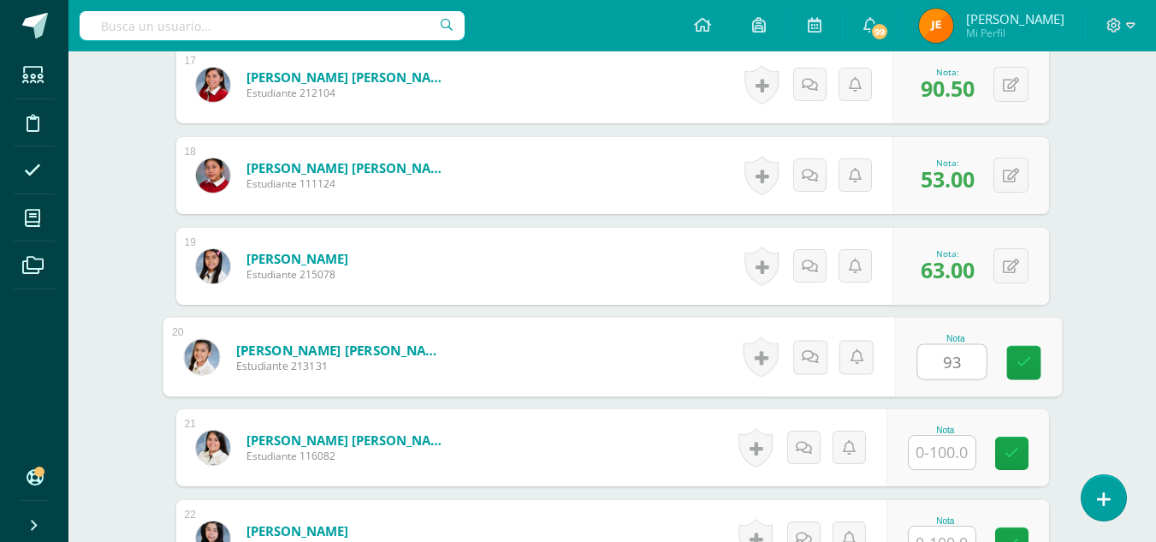
type input "93"
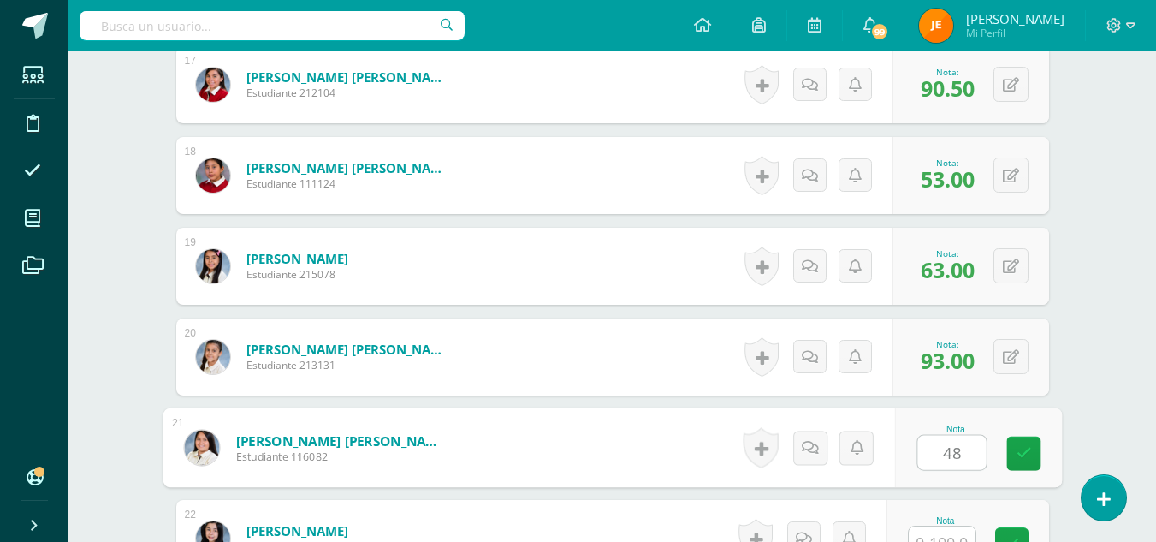
type input "48"
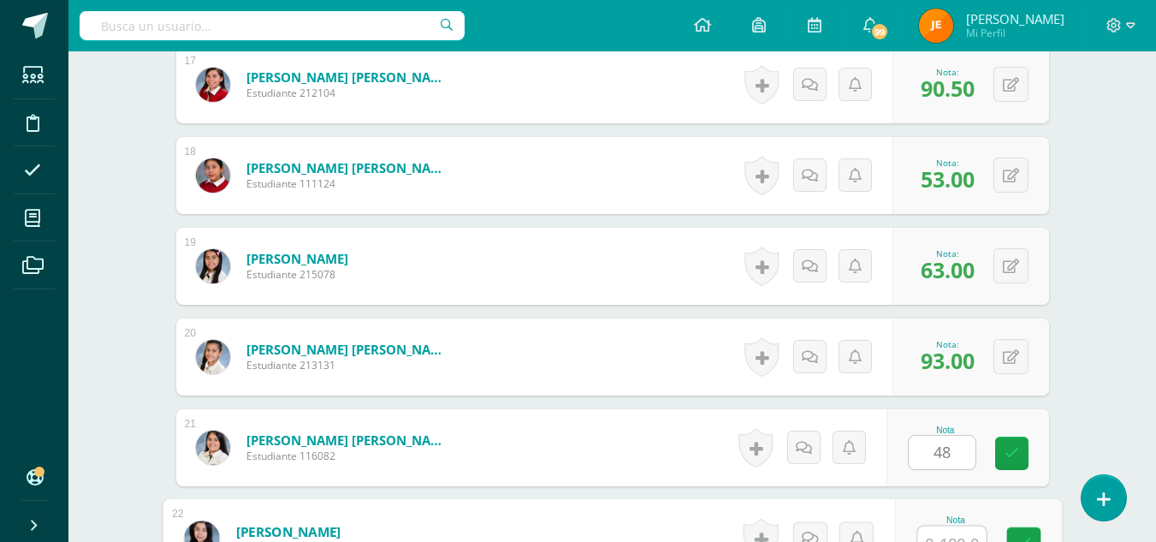
scroll to position [2018, 0]
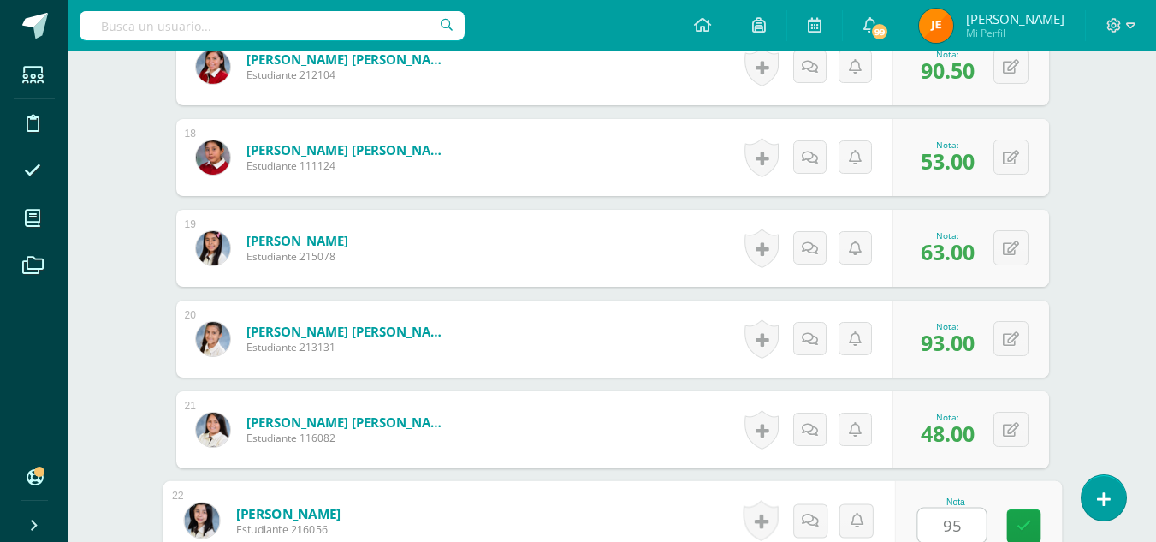
type input "95"
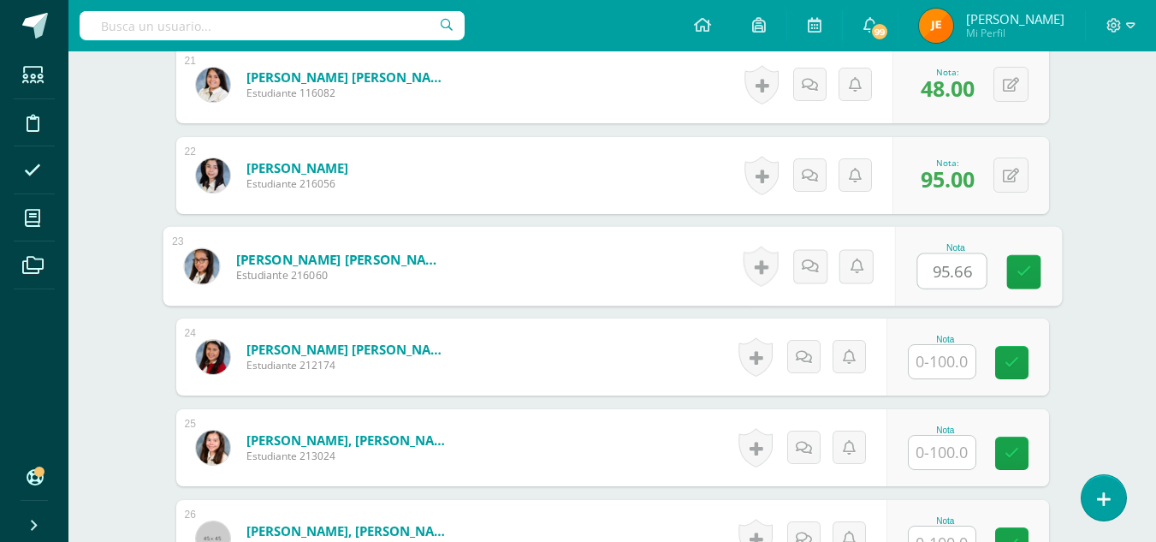
type input "95.66"
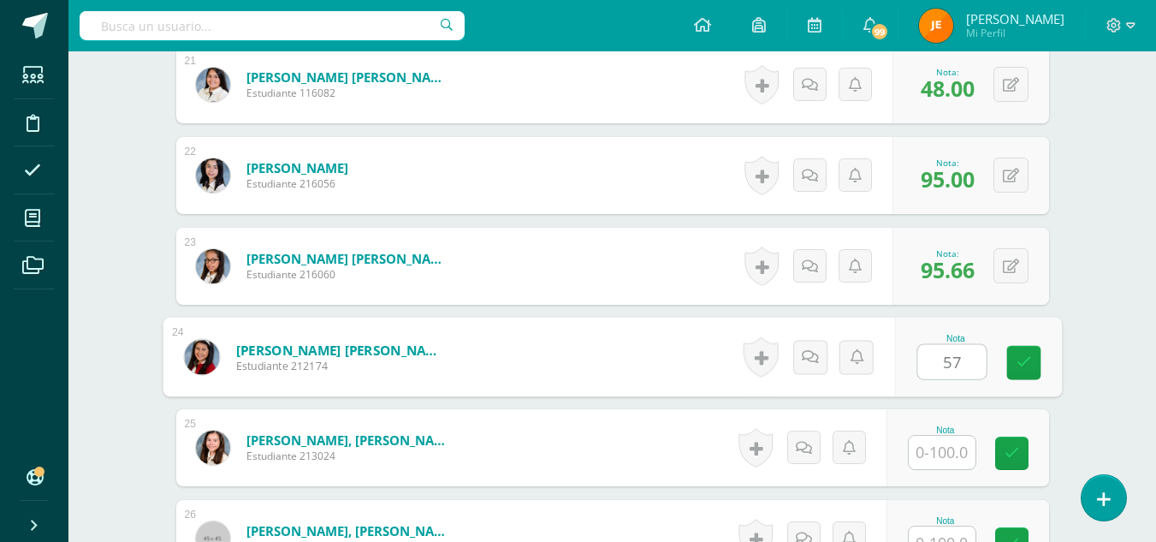
type input "57"
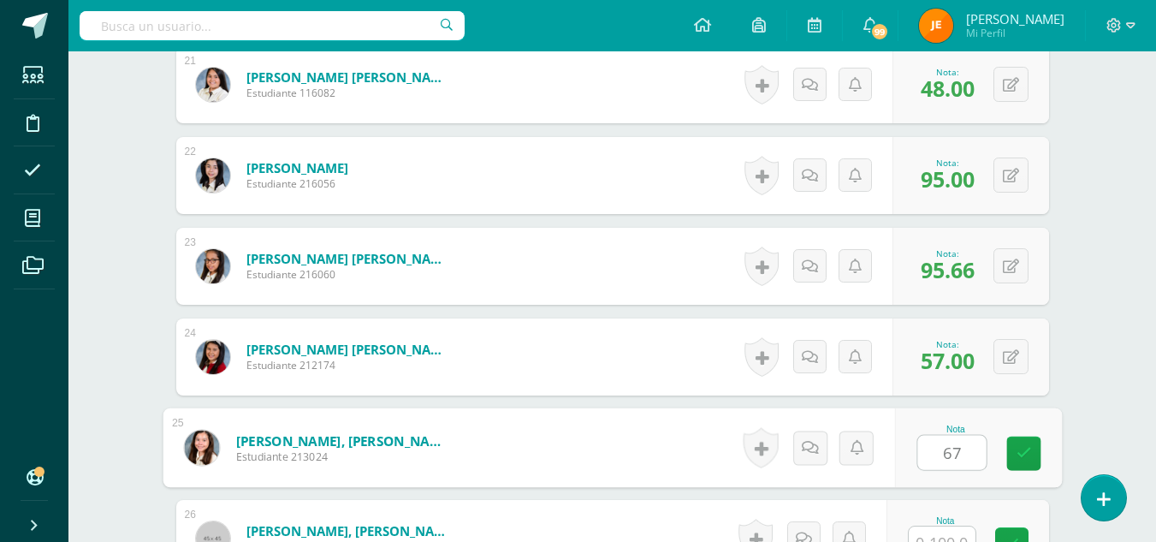
type input "67"
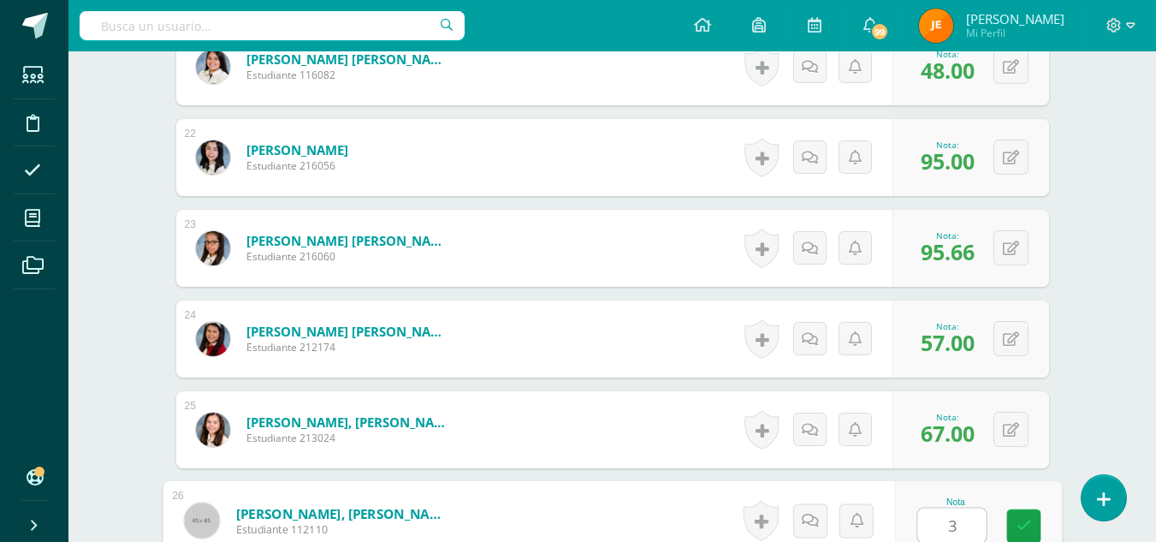
type input "39"
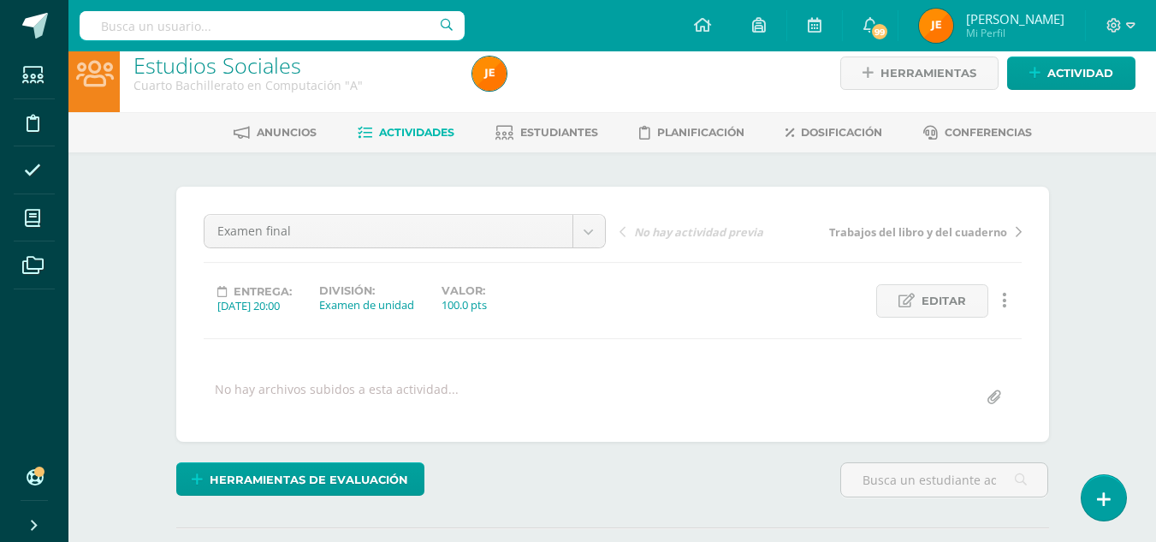
scroll to position [0, 0]
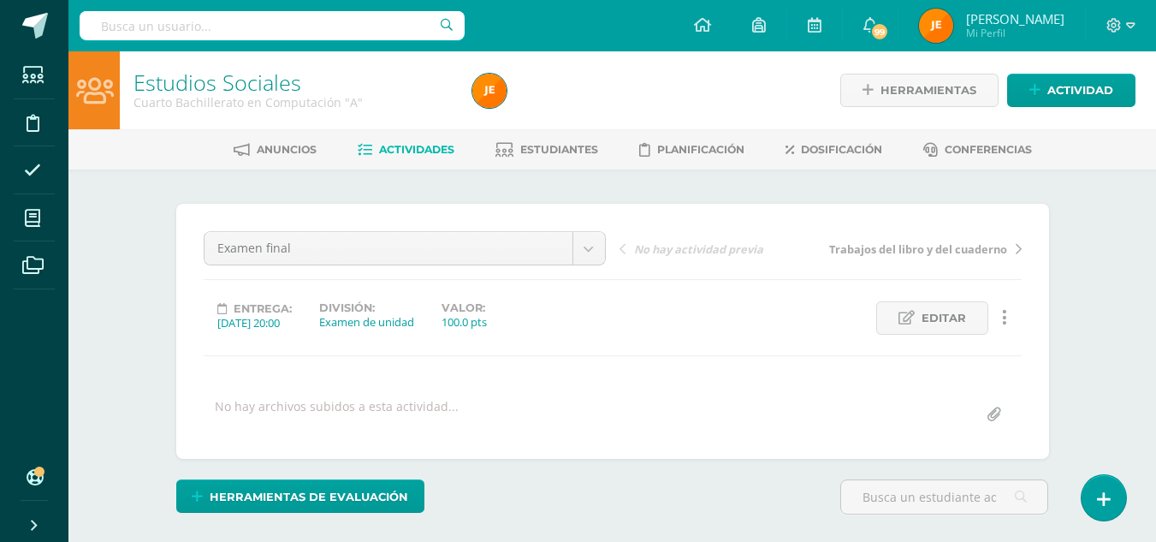
click at [404, 151] on span "Actividades" at bounding box center [416, 149] width 75 height 13
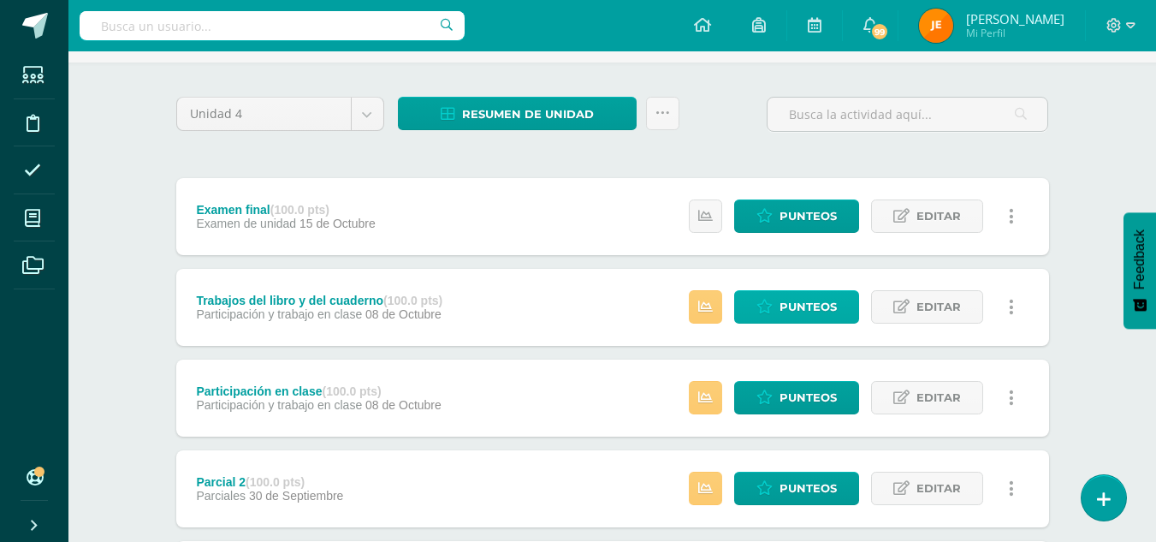
scroll to position [108, 0]
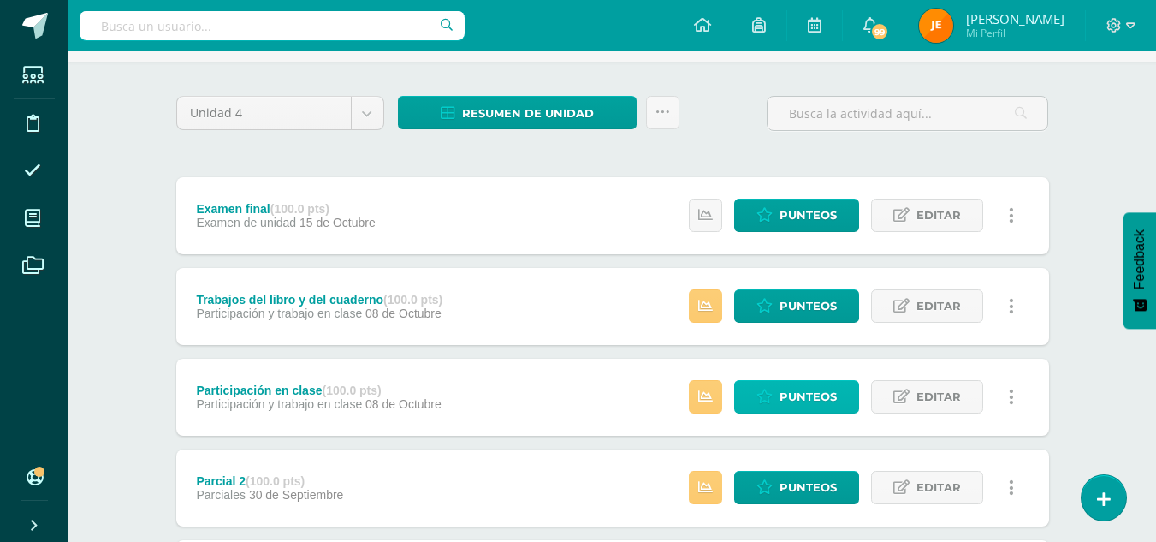
click at [835, 395] on span "Punteos" at bounding box center [808, 397] width 57 height 32
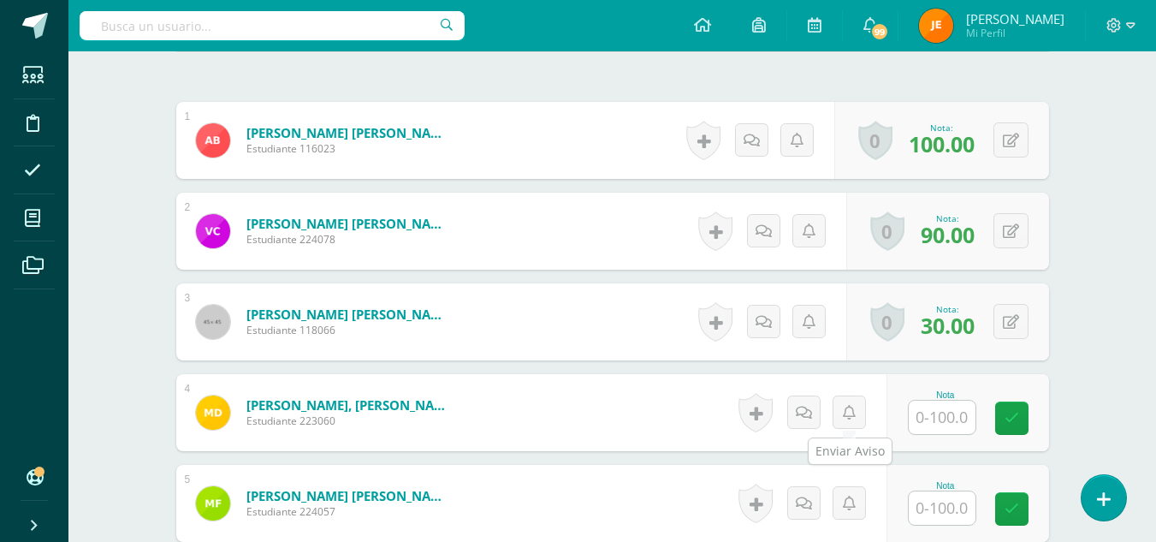
scroll to position [508, 0]
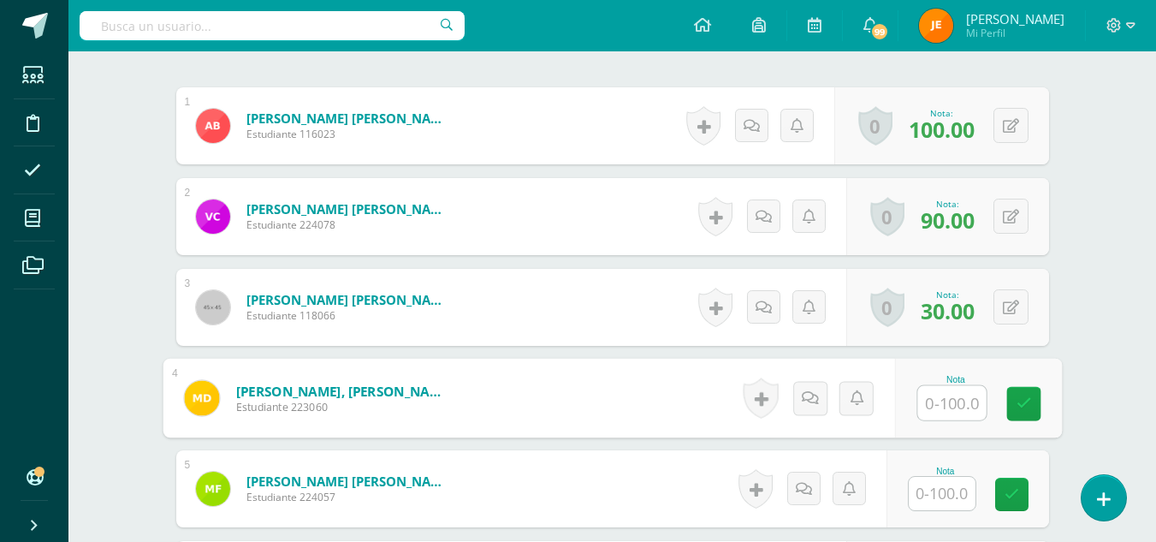
click at [943, 404] on input "text" at bounding box center [951, 403] width 68 height 34
type input "30"
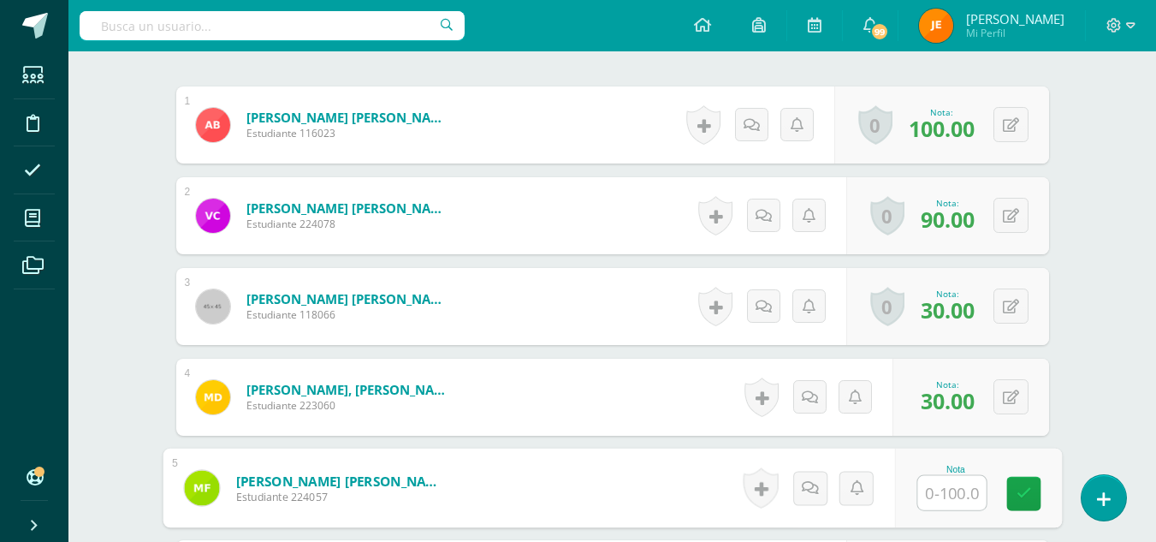
type input "0"
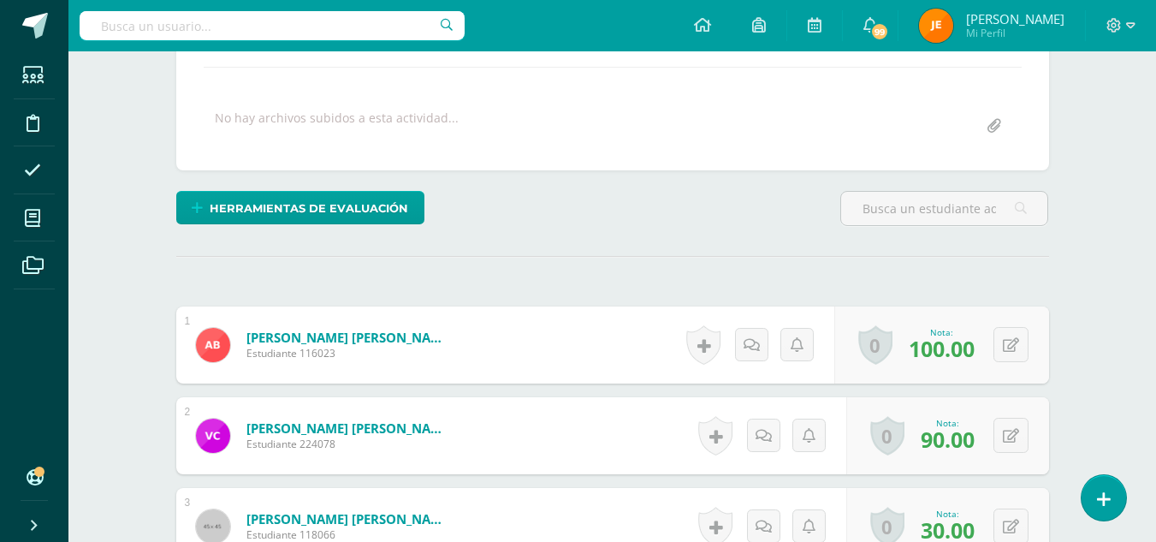
scroll to position [0, 0]
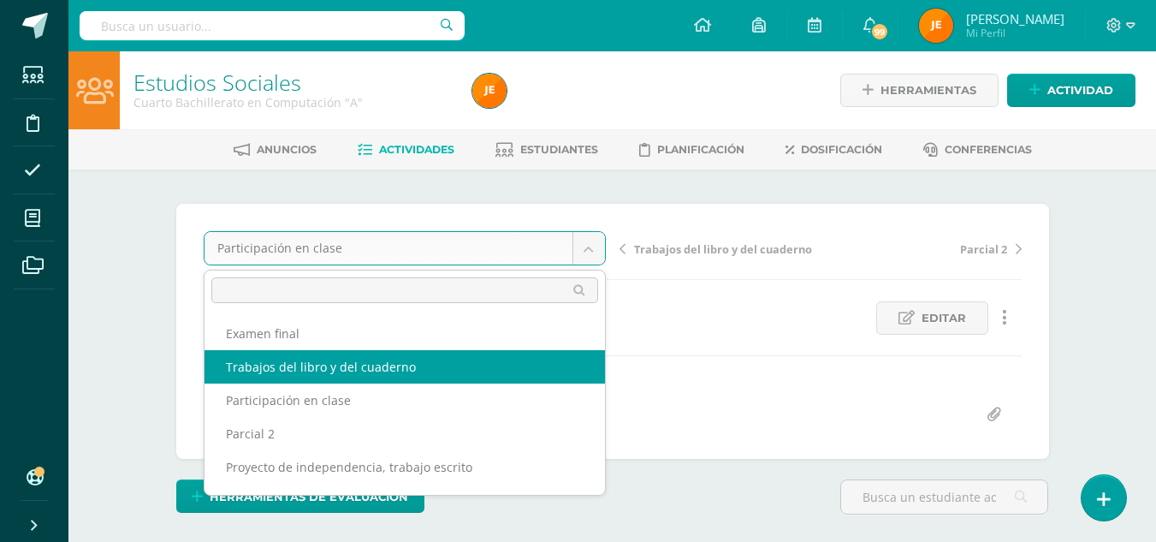
select select "/dashboard/teacher/grade-activity/207119/"
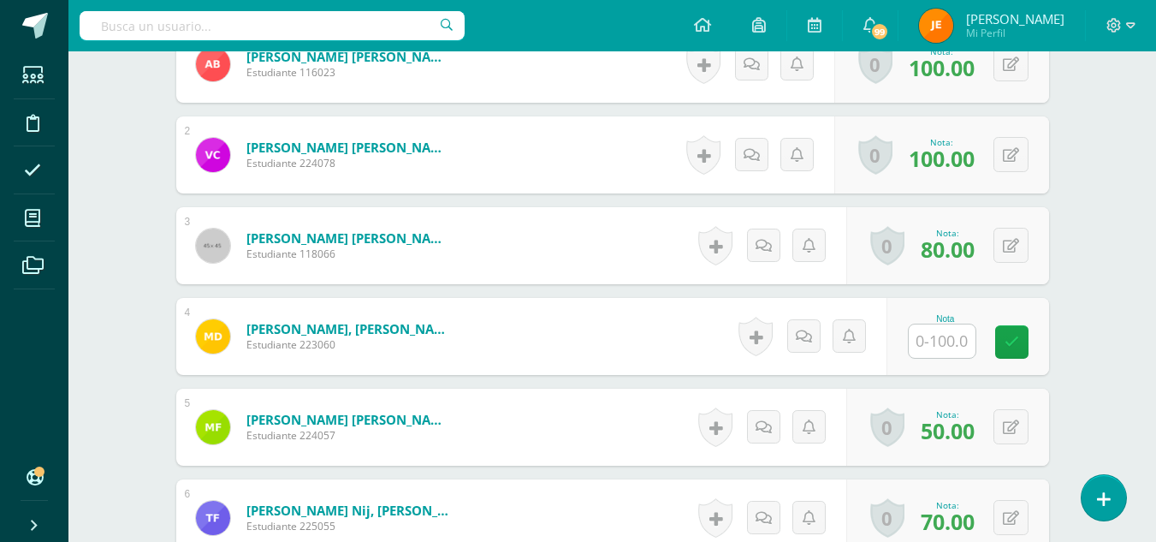
scroll to position [570, 0]
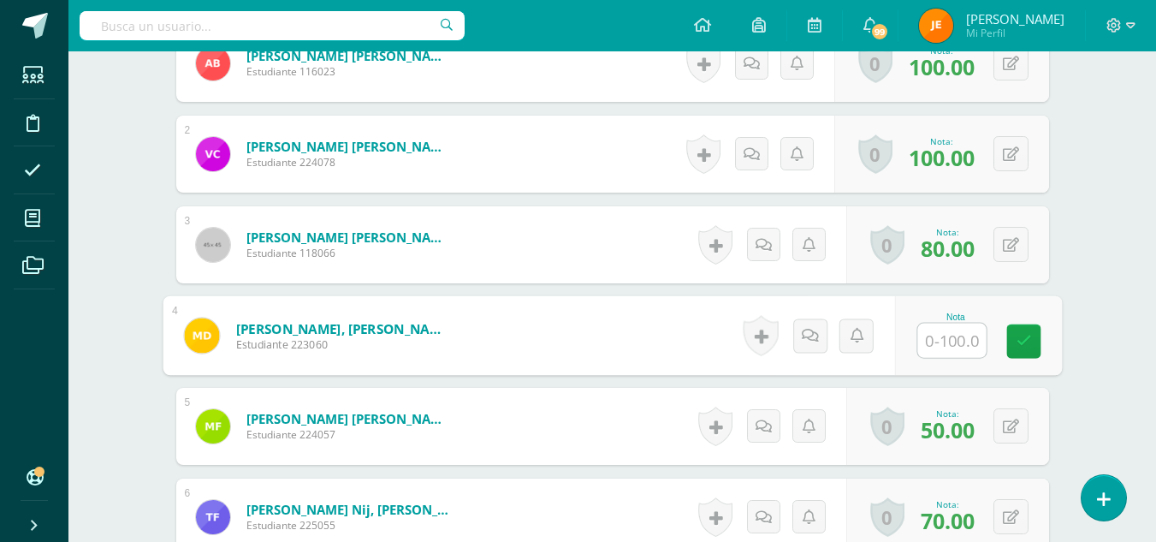
click at [942, 343] on input "text" at bounding box center [951, 341] width 68 height 34
click at [942, 343] on input "text" at bounding box center [951, 340] width 68 height 34
type input "50"
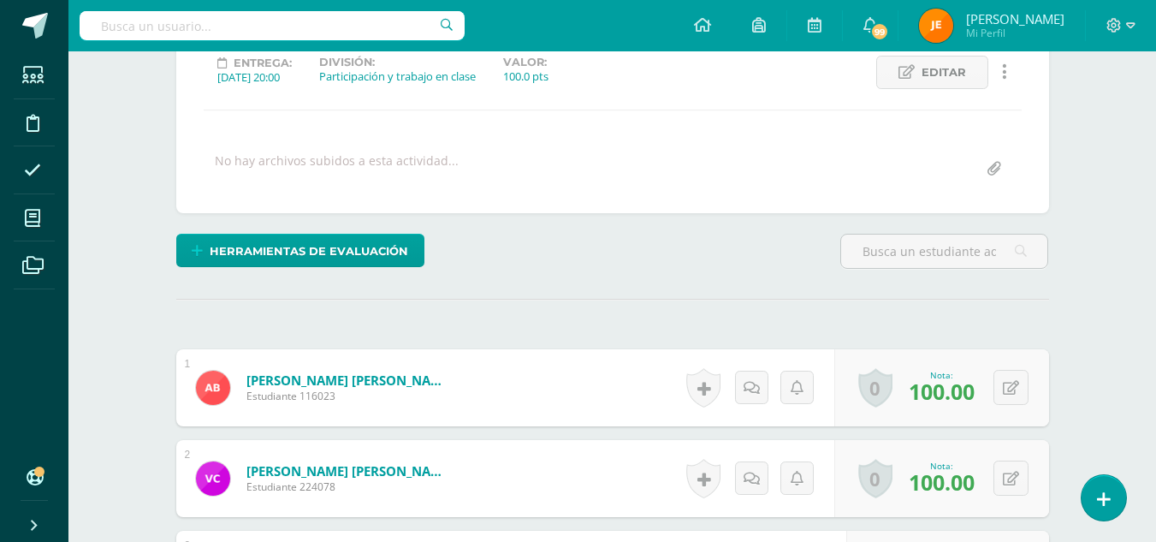
scroll to position [0, 0]
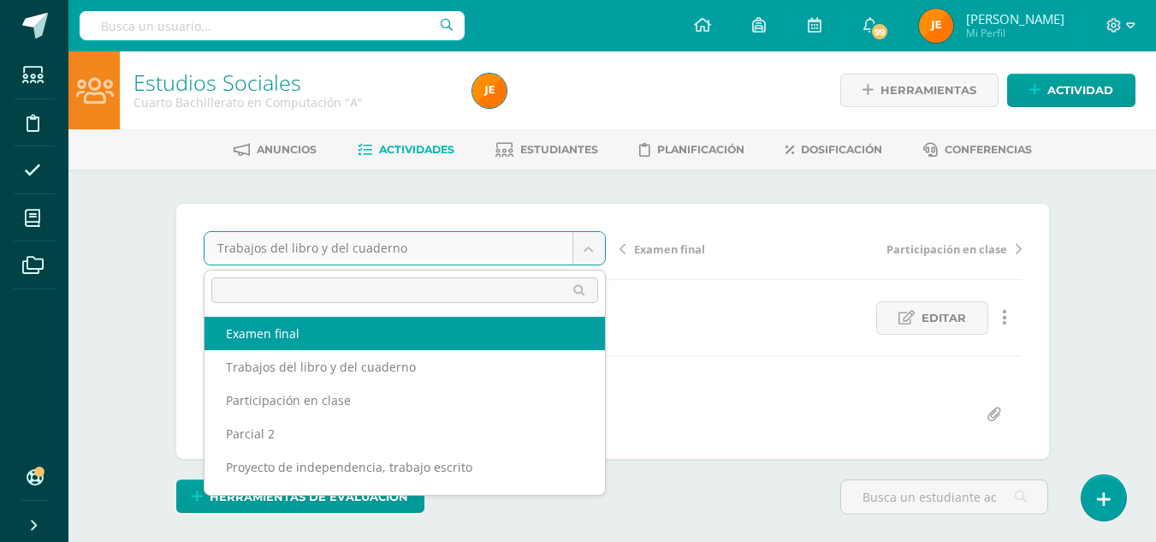
select select "/dashboard/teacher/grade-activity/207121/"
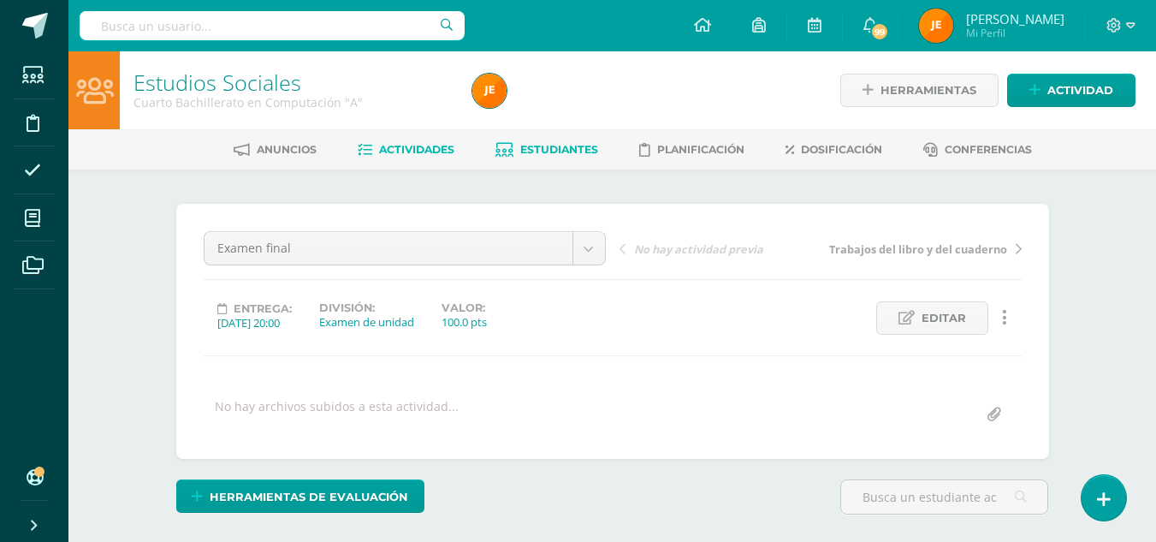
scroll to position [1, 0]
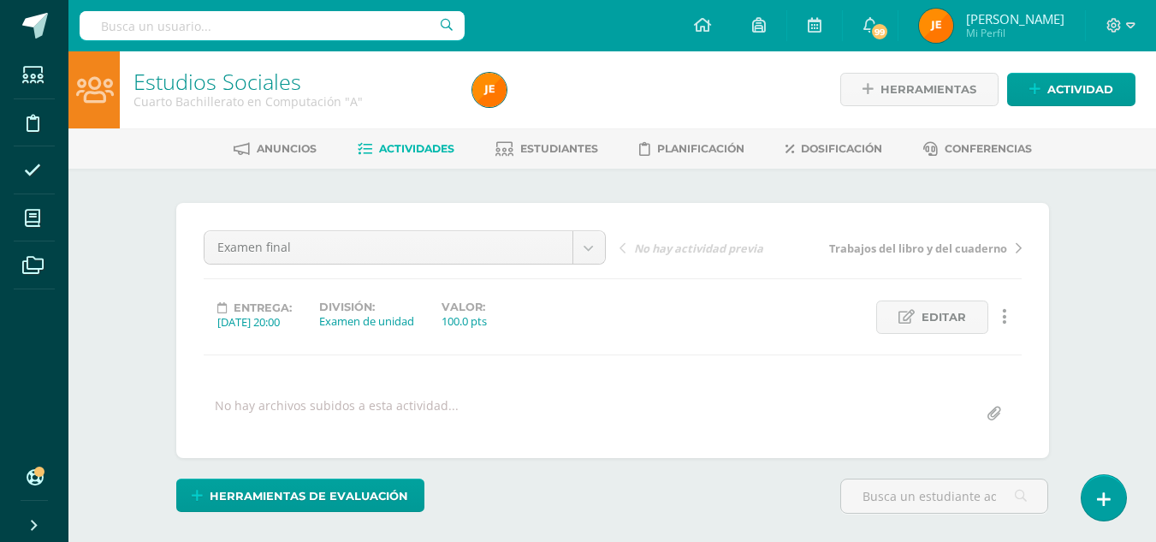
click at [416, 154] on span "Actividades" at bounding box center [416, 148] width 75 height 13
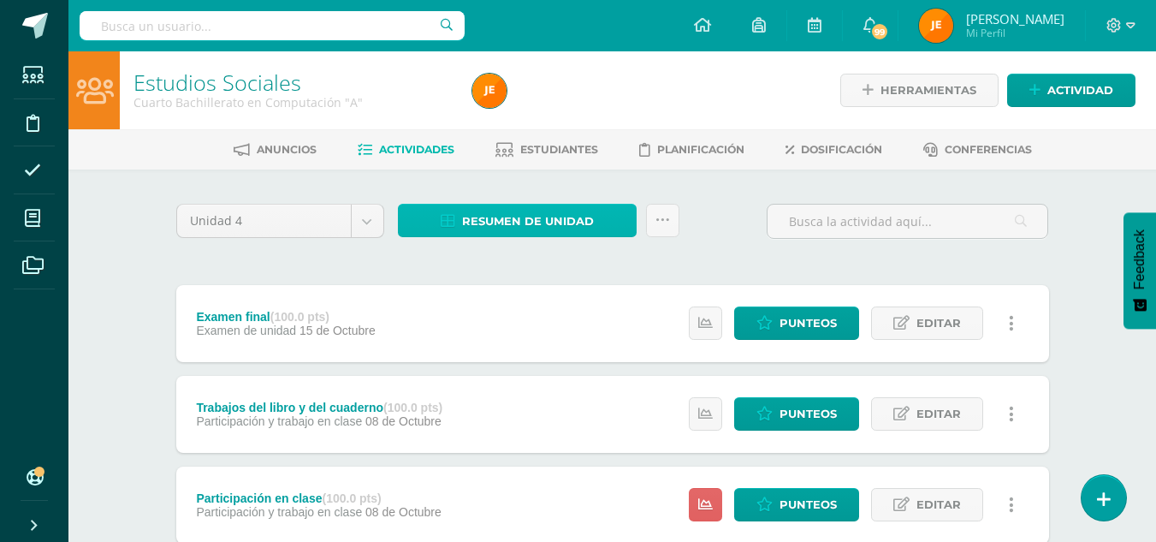
click at [555, 223] on span "Resumen de unidad" at bounding box center [528, 221] width 132 height 32
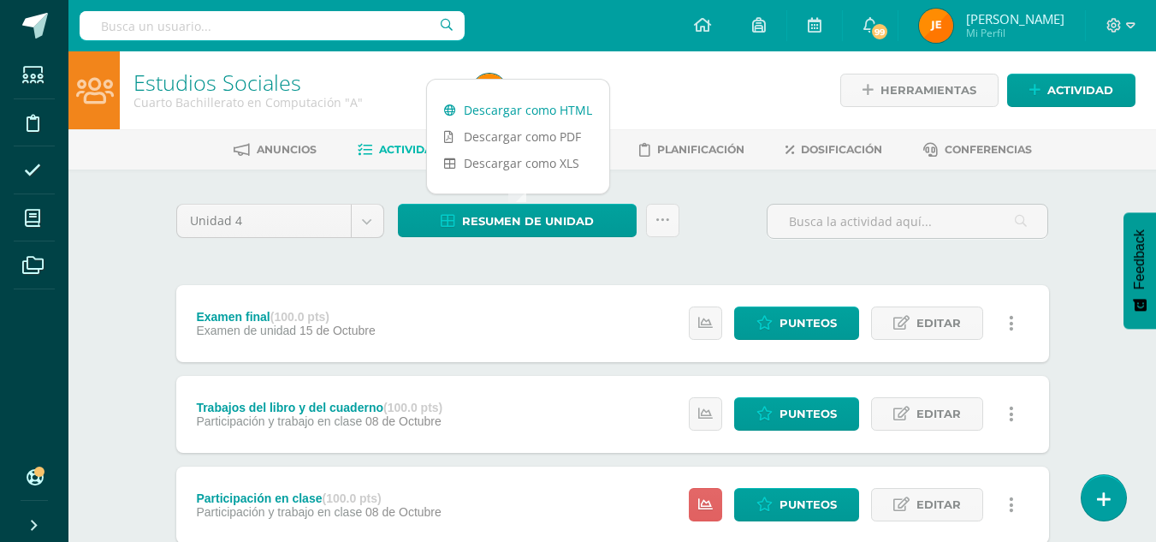
click at [542, 113] on link "Descargar como HTML" at bounding box center [518, 110] width 182 height 27
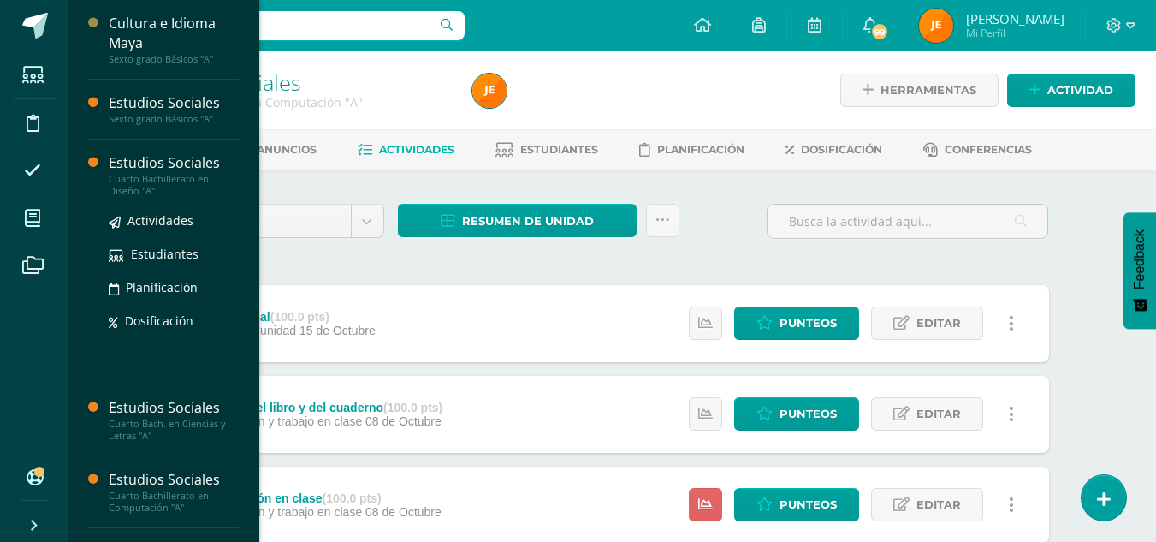
click at [181, 186] on div "Cuarto Bachillerato en Diseño "A"" at bounding box center [174, 185] width 130 height 24
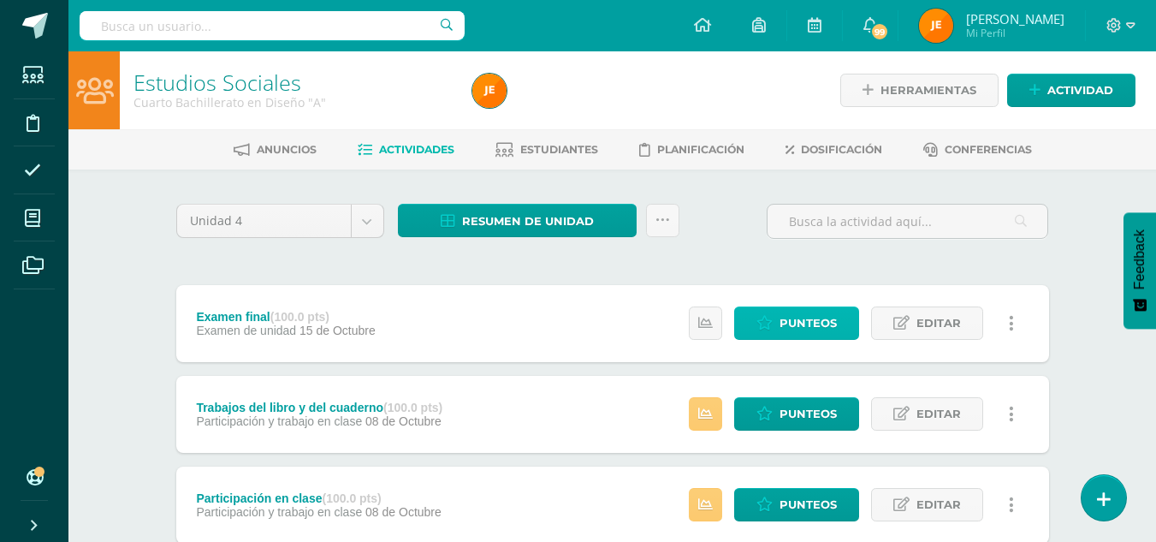
click at [821, 326] on span "Punteos" at bounding box center [808, 323] width 57 height 32
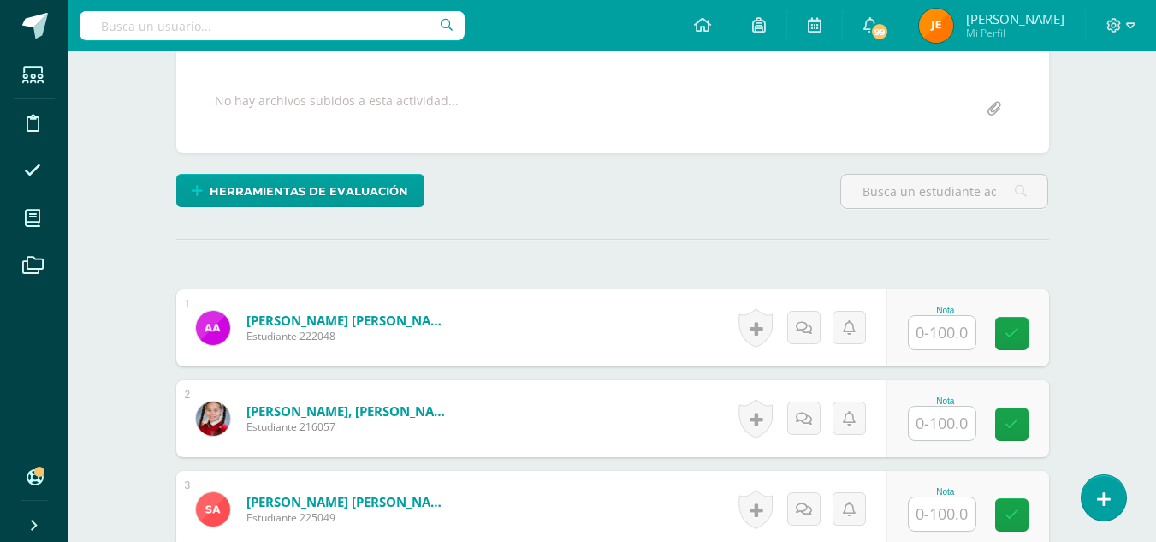
scroll to position [306, 0]
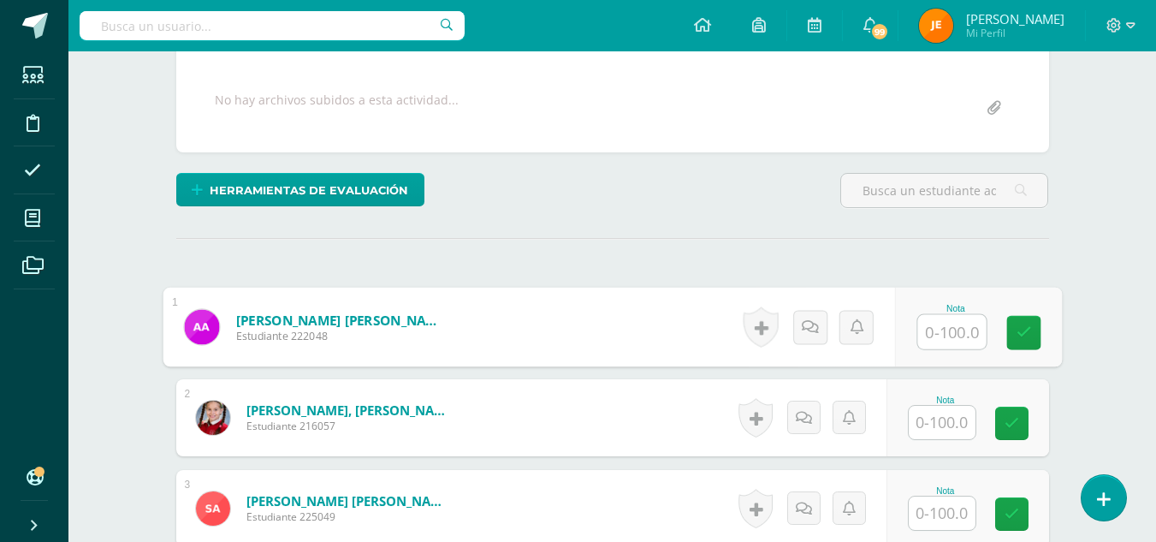
click at [938, 336] on input "text" at bounding box center [951, 332] width 68 height 34
type input "60"
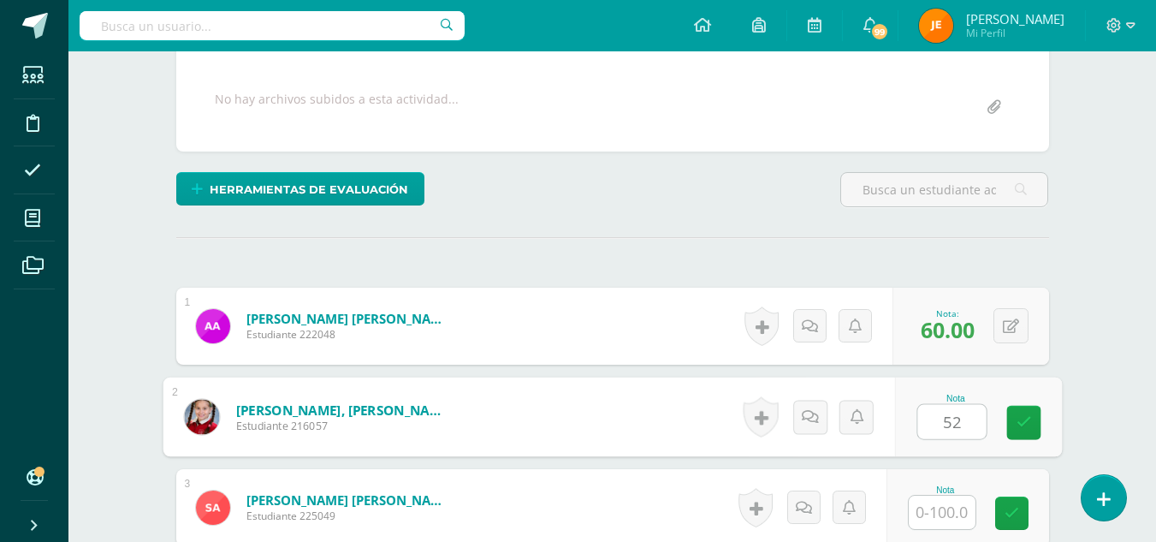
type input "52"
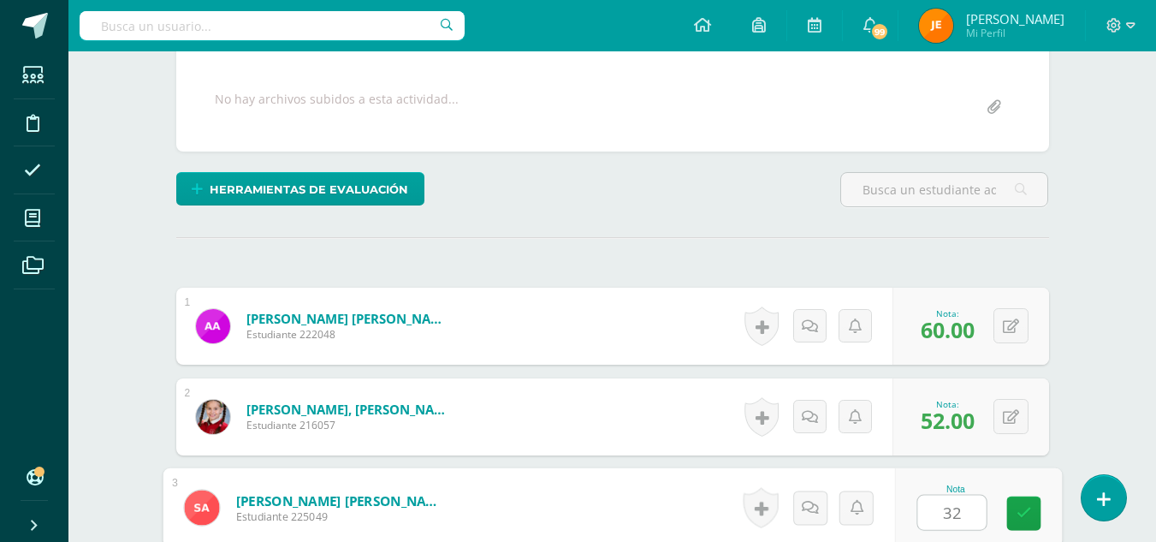
type input "32"
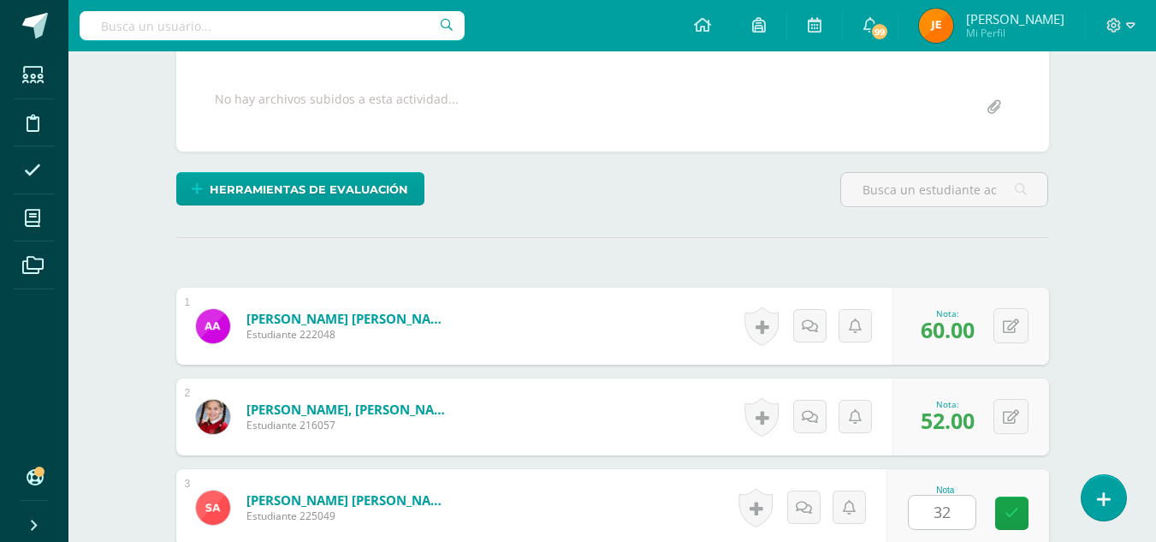
scroll to position [639, 0]
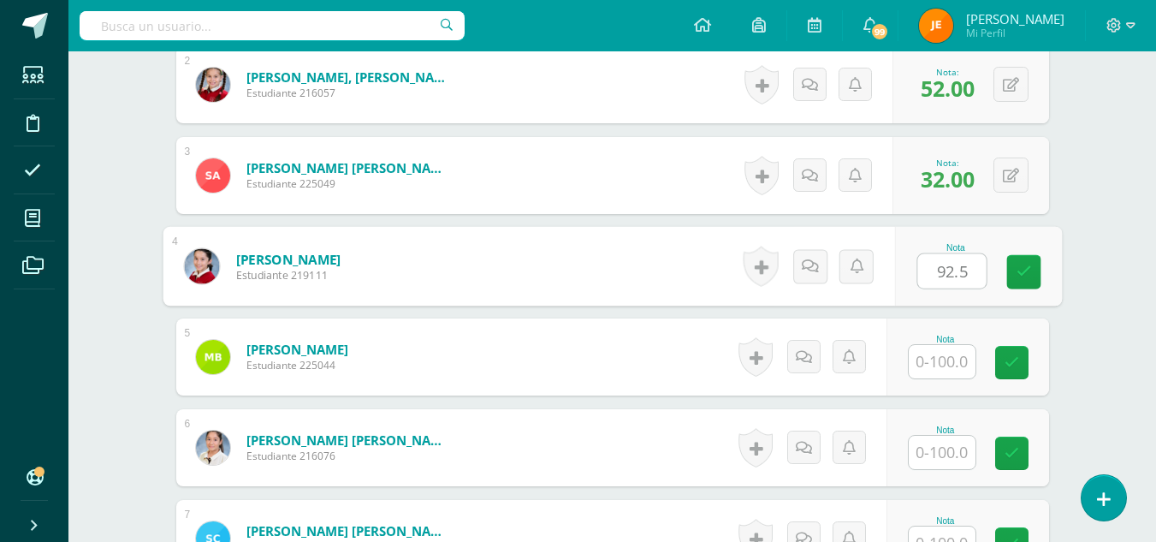
type input "92.5"
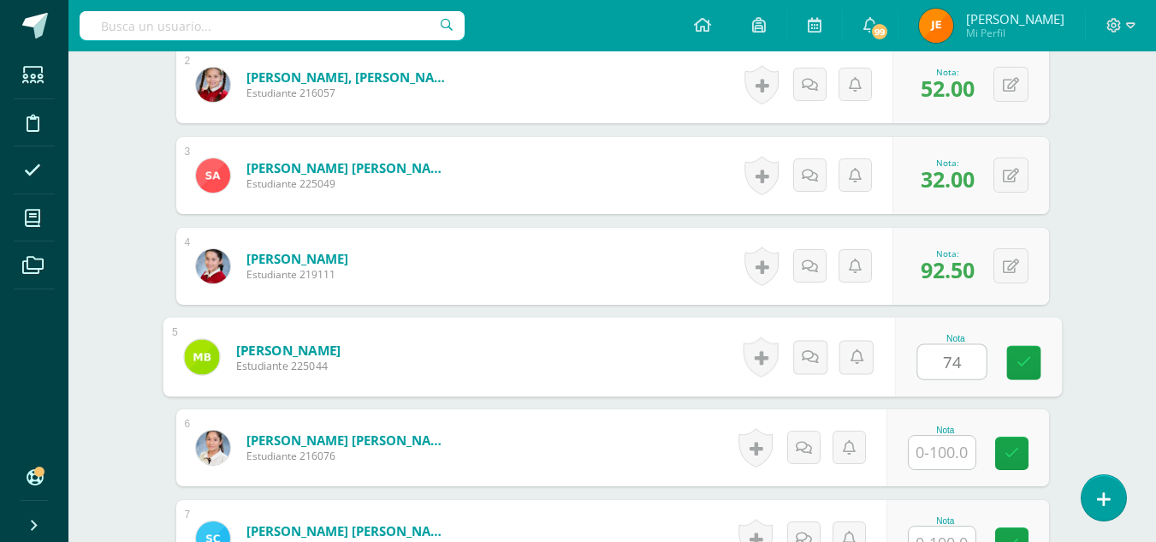
type input "74"
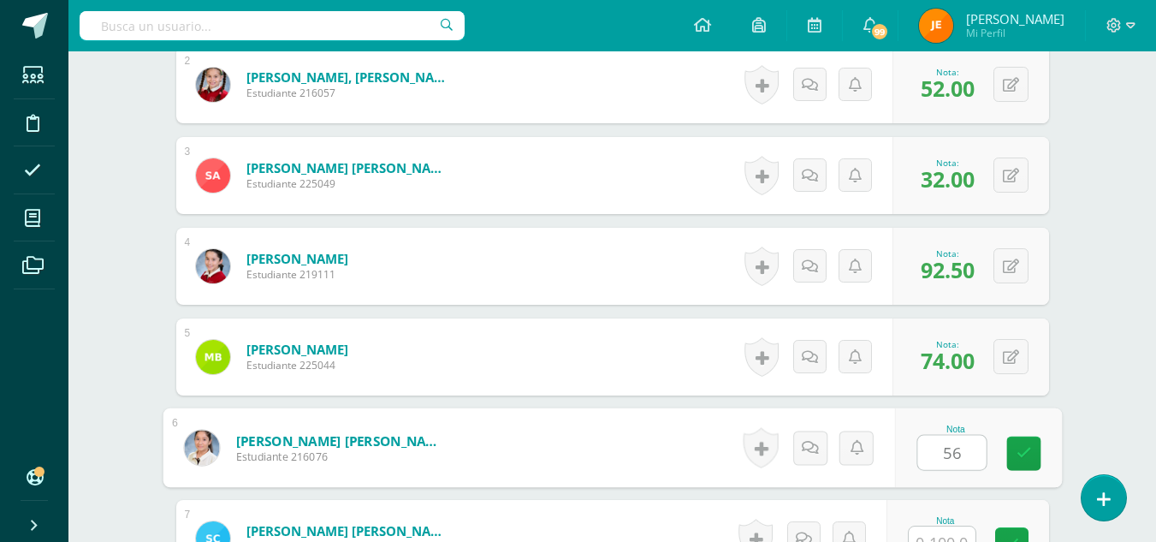
type input "56"
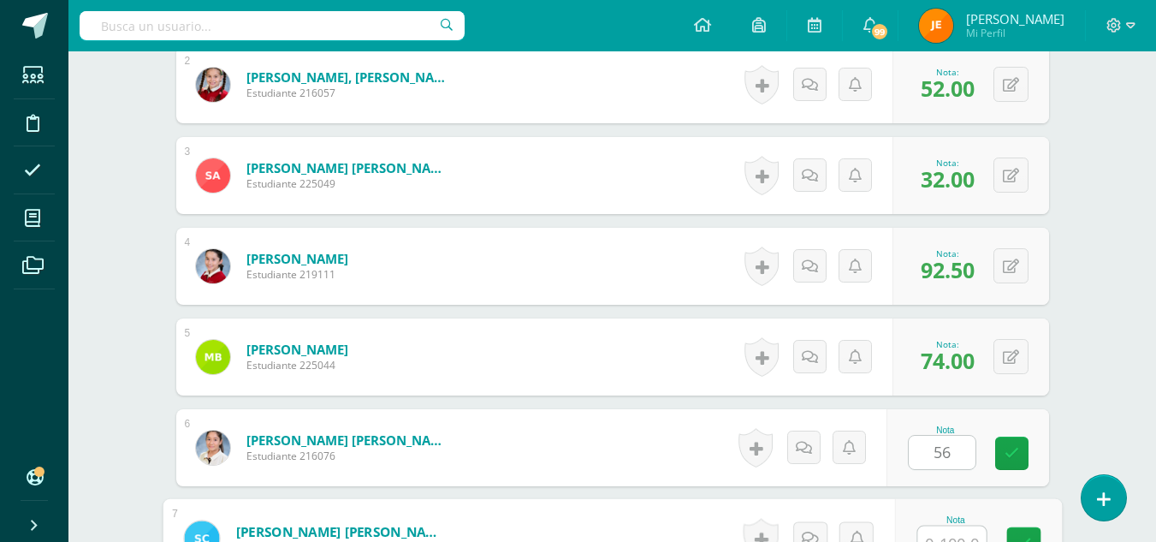
scroll to position [657, 0]
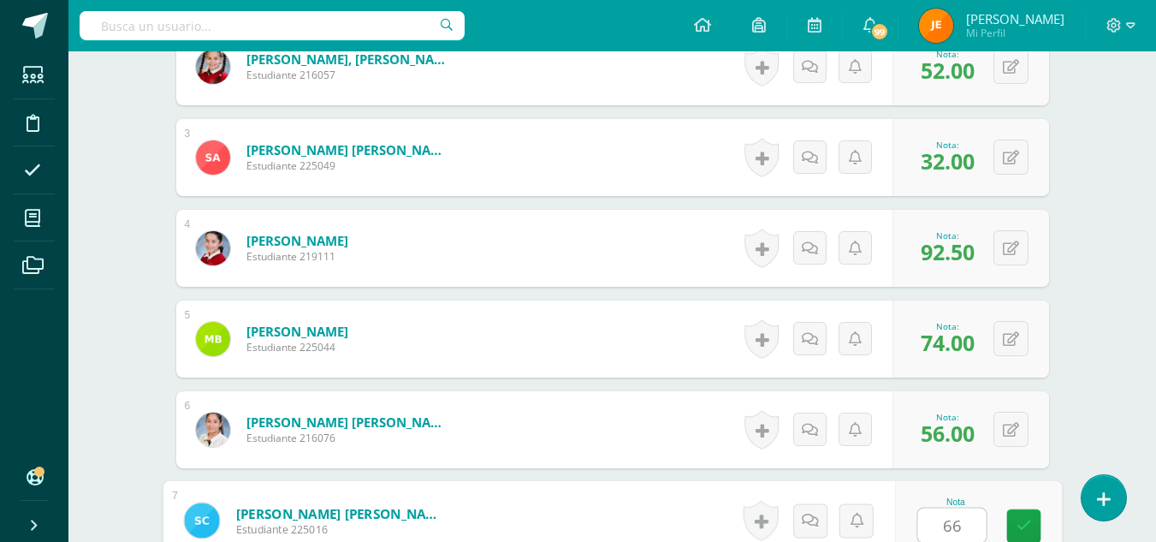
type input "66"
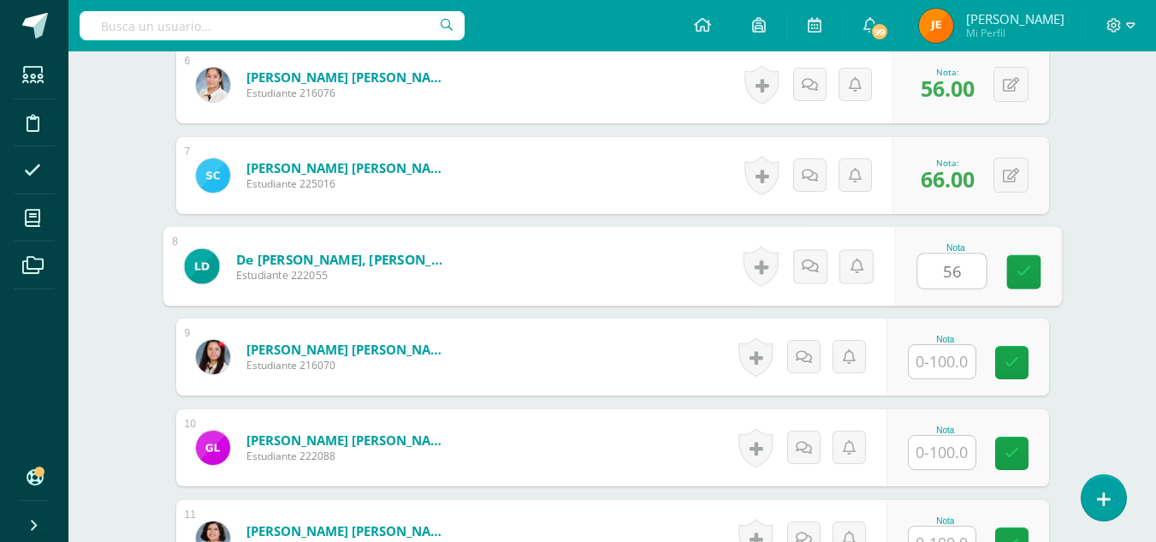
type input "56"
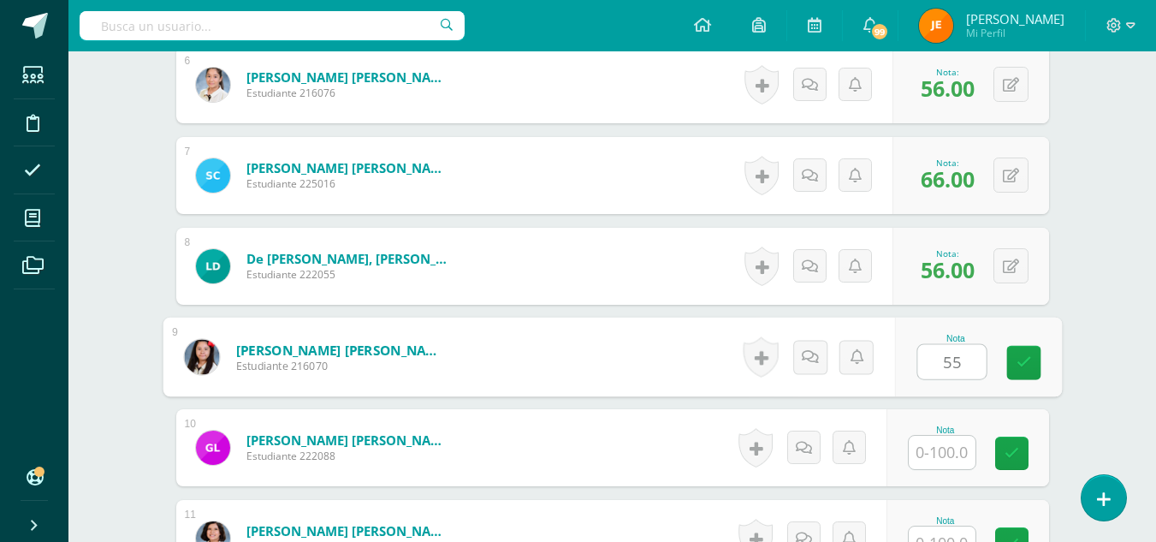
type input "55"
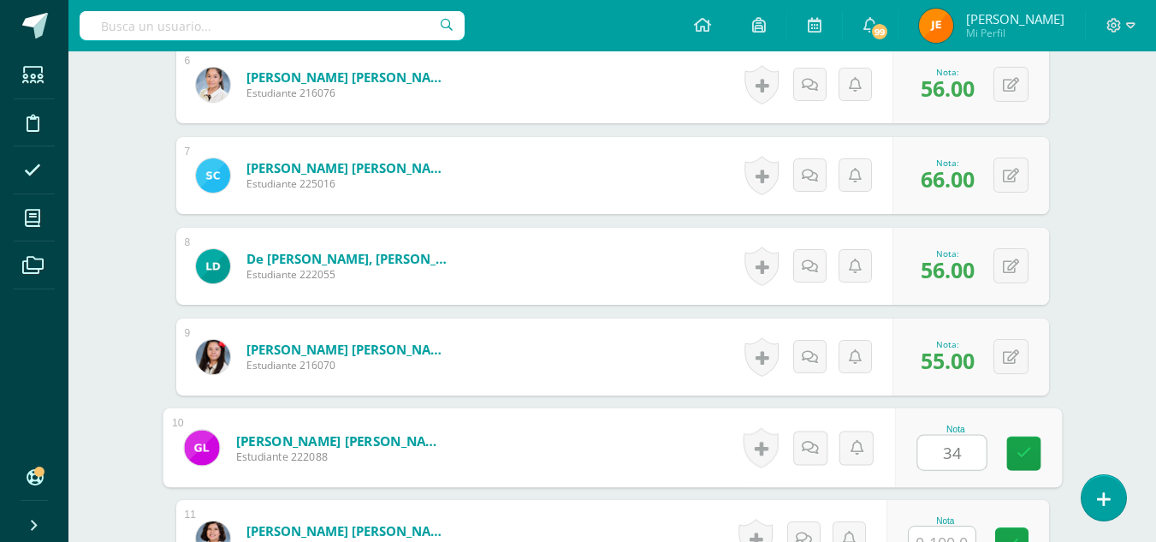
type input "34"
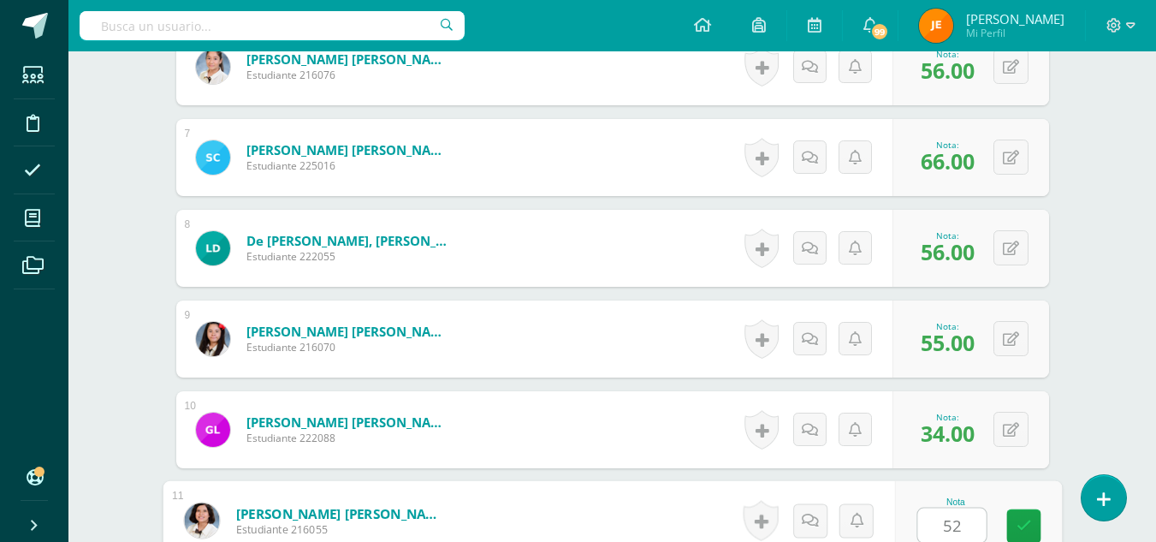
type input "52"
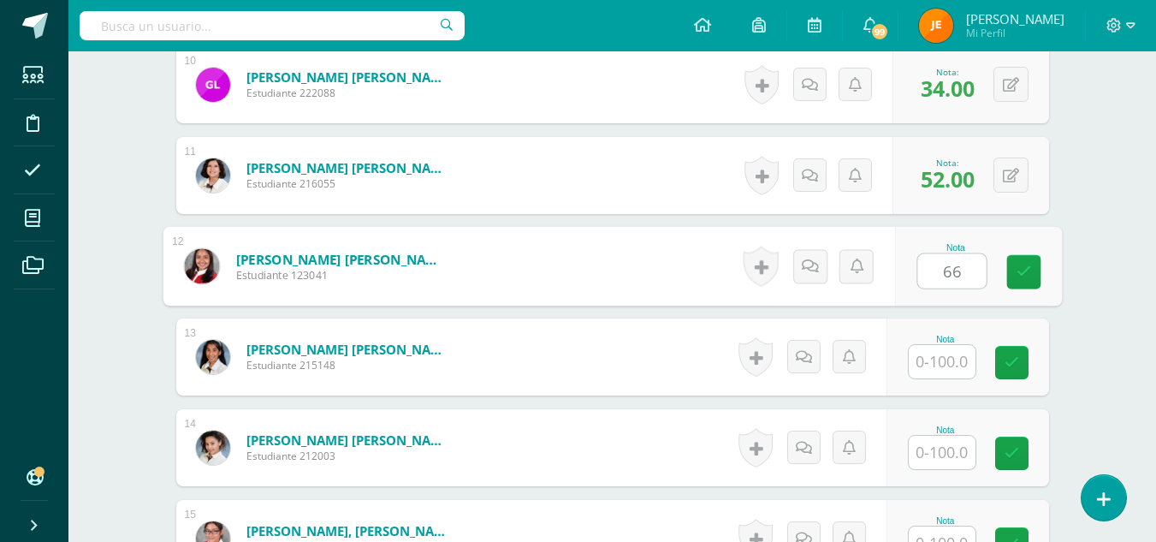
type input "66"
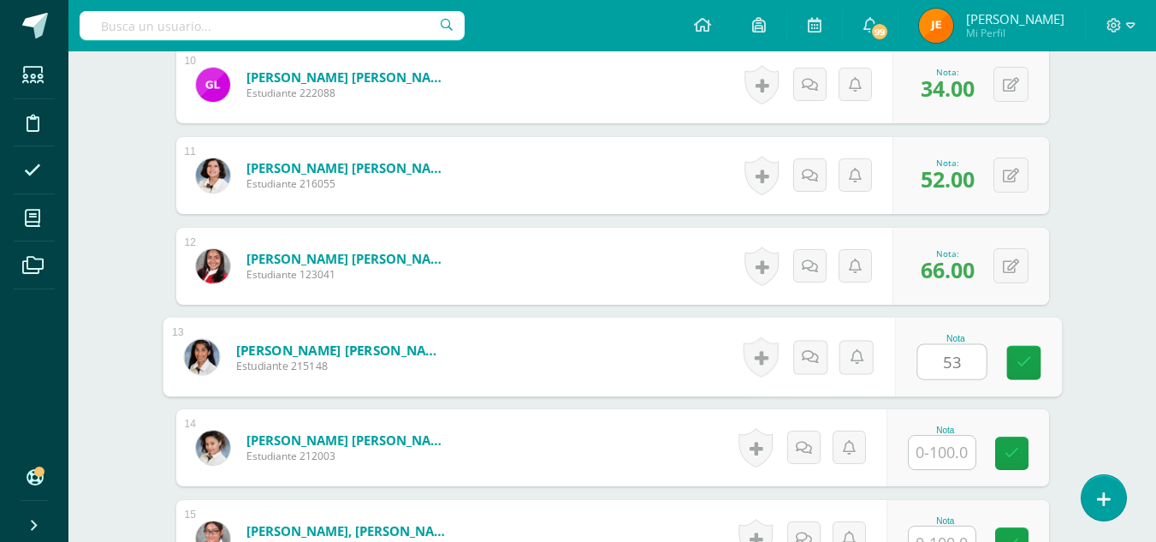
type input "53"
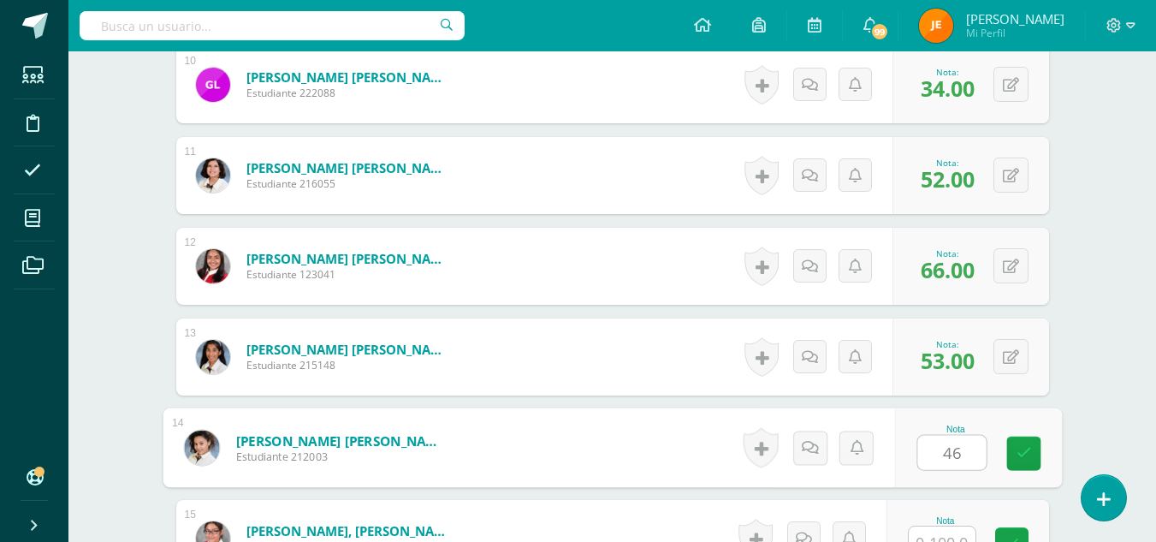
type input "46"
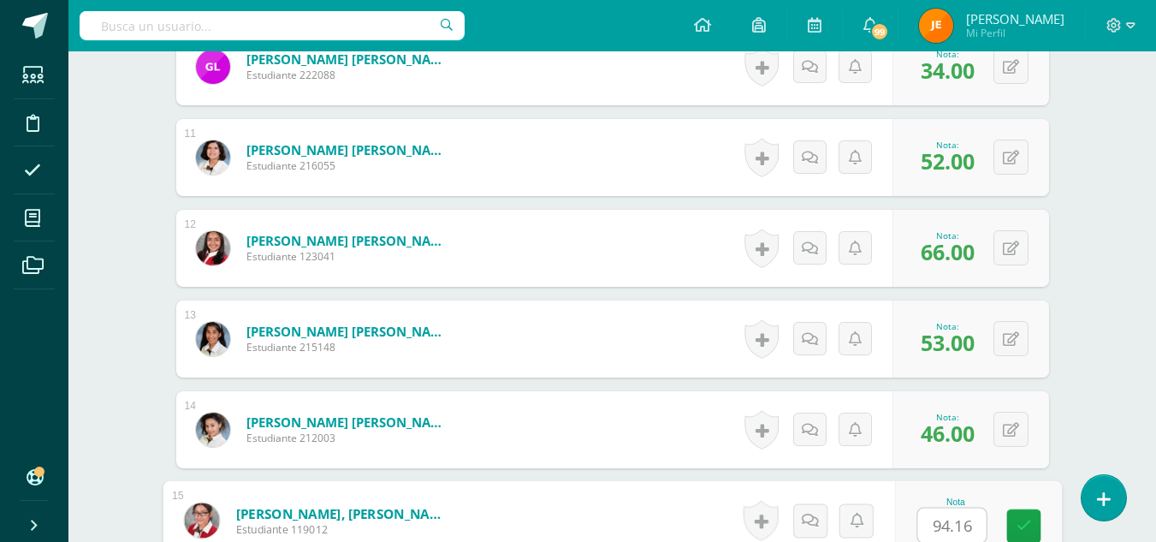
type input "94.16"
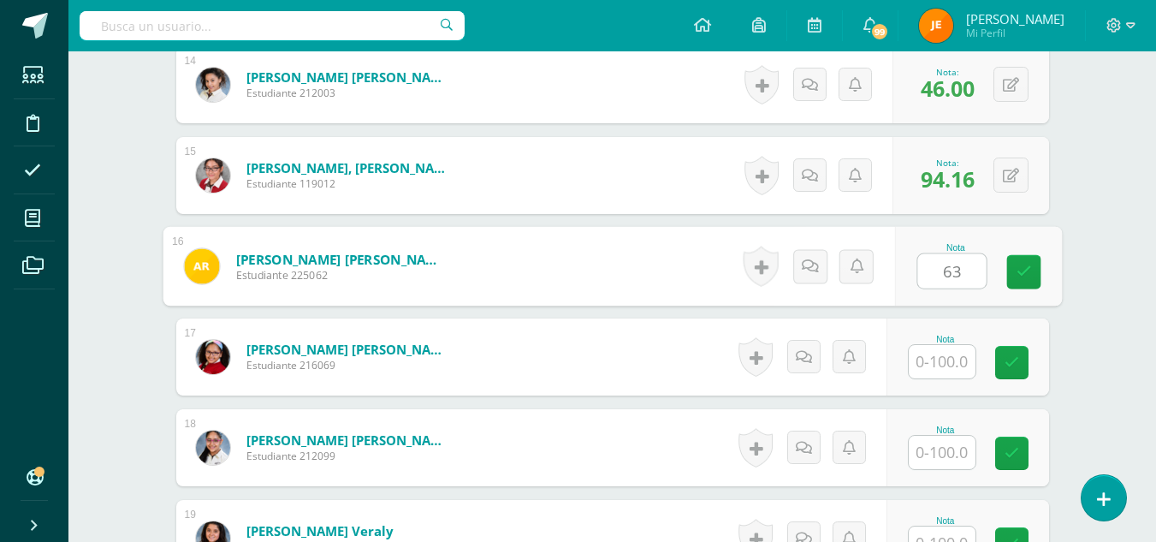
type input "63"
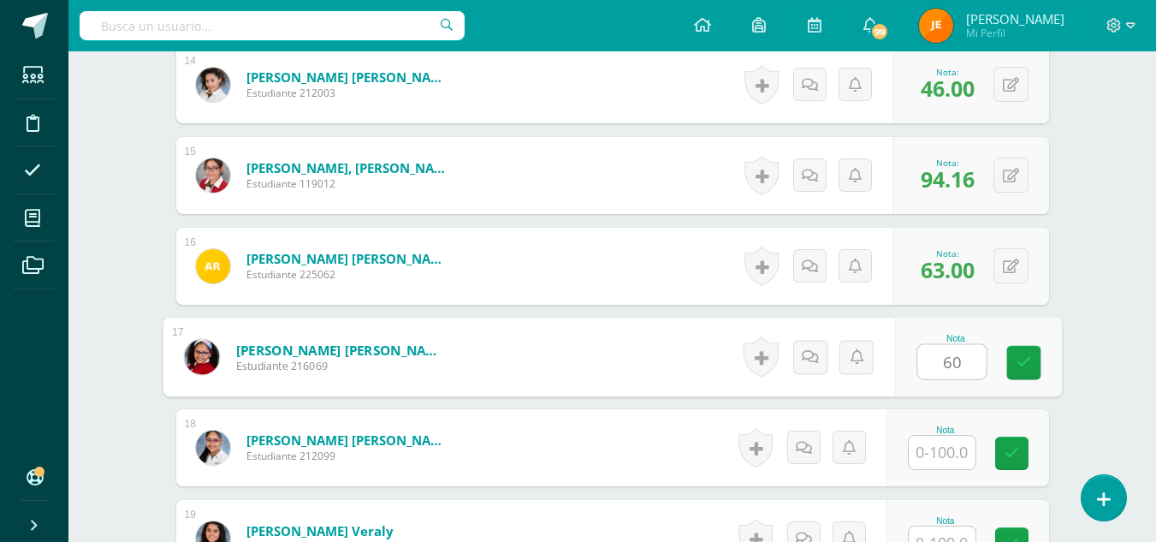
type input "60"
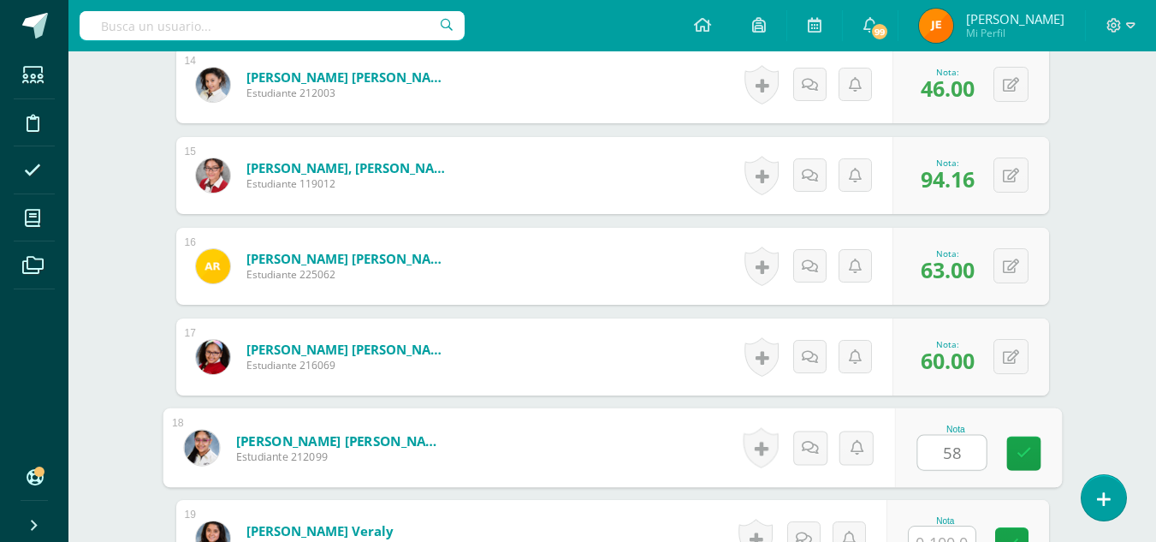
type input "58"
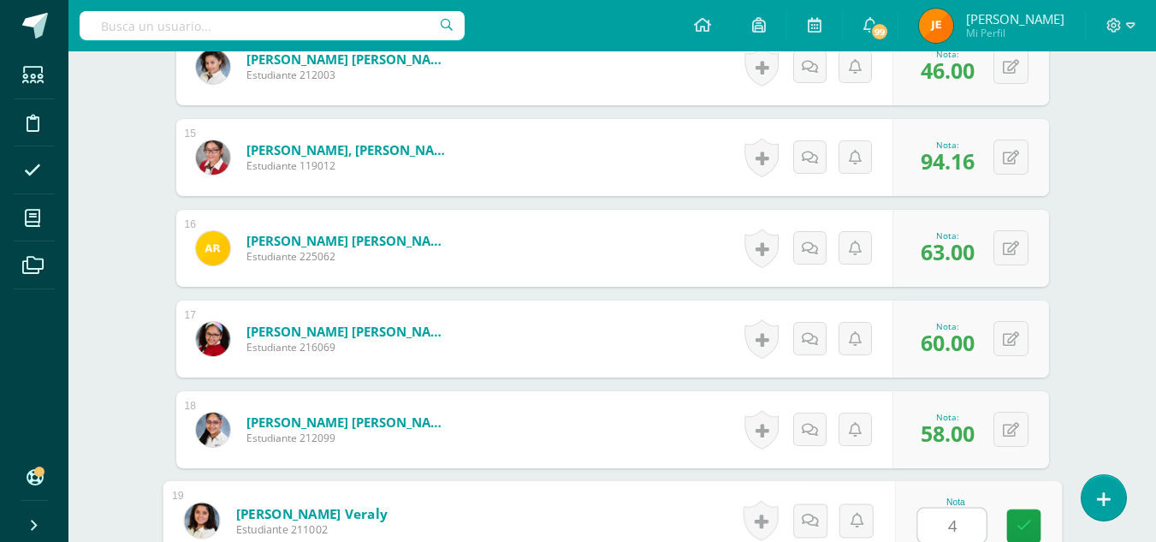
type input "48"
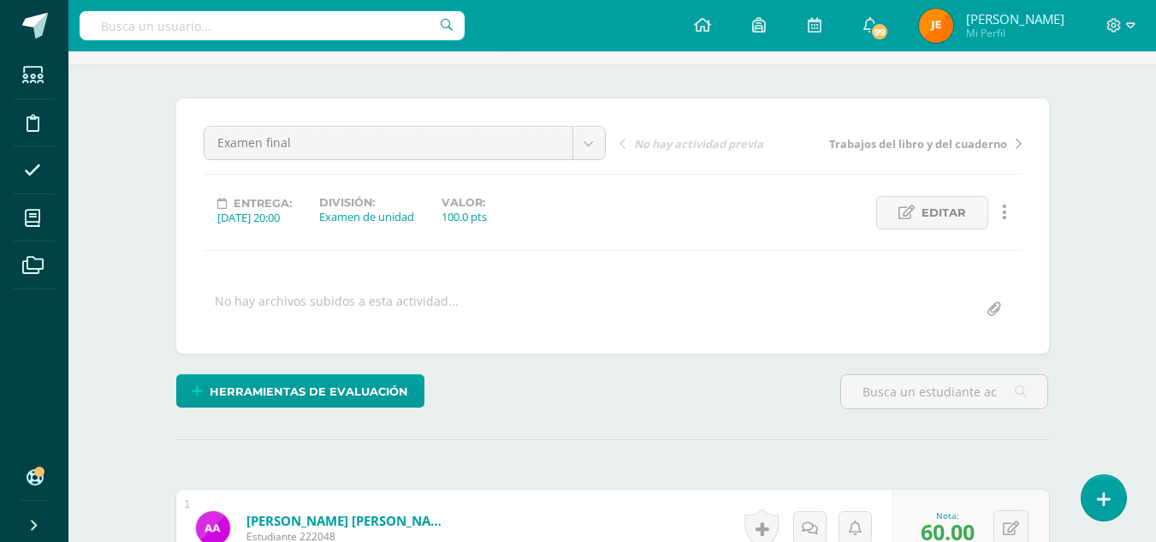
scroll to position [0, 0]
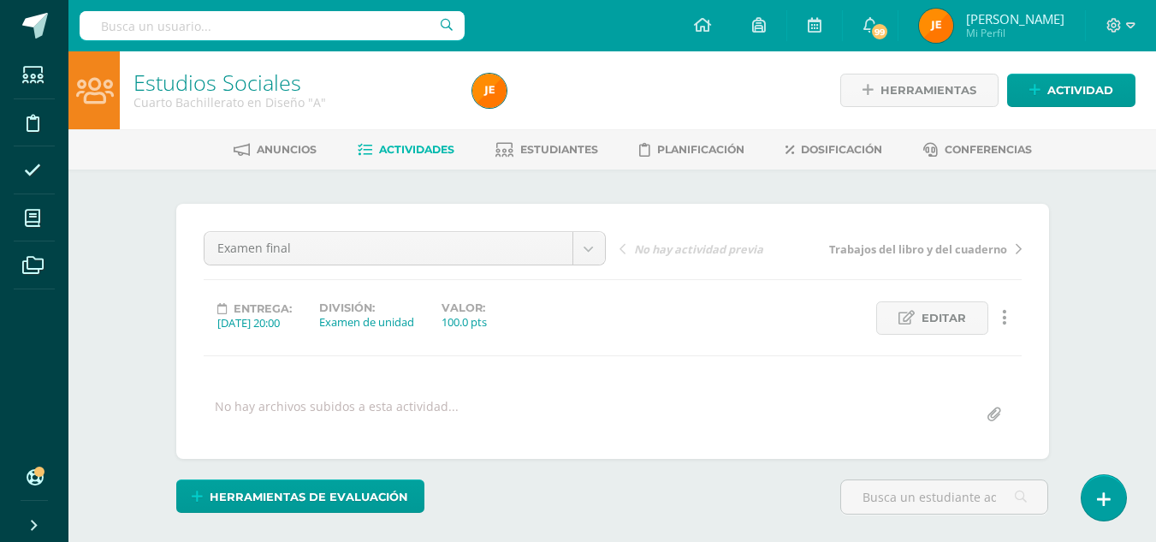
click at [413, 151] on span "Actividades" at bounding box center [416, 149] width 75 height 13
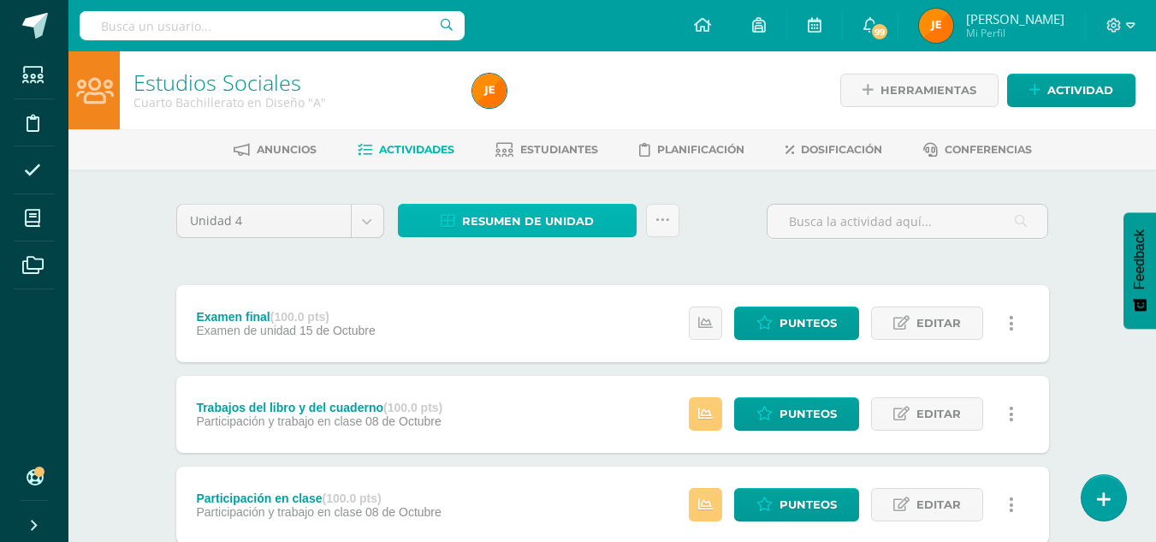
click at [565, 229] on span "Resumen de unidad" at bounding box center [528, 221] width 132 height 32
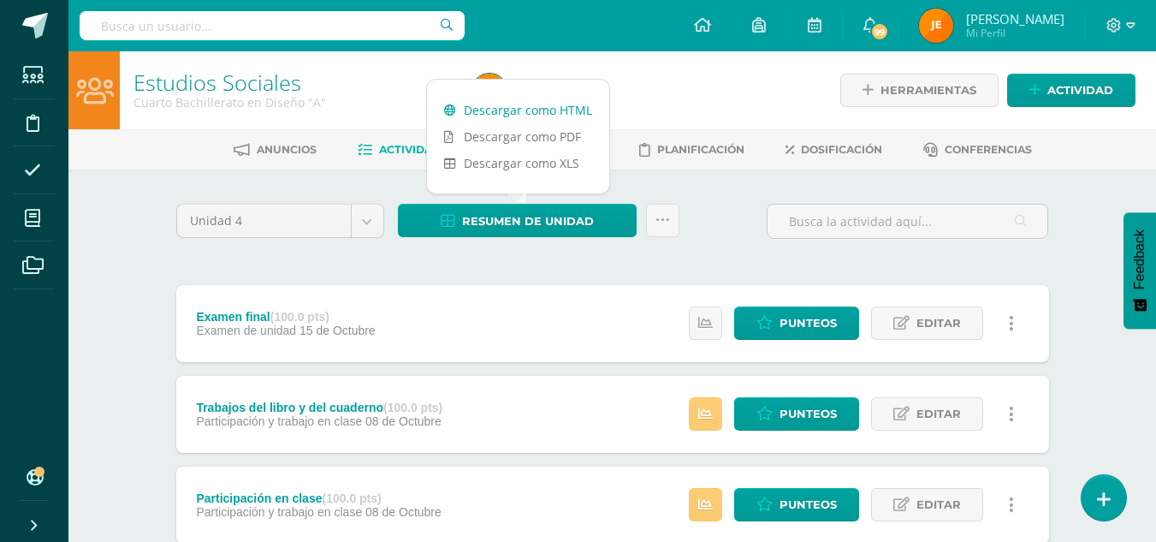
click at [527, 100] on link "Descargar como HTML" at bounding box center [518, 110] width 182 height 27
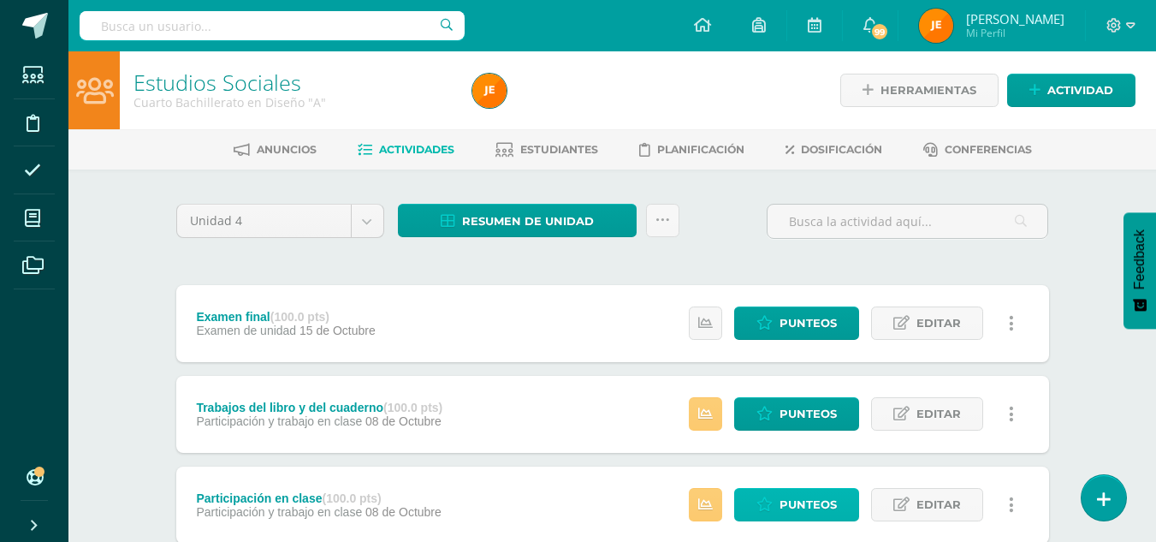
click at [800, 496] on span "Punteos" at bounding box center [808, 505] width 57 height 32
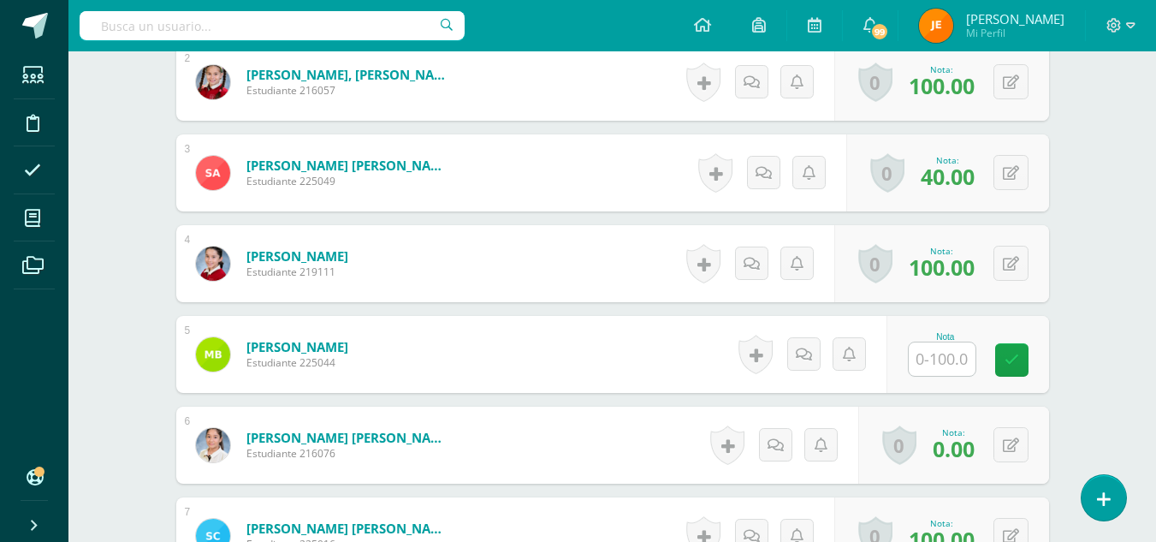
scroll to position [643, 0]
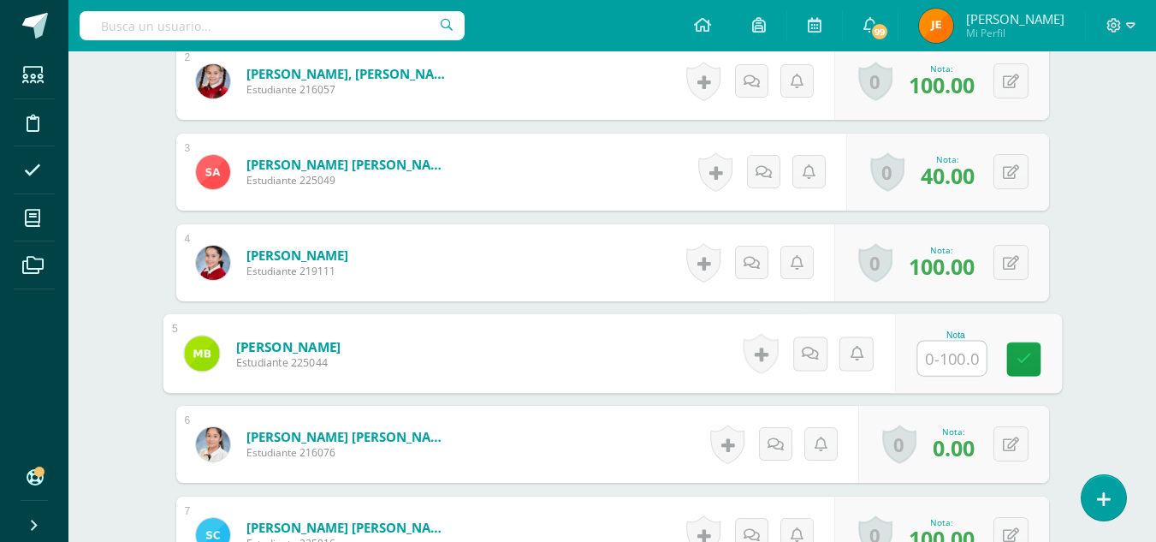
click at [935, 353] on input "text" at bounding box center [951, 358] width 68 height 34
type input "50"
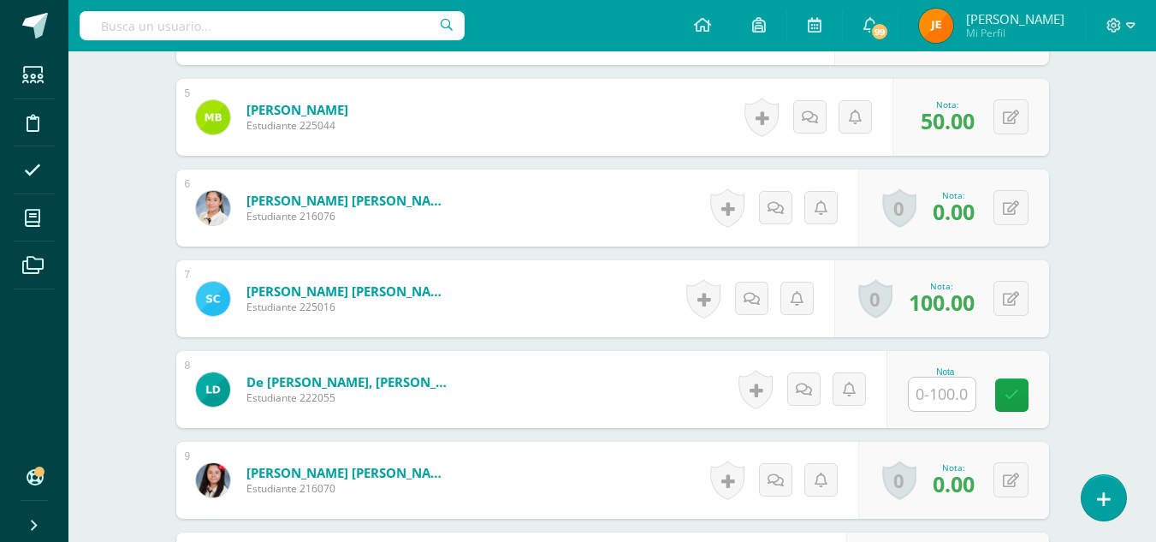
scroll to position [895, 0]
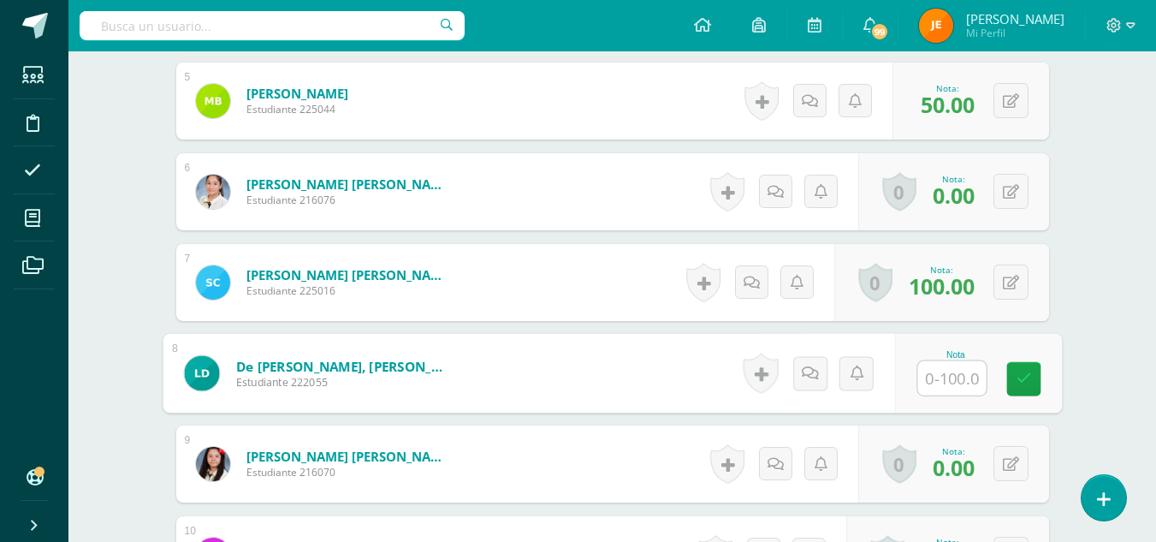
click at [941, 372] on input "text" at bounding box center [951, 378] width 68 height 34
type input "0"
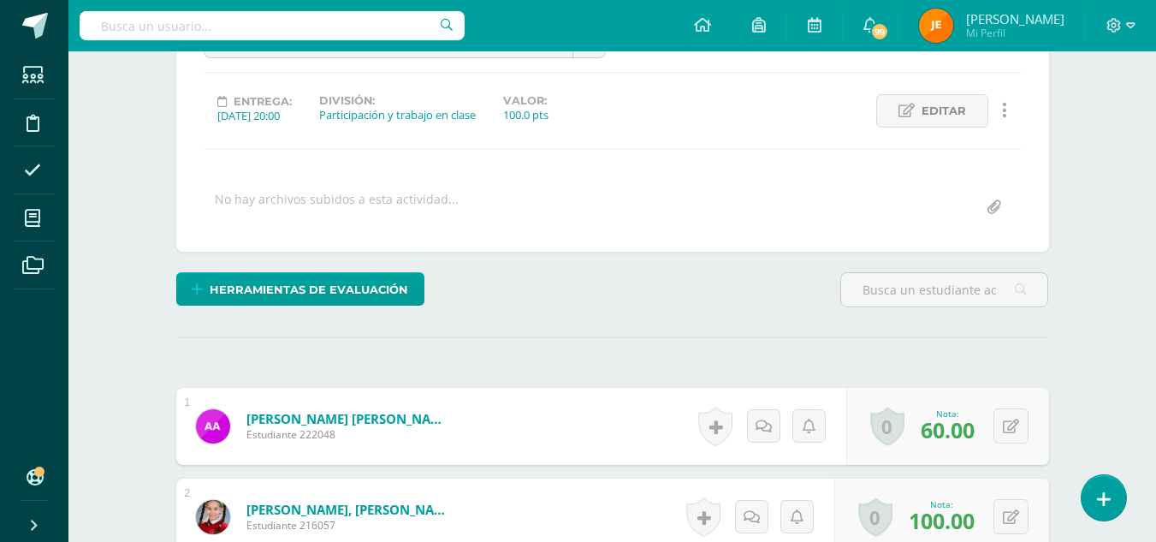
scroll to position [0, 0]
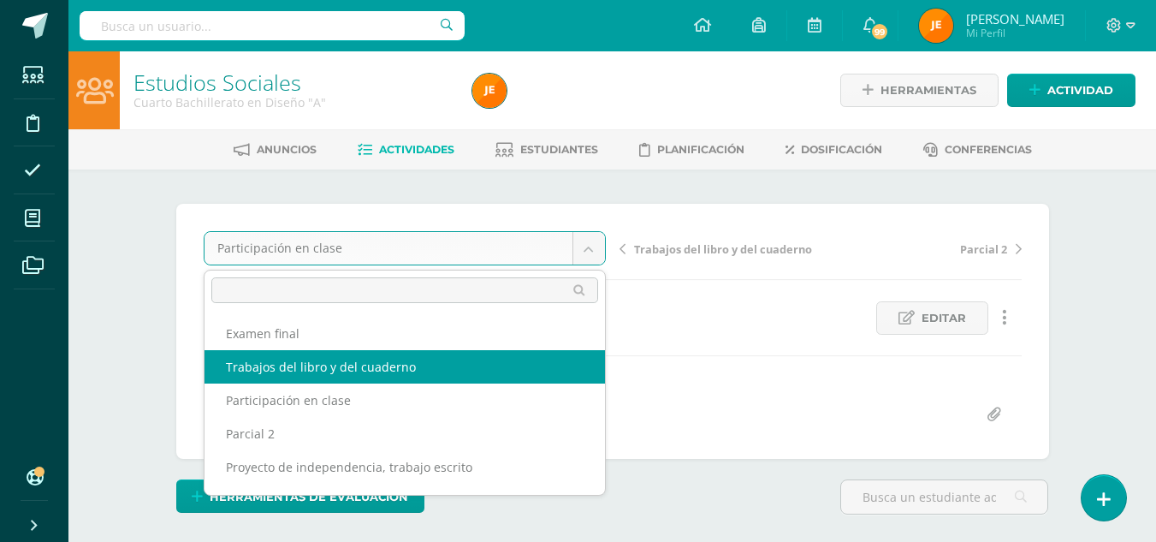
select select "/dashboard/teacher/grade-activity/207125/"
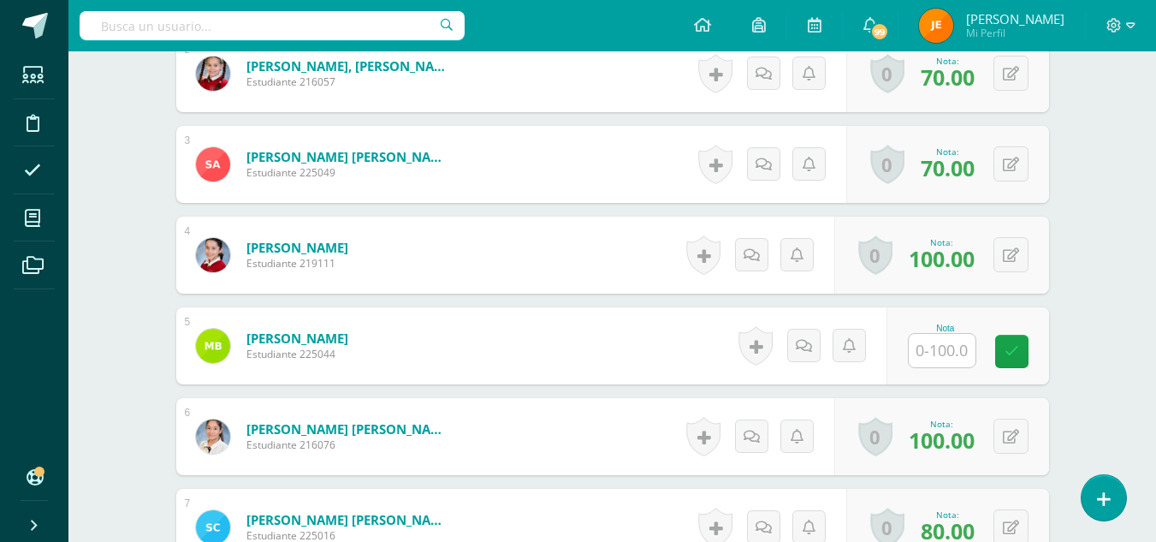
scroll to position [663, 0]
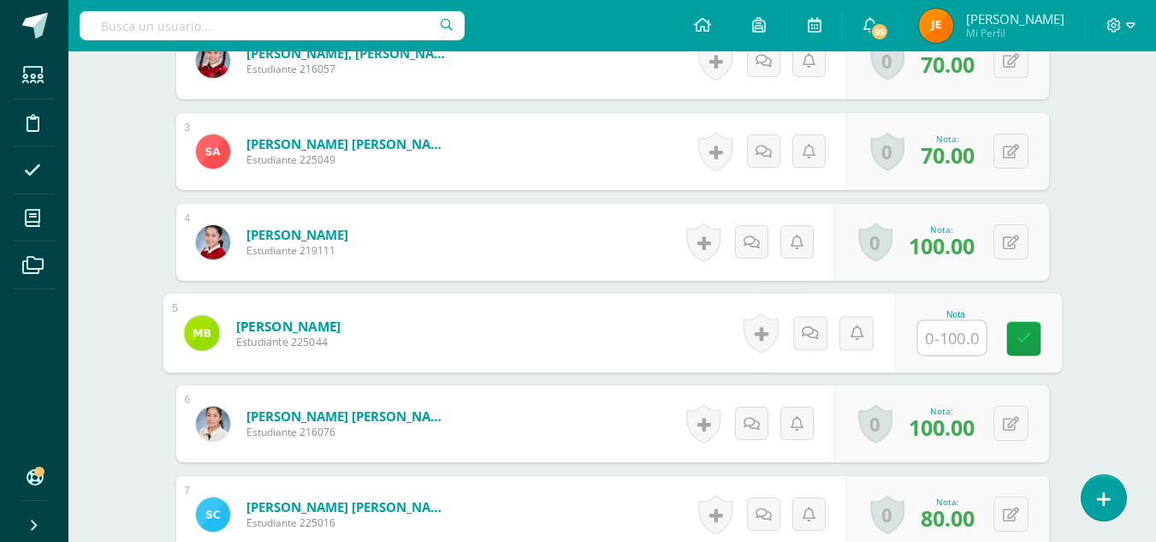
click at [960, 342] on input "text" at bounding box center [951, 338] width 68 height 34
type input "100"
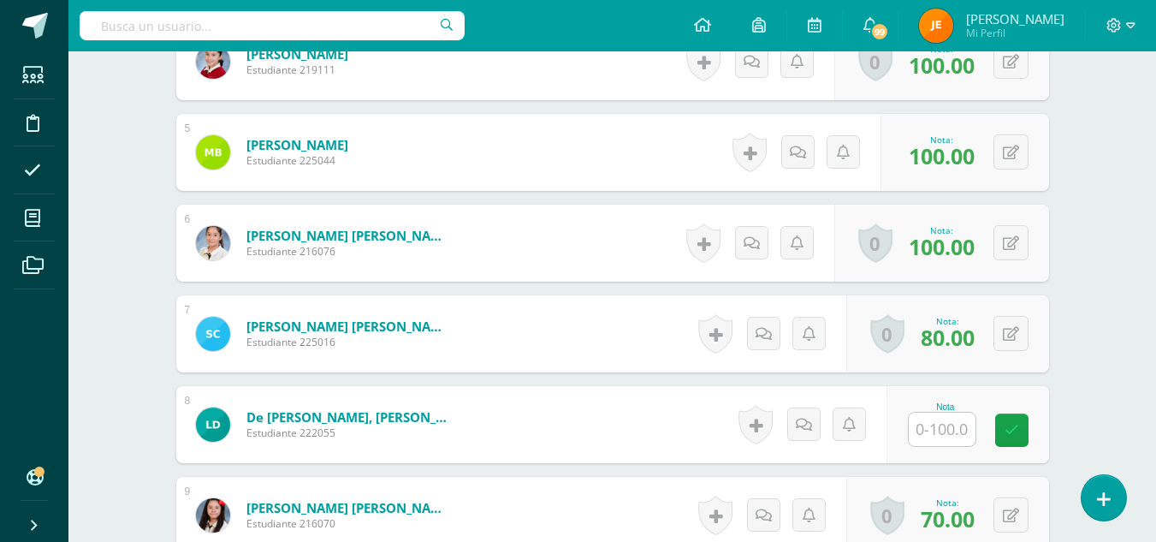
scroll to position [905, 0]
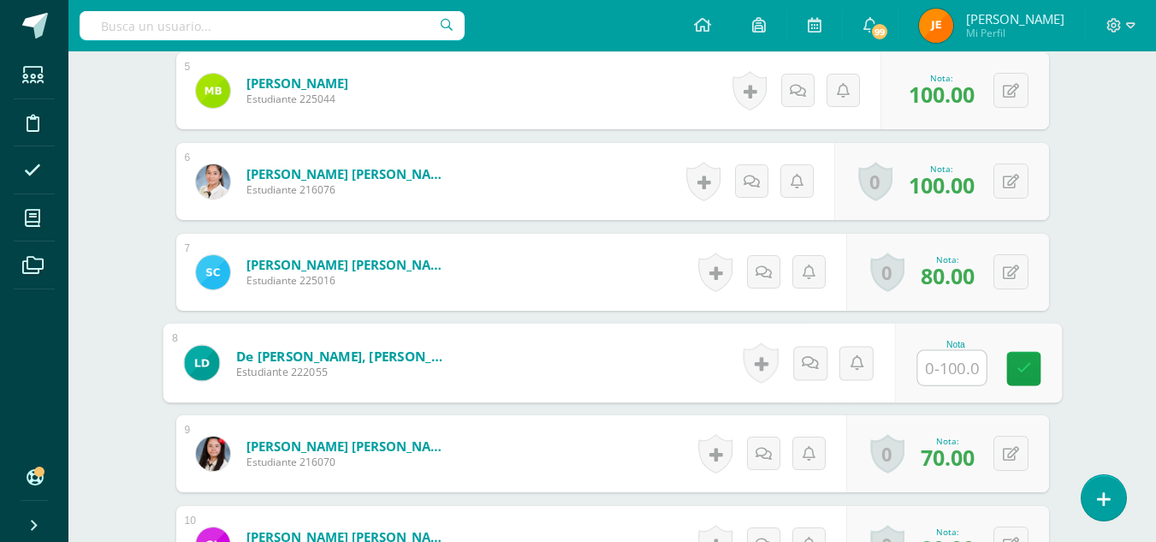
click at [950, 368] on input "text" at bounding box center [951, 368] width 68 height 34
type input "75"
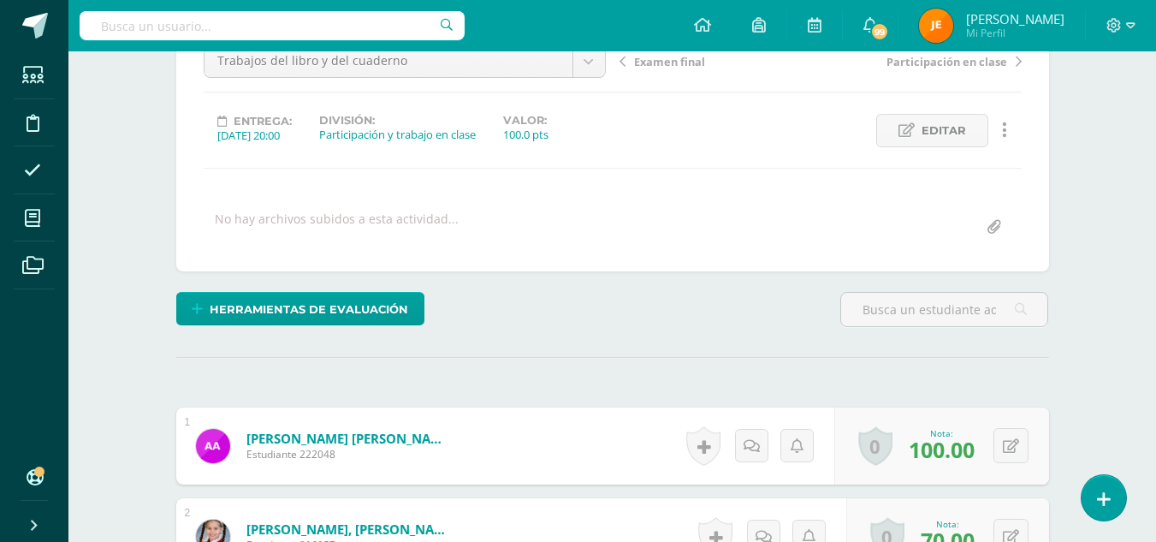
scroll to position [0, 0]
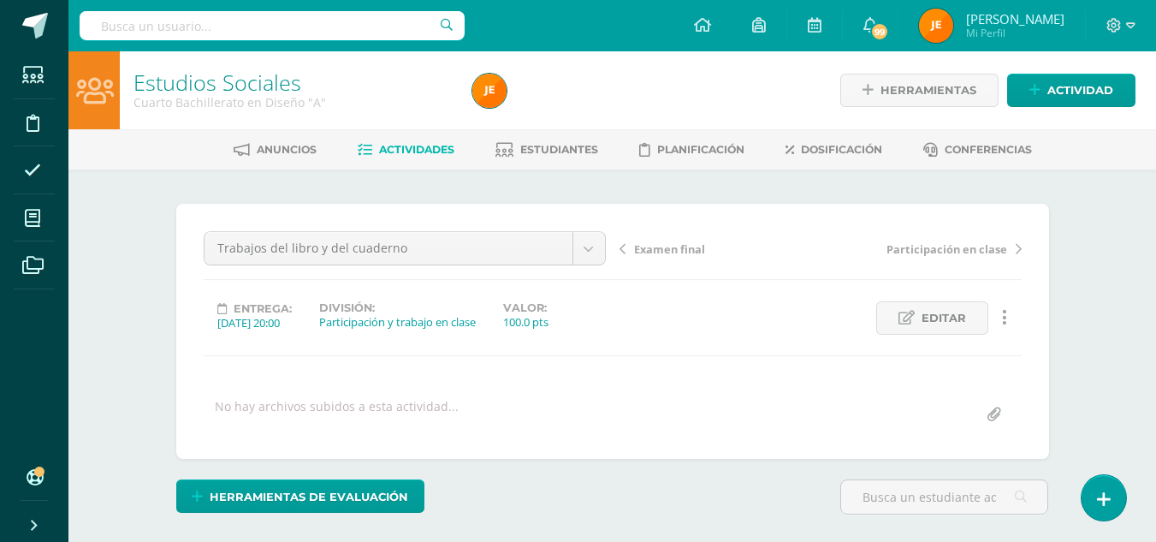
click at [437, 145] on span "Actividades" at bounding box center [416, 149] width 75 height 13
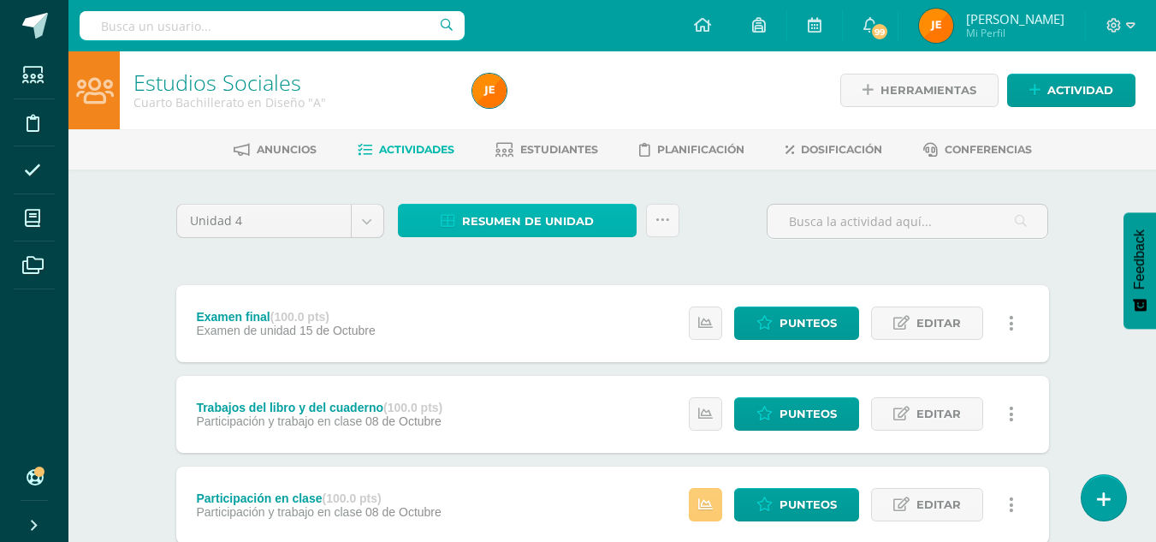
click at [527, 226] on span "Resumen de unidad" at bounding box center [528, 221] width 132 height 32
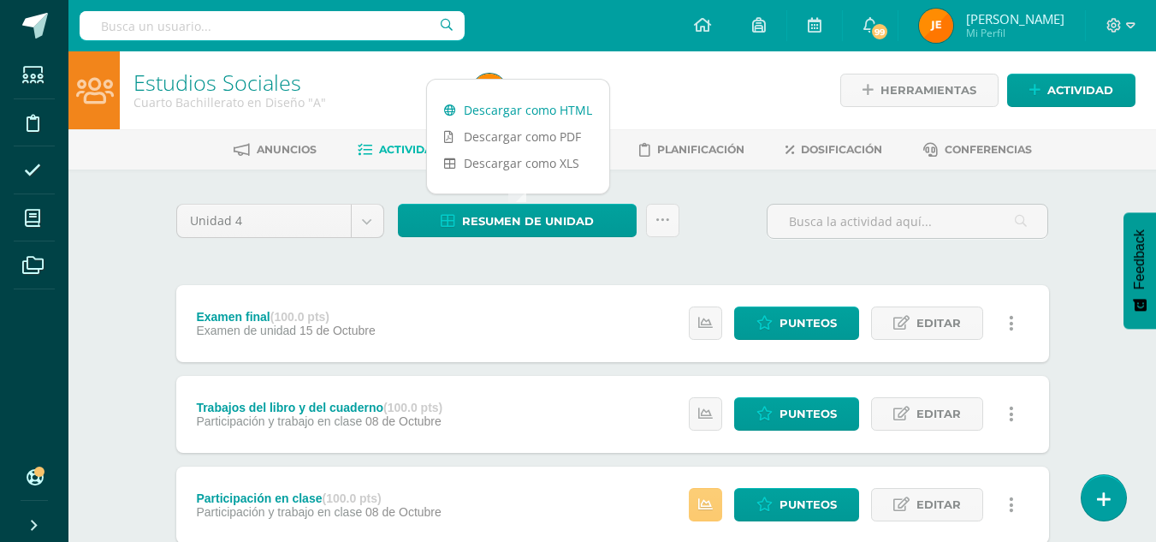
click at [563, 111] on link "Descargar como HTML" at bounding box center [518, 110] width 182 height 27
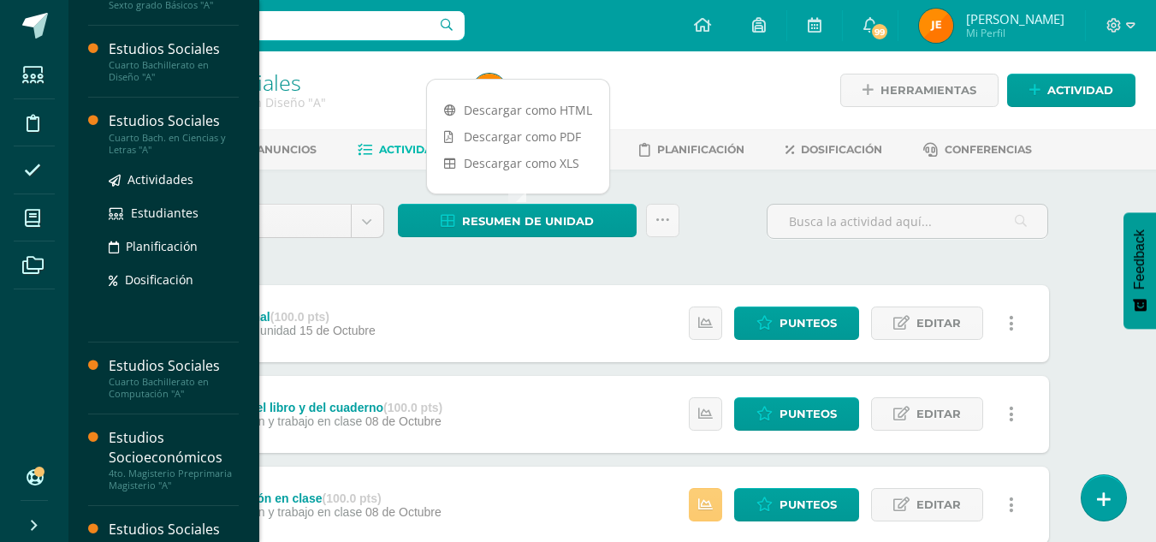
scroll to position [116, 0]
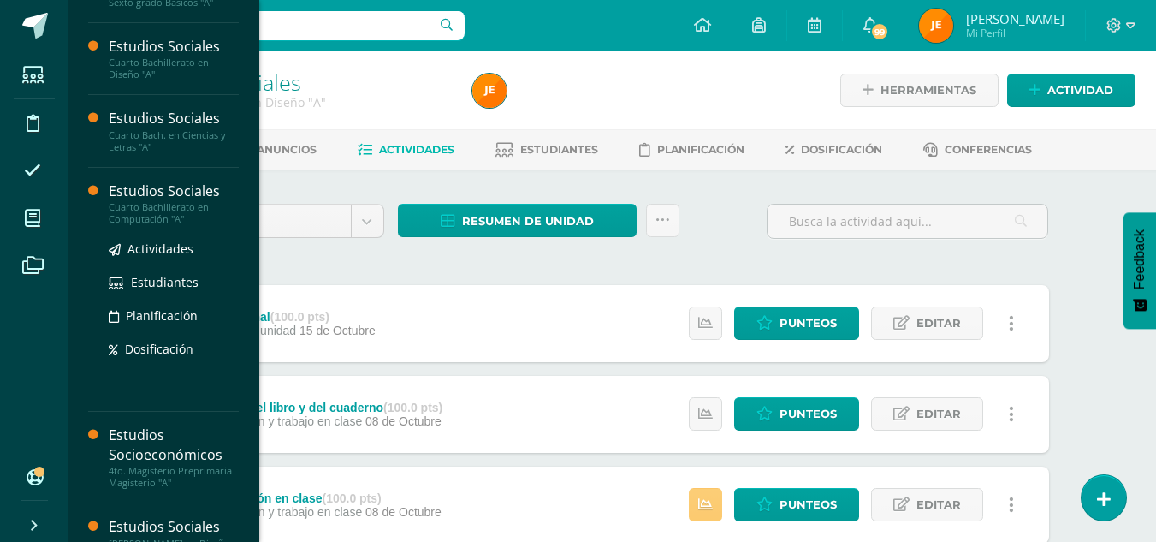
click at [156, 183] on div "Estudios Sociales" at bounding box center [174, 191] width 130 height 20
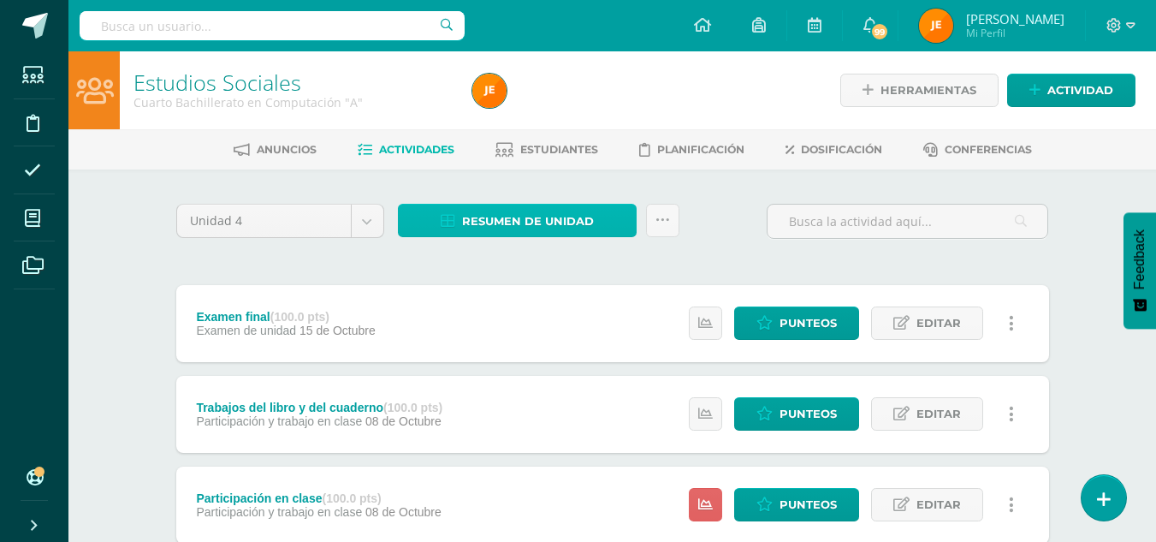
click at [592, 222] on span "Resumen de unidad" at bounding box center [528, 221] width 132 height 32
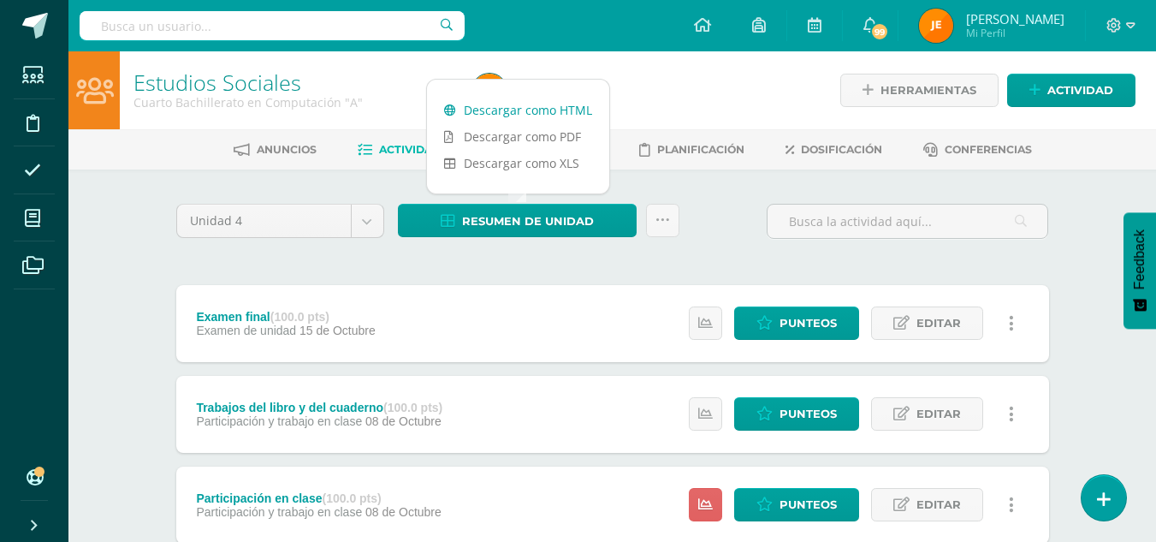
click at [567, 111] on link "Descargar como HTML" at bounding box center [518, 110] width 182 height 27
